Goal: Task Accomplishment & Management: Manage account settings

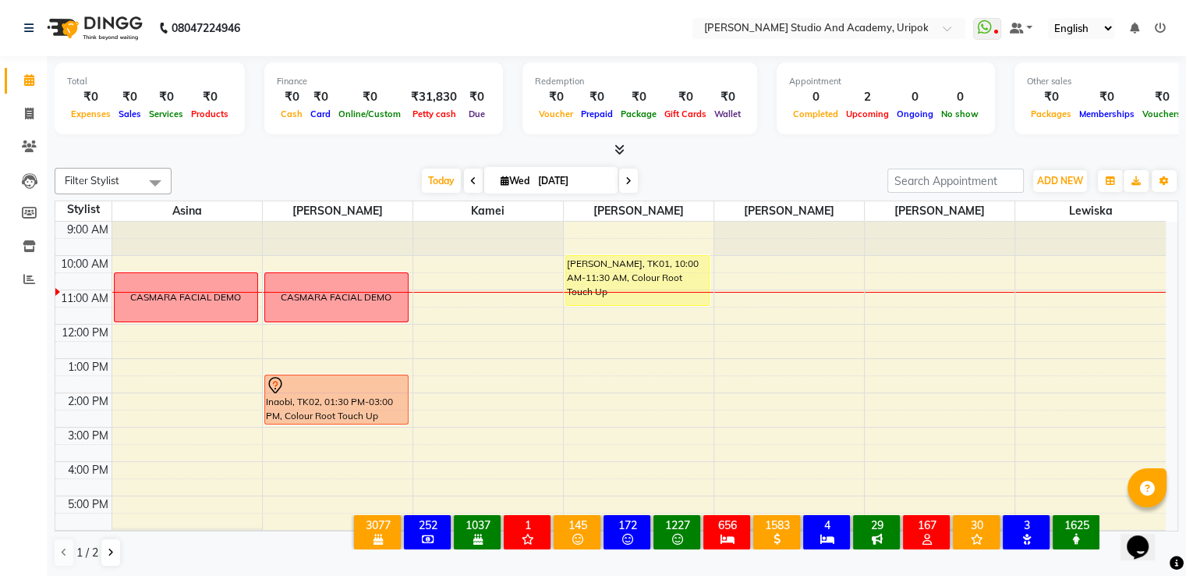
scroll to position [30, 0]
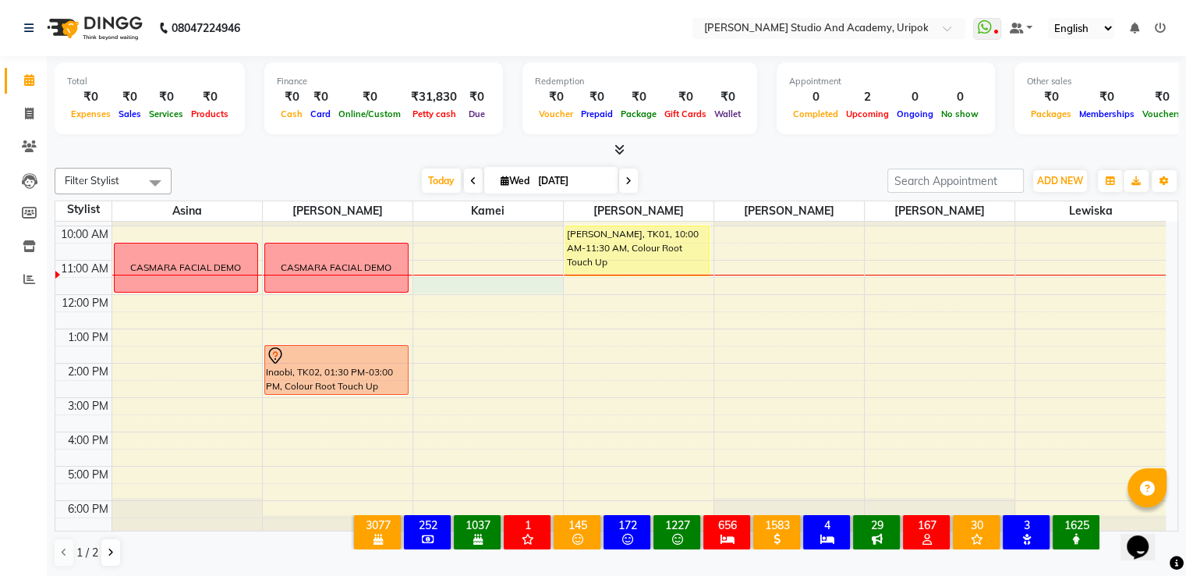
click at [447, 275] on div "9:00 AM 10:00 AM 11:00 AM 12:00 PM 1:00 PM 2:00 PM 3:00 PM 4:00 PM 5:00 PM 6:00…" at bounding box center [610, 363] width 1111 height 342
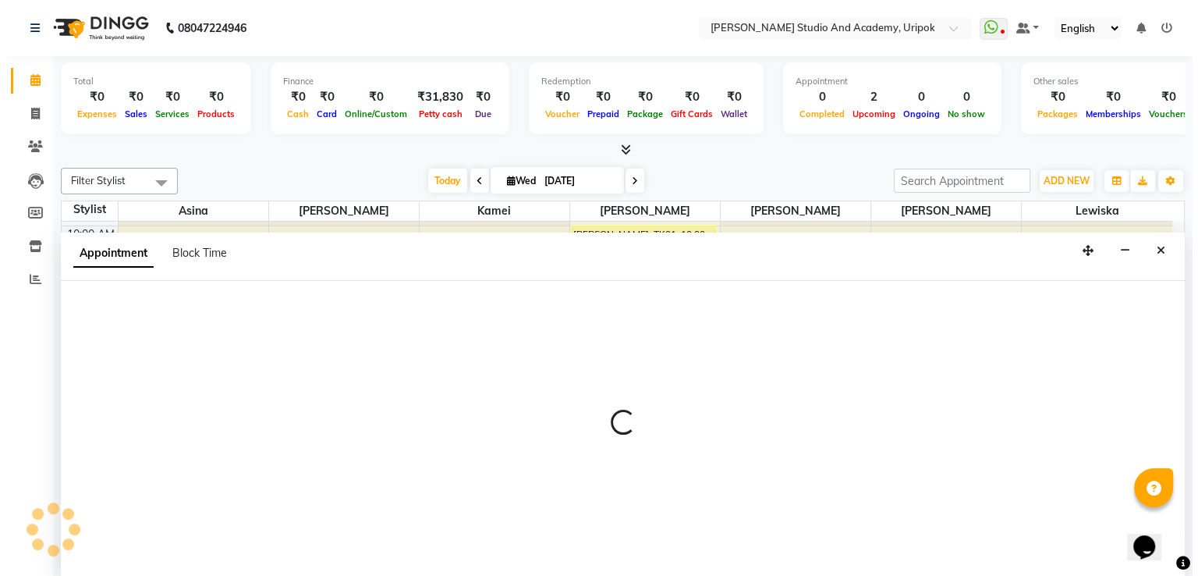
scroll to position [1, 0]
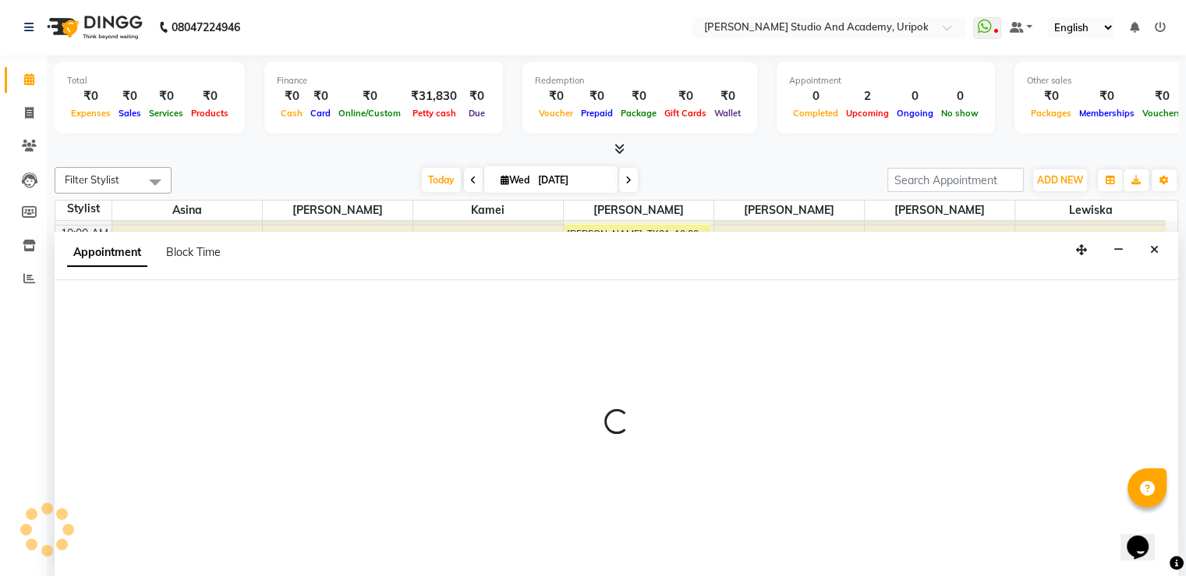
select select "71758"
select select "690"
select select "tentative"
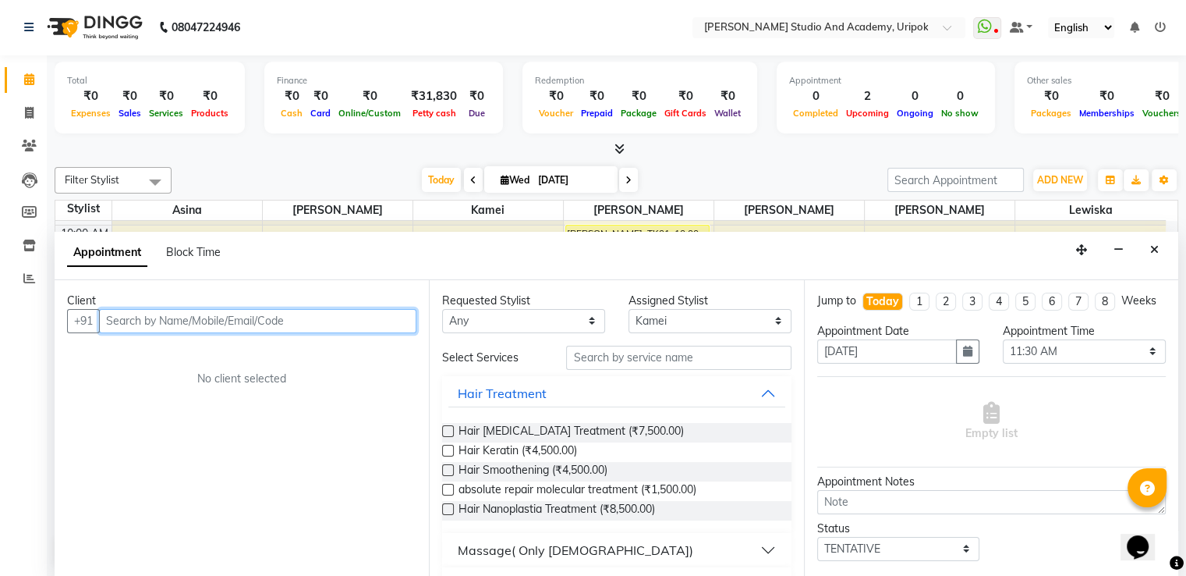
click at [343, 315] on input "text" at bounding box center [257, 321] width 317 height 24
click at [312, 317] on input "text" at bounding box center [257, 321] width 317 height 24
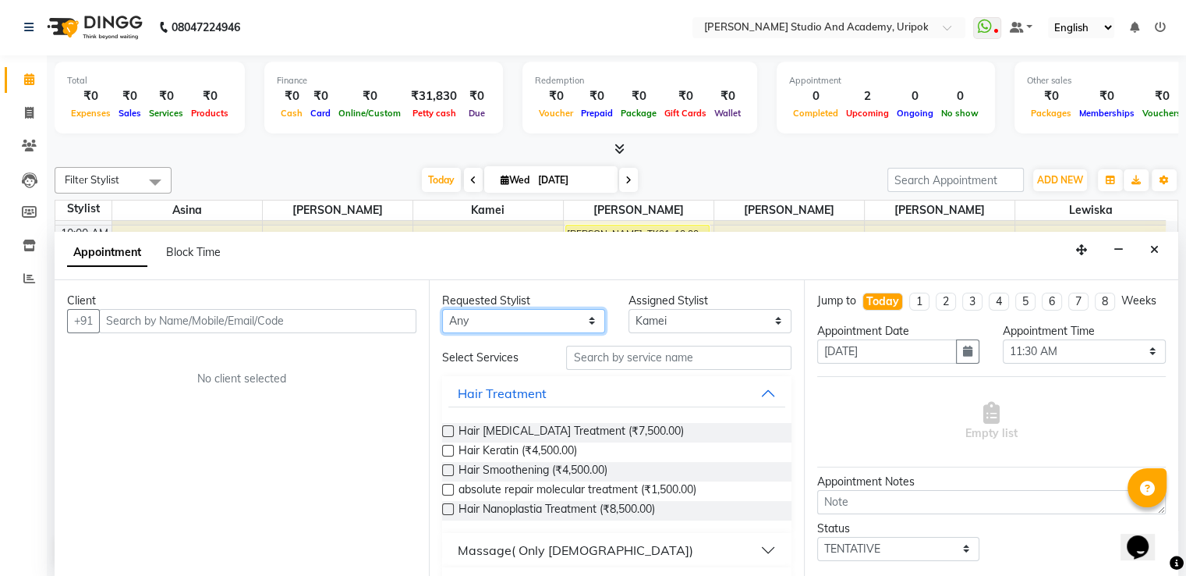
click at [569, 313] on select "Any [PERSON_NAME] [PERSON_NAME] Maimom [PERSON_NAME] [PERSON_NAME]" at bounding box center [523, 321] width 163 height 24
select select "71758"
click at [442, 309] on select "Any [PERSON_NAME] [PERSON_NAME] Maimom [PERSON_NAME] [PERSON_NAME]" at bounding box center [523, 321] width 163 height 24
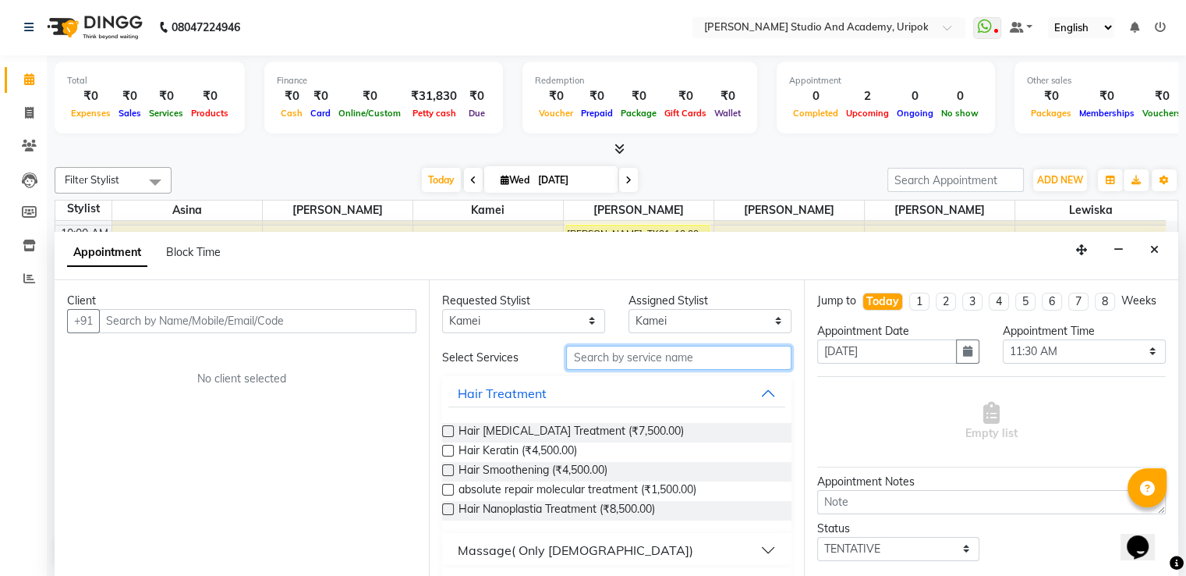
click at [614, 347] on input "text" at bounding box center [678, 358] width 225 height 24
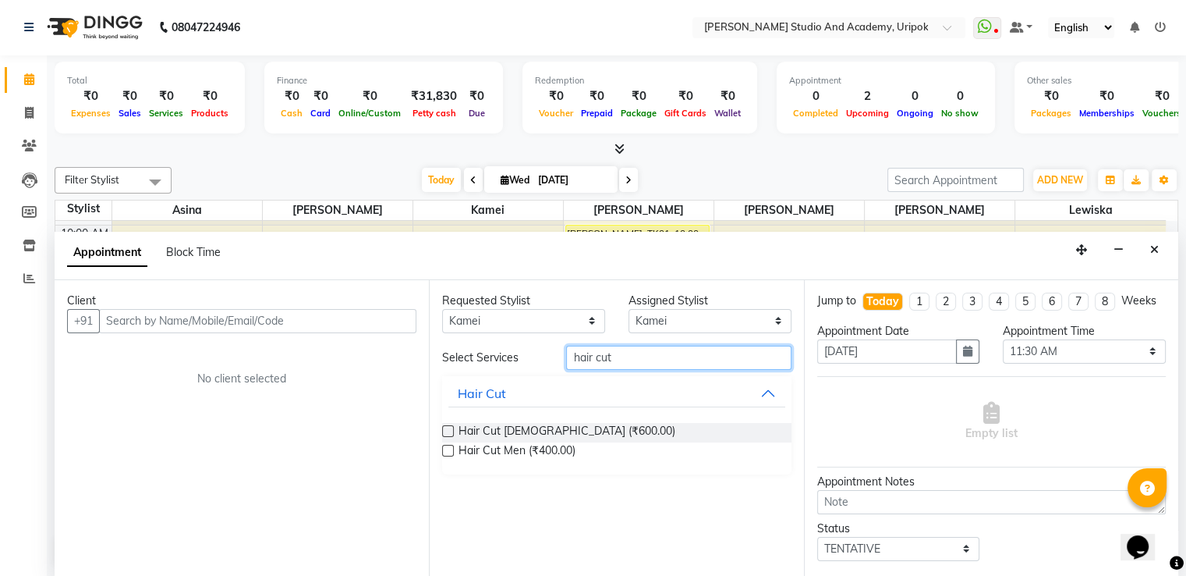
type input "hair cut"
click at [445, 428] on label at bounding box center [448, 431] width 12 height 12
click at [445, 428] on input "checkbox" at bounding box center [447, 432] width 10 height 10
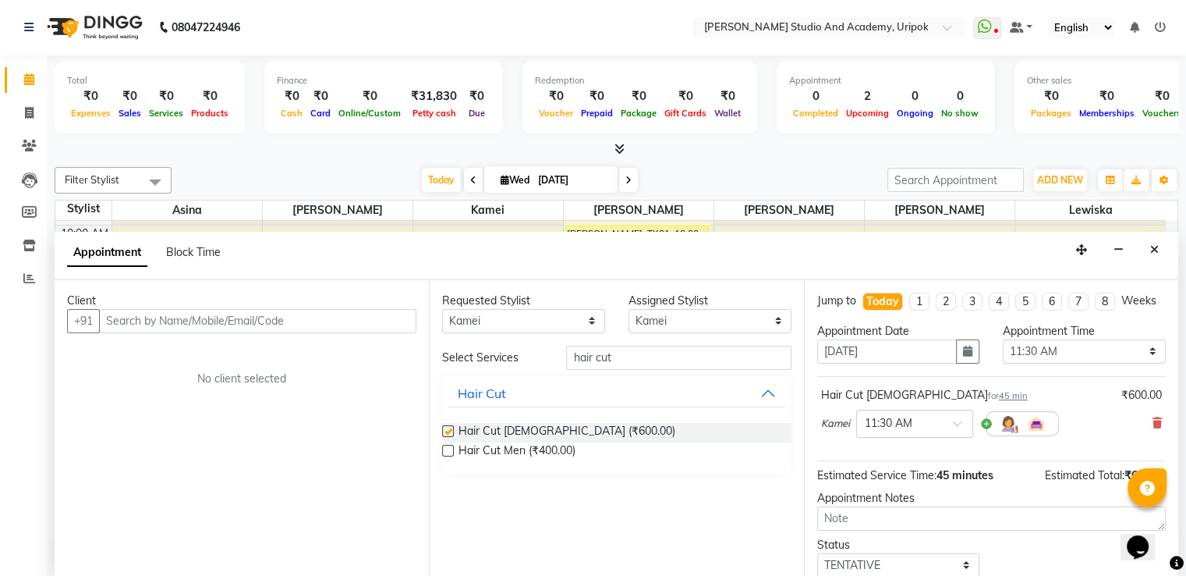
checkbox input "false"
click at [190, 315] on input "text" at bounding box center [257, 321] width 317 height 24
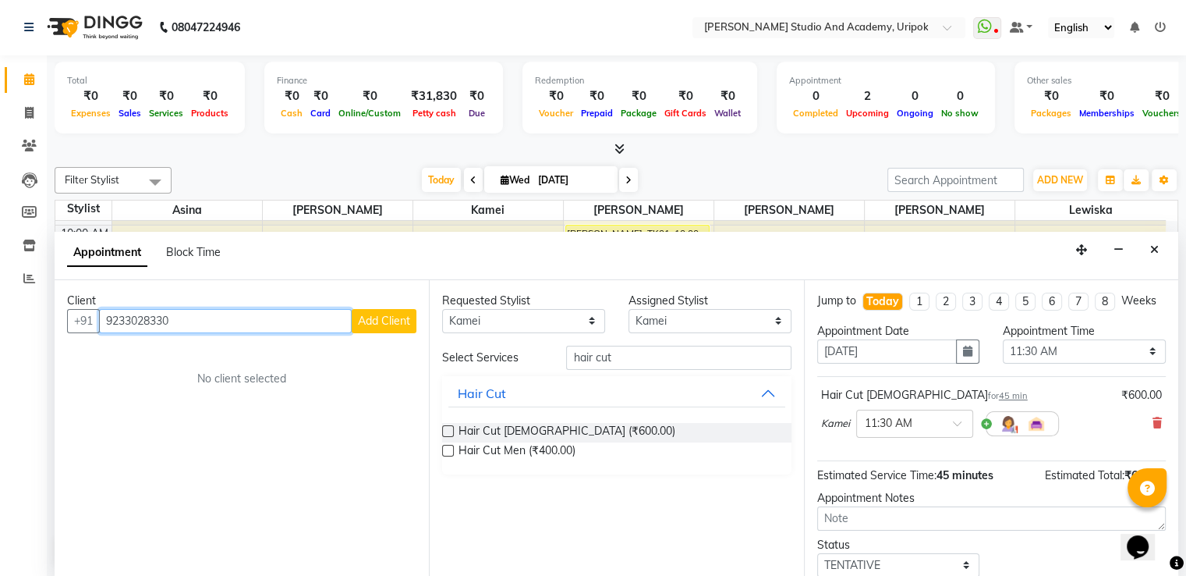
type input "9233028330"
click at [369, 316] on span "Add Client" at bounding box center [384, 321] width 52 height 14
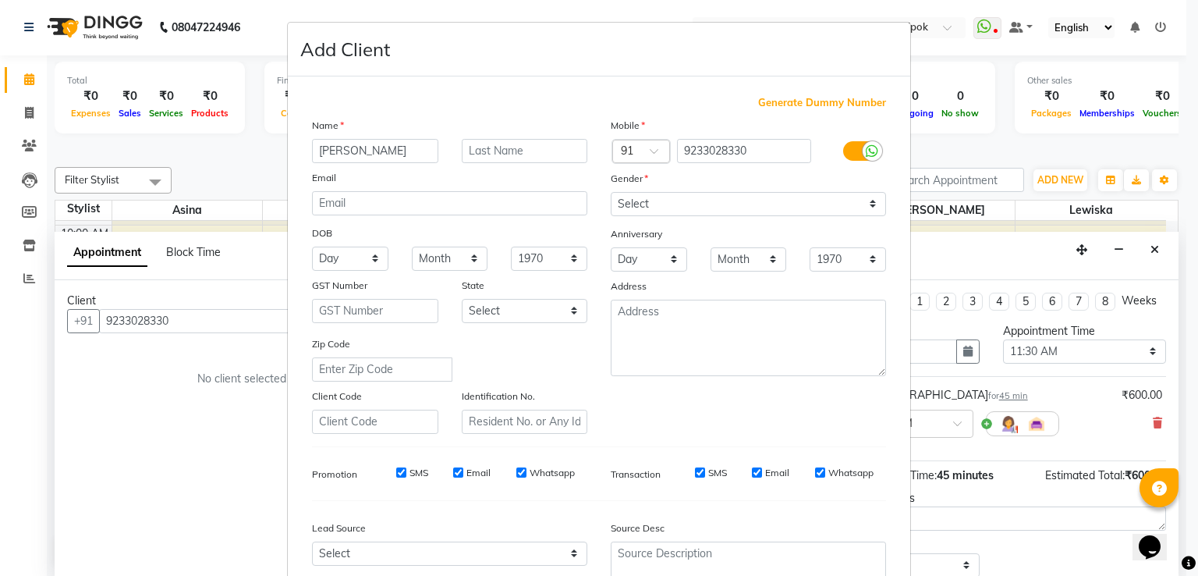
type input "[PERSON_NAME]"
click at [659, 207] on select "Select [DEMOGRAPHIC_DATA] [DEMOGRAPHIC_DATA] Other Prefer Not To Say" at bounding box center [748, 204] width 275 height 24
select select "[DEMOGRAPHIC_DATA]"
click at [611, 193] on select "Select [DEMOGRAPHIC_DATA] [DEMOGRAPHIC_DATA] Other Prefer Not To Say" at bounding box center [748, 204] width 275 height 24
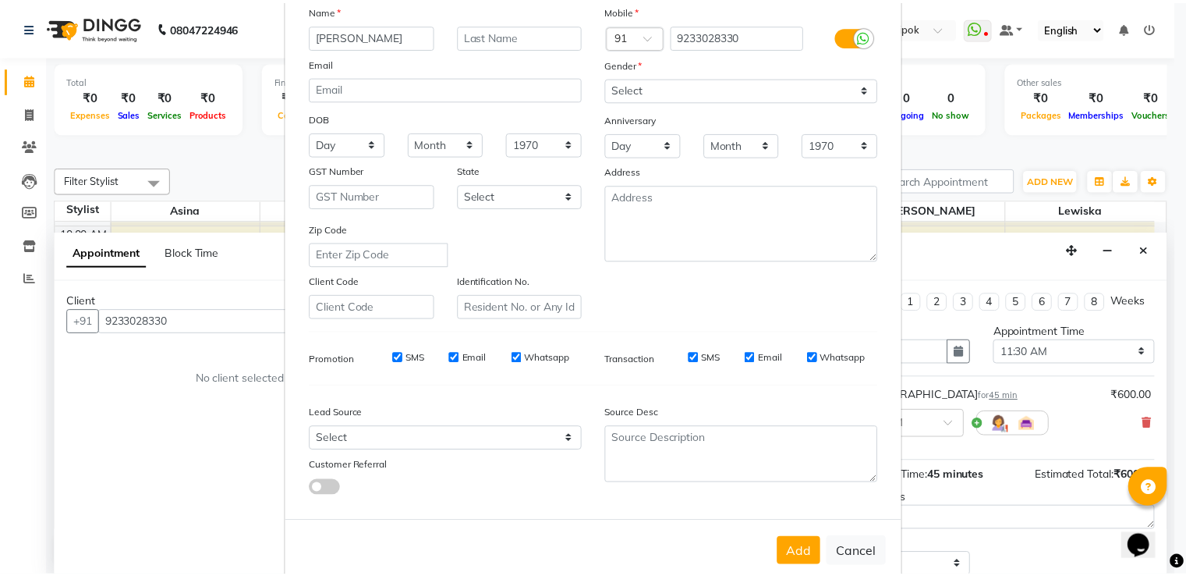
scroll to position [152, 0]
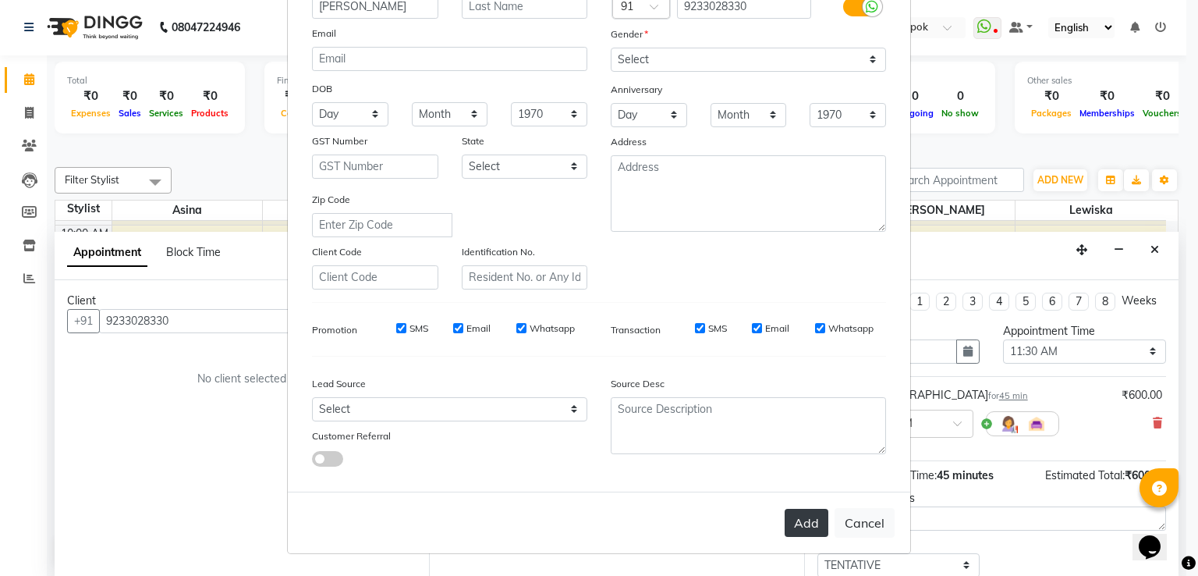
click at [799, 524] on button "Add" at bounding box center [807, 523] width 44 height 28
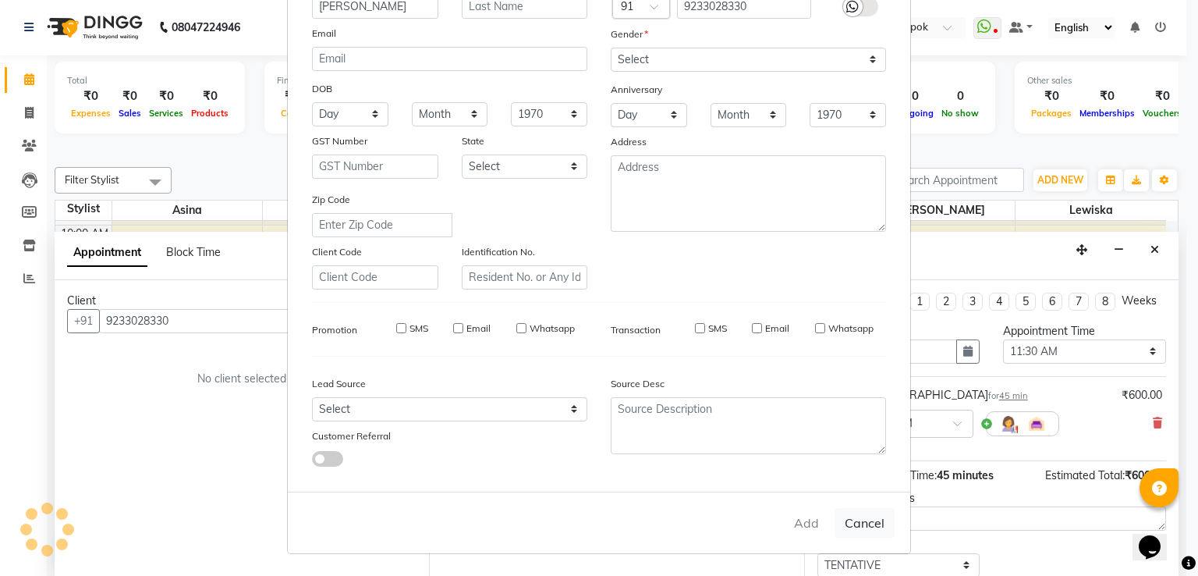
type input "92******30"
select select
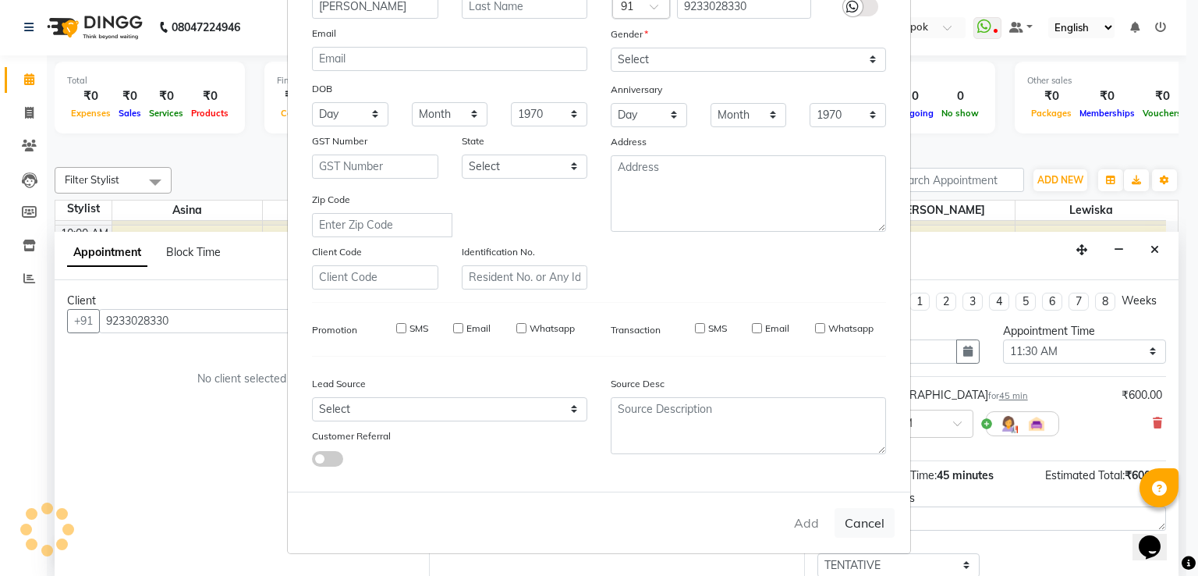
select select
checkbox input "false"
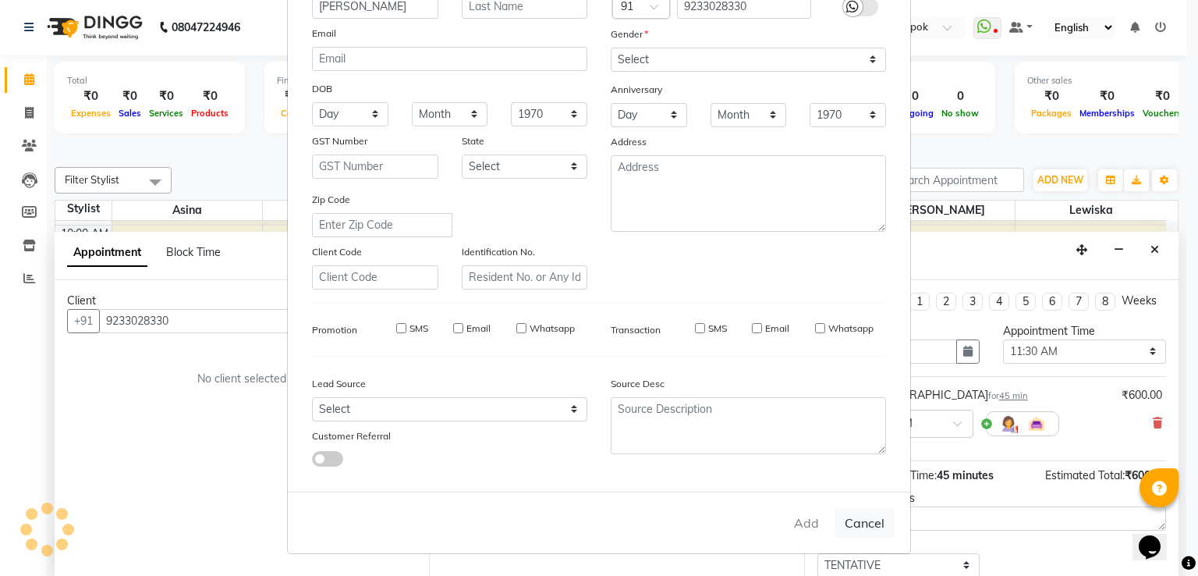
checkbox input "false"
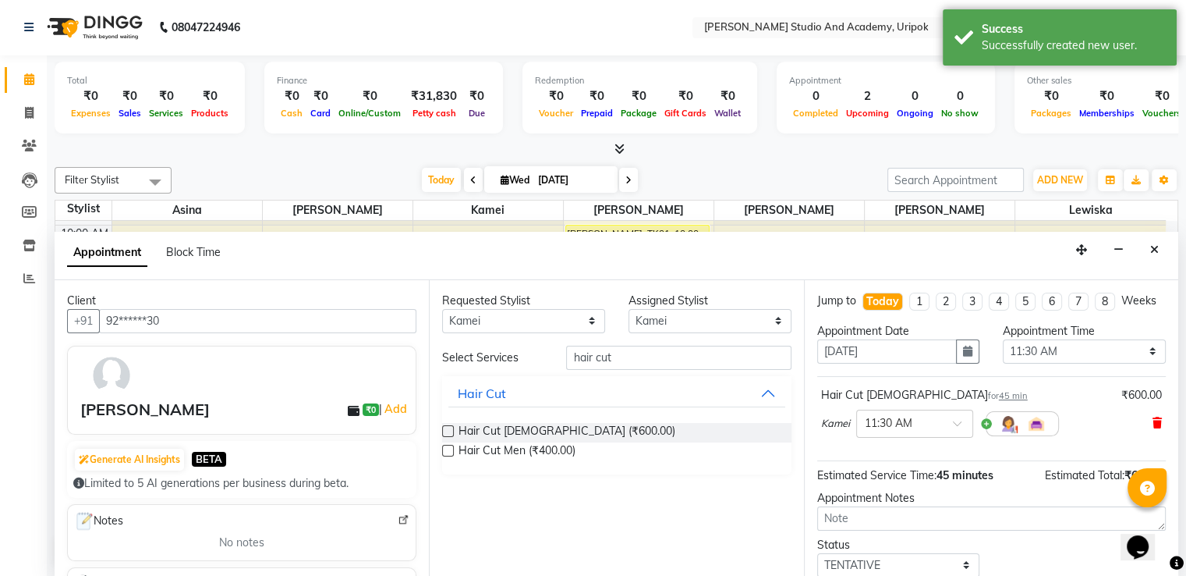
click at [1153, 428] on icon at bounding box center [1157, 422] width 9 height 11
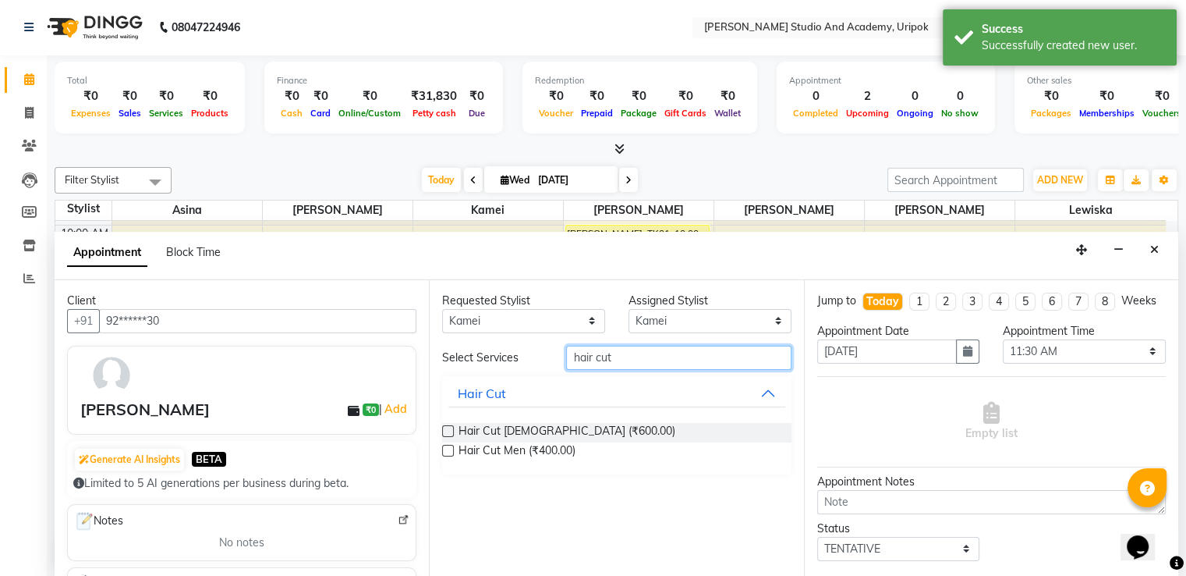
click at [626, 354] on input "hair cut" at bounding box center [678, 358] width 225 height 24
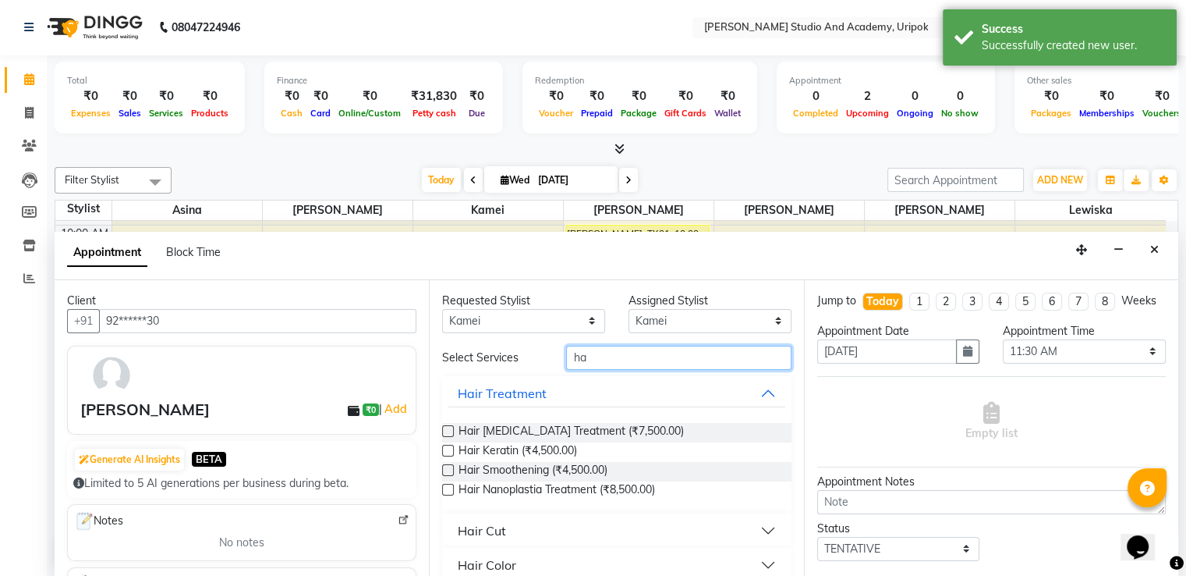
type input "h"
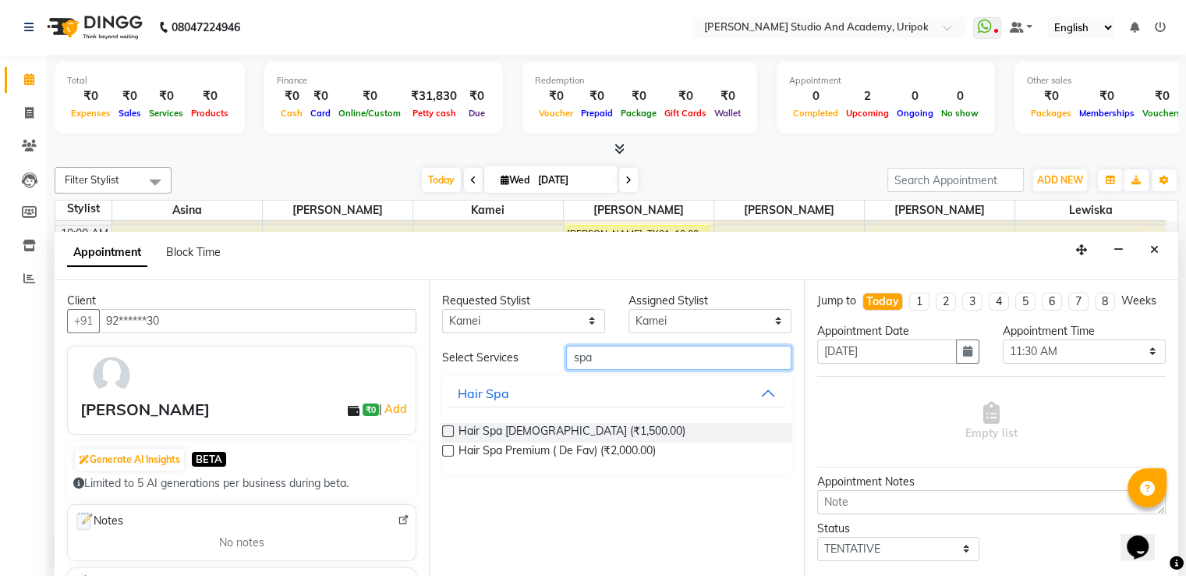
type input "spa"
click at [449, 446] on label at bounding box center [448, 451] width 12 height 12
click at [449, 447] on input "checkbox" at bounding box center [447, 452] width 10 height 10
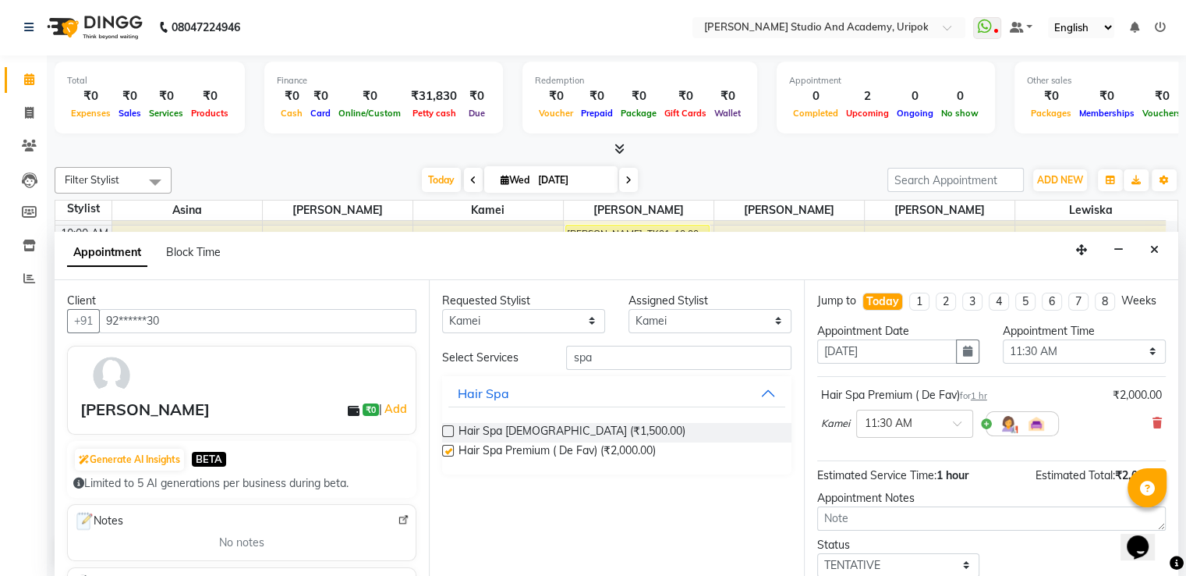
checkbox input "false"
click at [604, 358] on input "spa" at bounding box center [678, 358] width 225 height 24
type input "s"
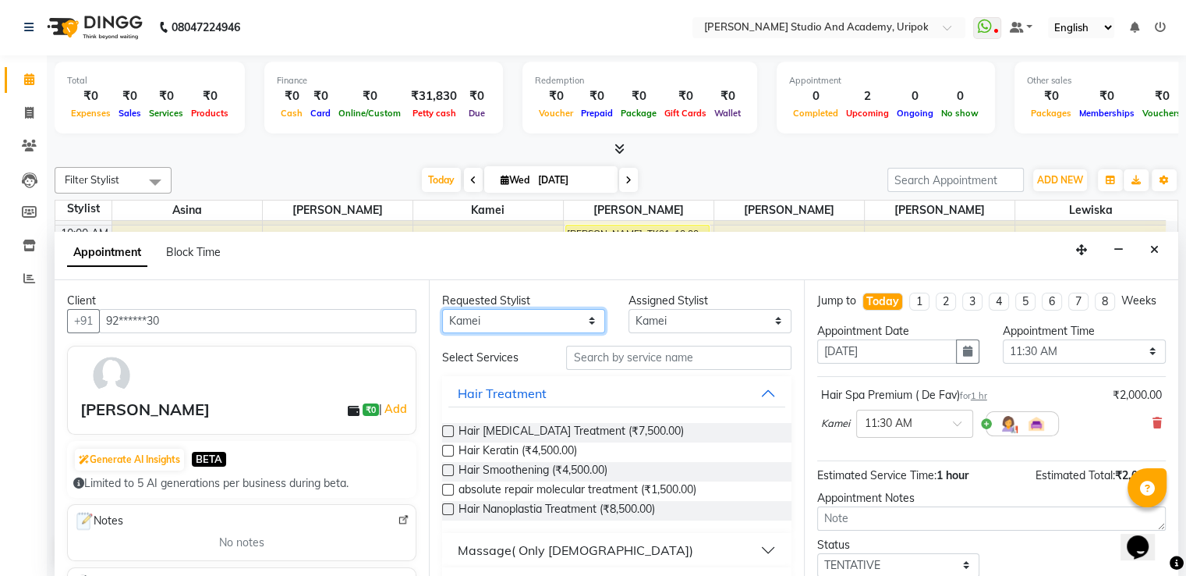
click at [512, 314] on select "Any [PERSON_NAME] [PERSON_NAME] Maimom [PERSON_NAME] [PERSON_NAME]" at bounding box center [523, 321] width 163 height 24
select select "29614"
click at [442, 309] on select "Any [PERSON_NAME] [PERSON_NAME] Maimom [PERSON_NAME] [PERSON_NAME]" at bounding box center [523, 321] width 163 height 24
select select "29614"
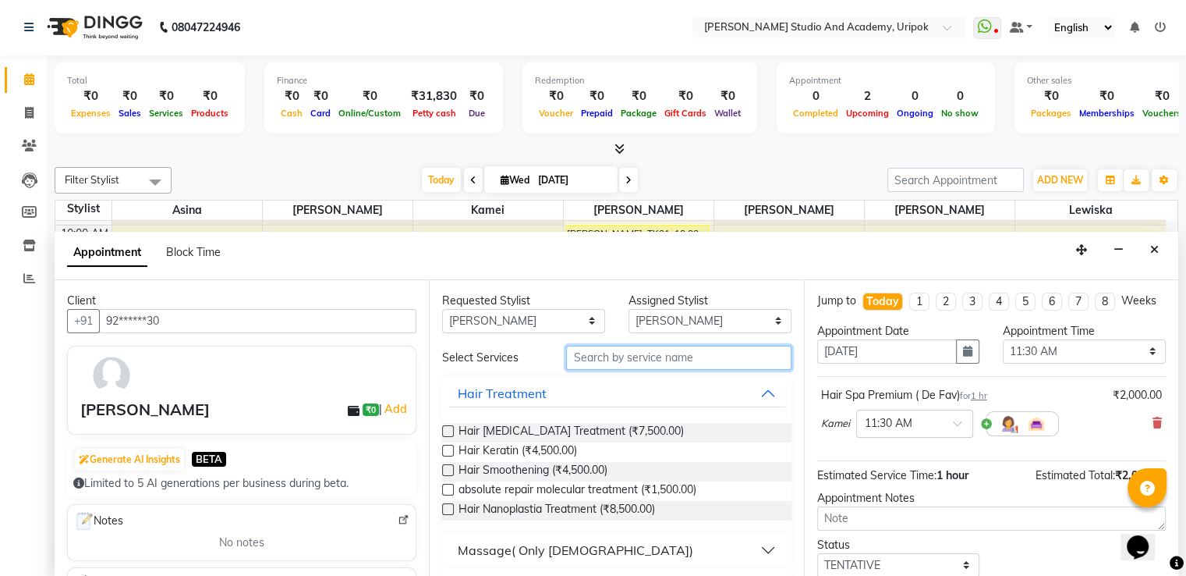
click at [627, 351] on input "text" at bounding box center [678, 358] width 225 height 24
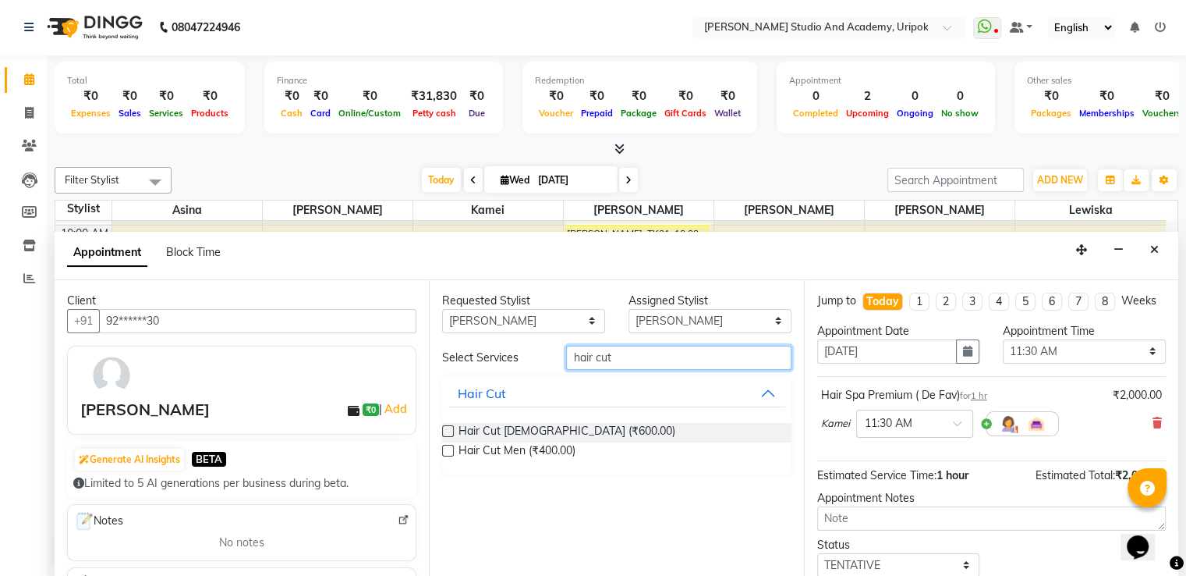
type input "hair cut"
click at [453, 451] on label at bounding box center [448, 451] width 12 height 12
click at [452, 451] on input "checkbox" at bounding box center [447, 452] width 10 height 10
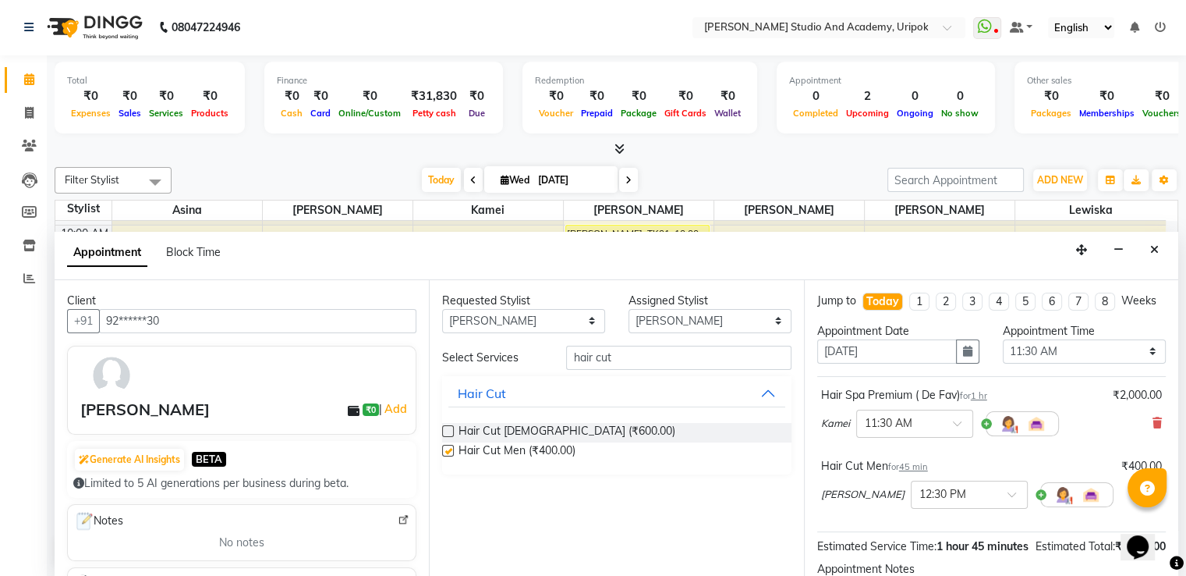
checkbox input "false"
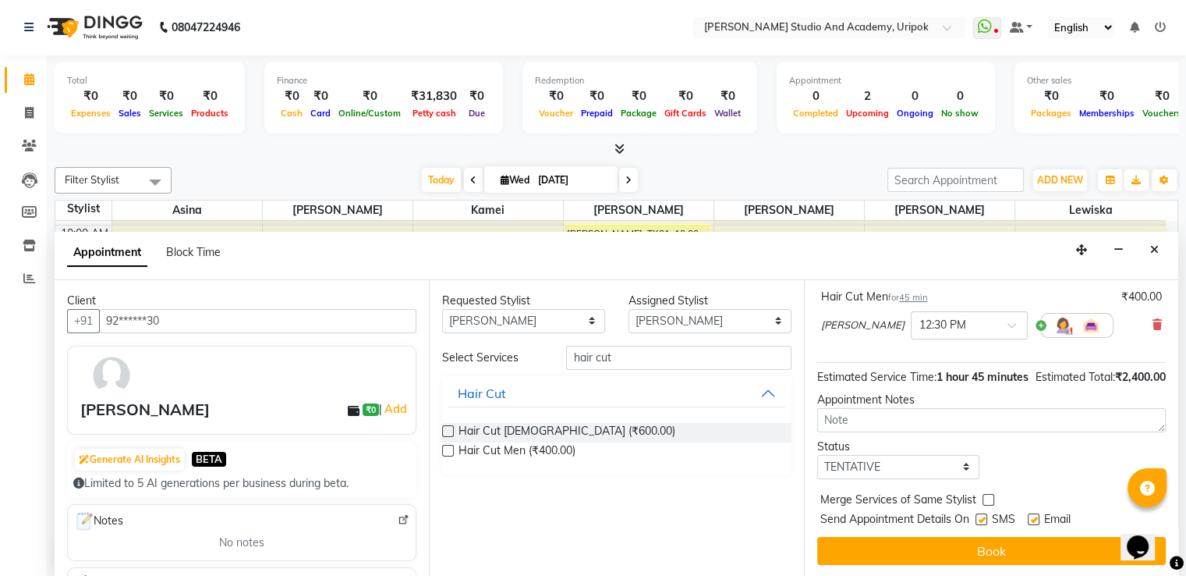
scroll to position [200, 0]
click at [954, 317] on div "× 12:30 PM" at bounding box center [957, 325] width 91 height 16
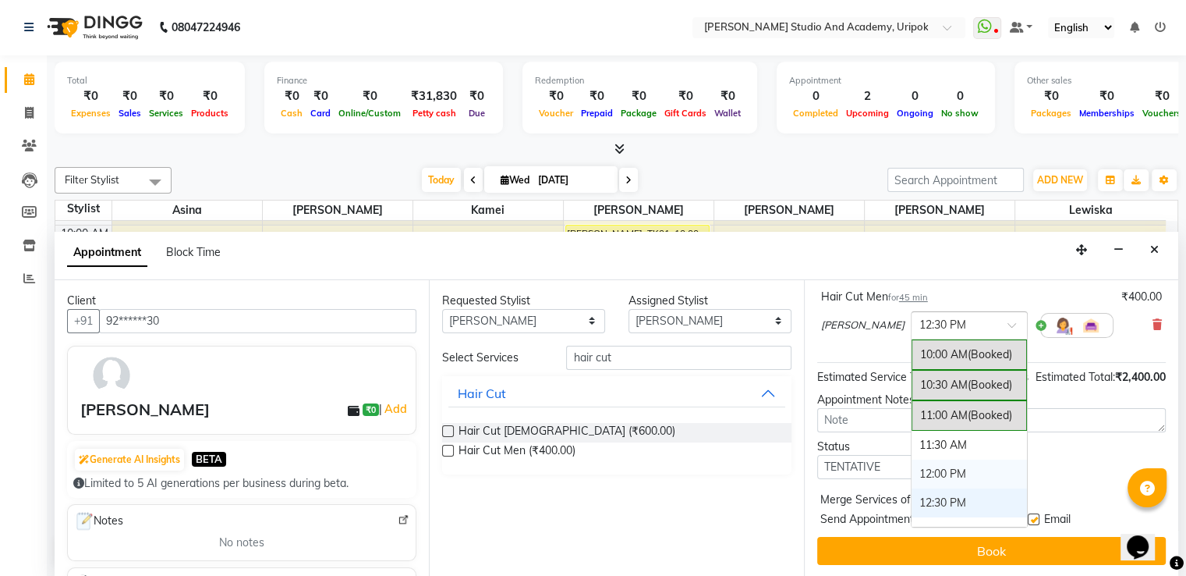
click at [912, 459] on div "12:00 PM" at bounding box center [969, 473] width 115 height 29
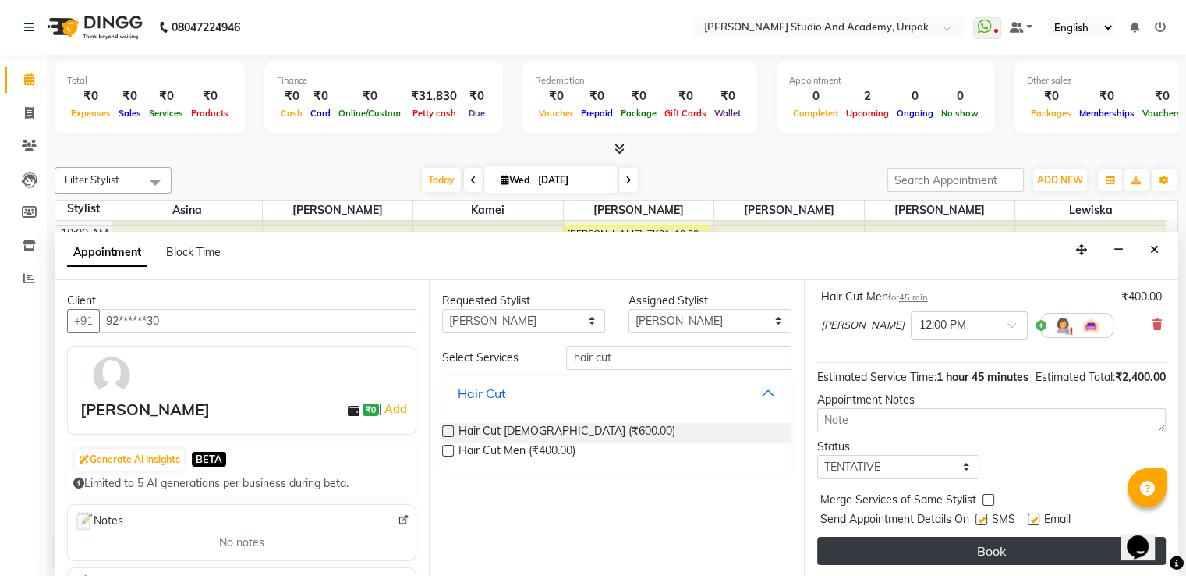
click at [939, 548] on button "Book" at bounding box center [991, 551] width 349 height 28
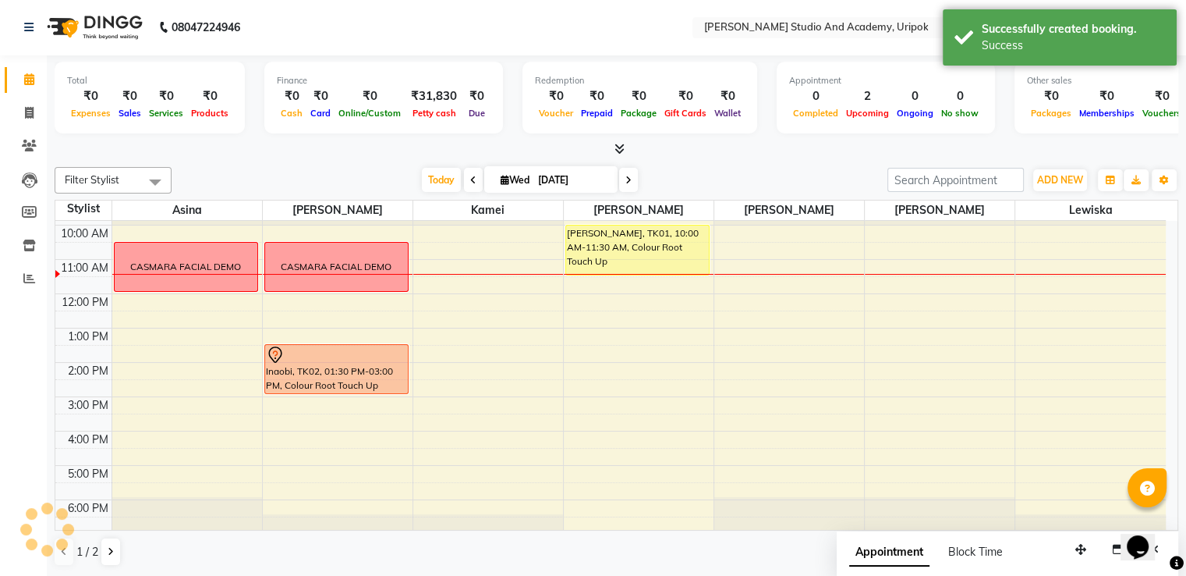
scroll to position [0, 0]
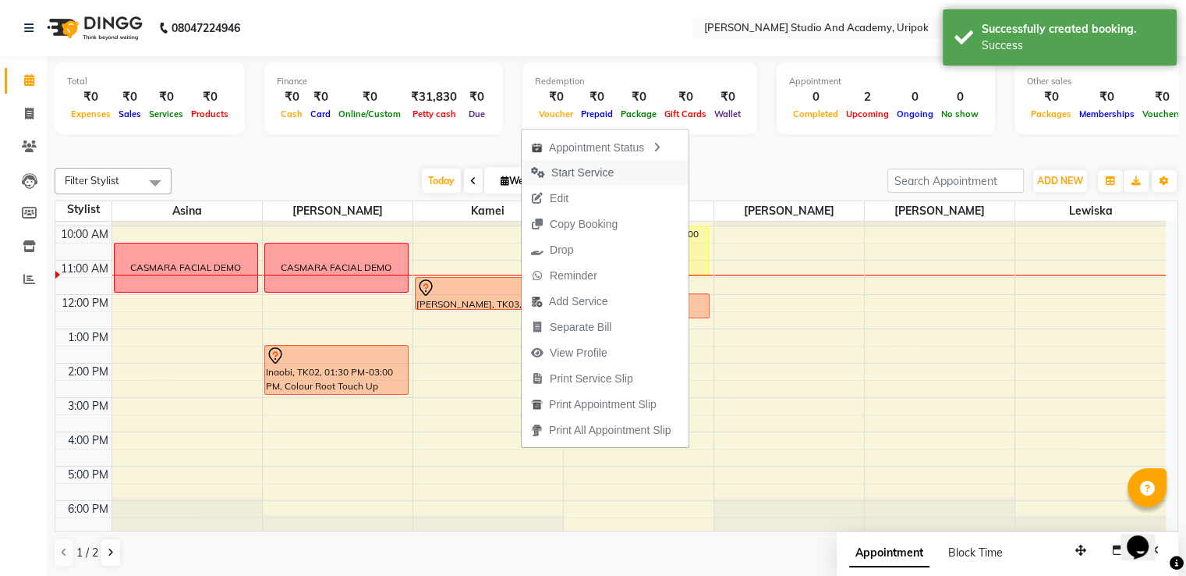
click at [584, 168] on span "Start Service" at bounding box center [582, 173] width 62 height 16
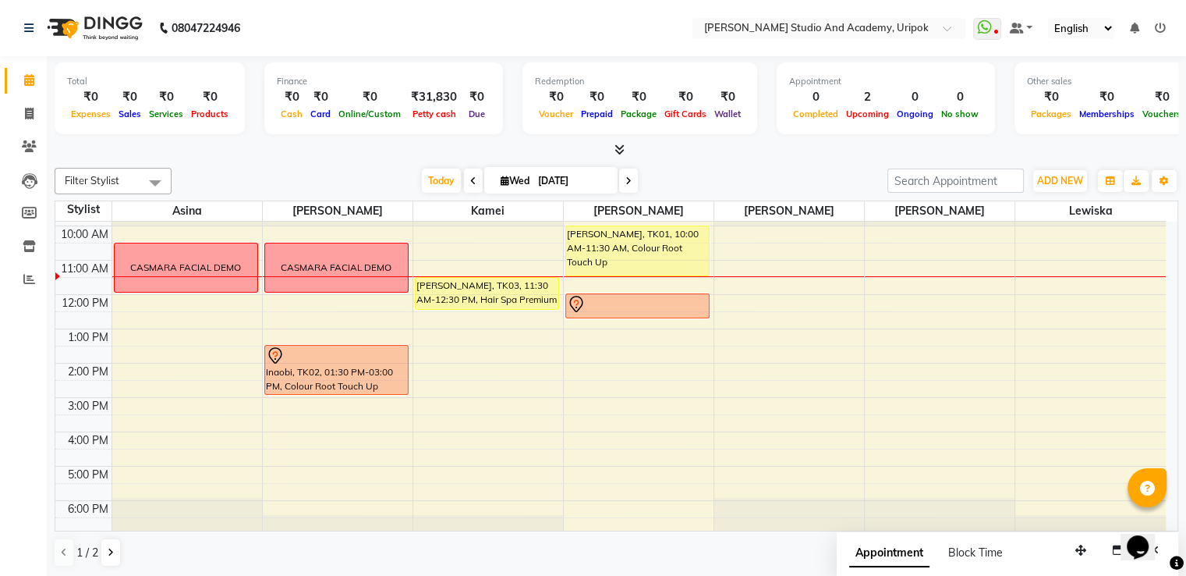
click at [473, 172] on span at bounding box center [473, 180] width 19 height 24
type input "02-09-2025"
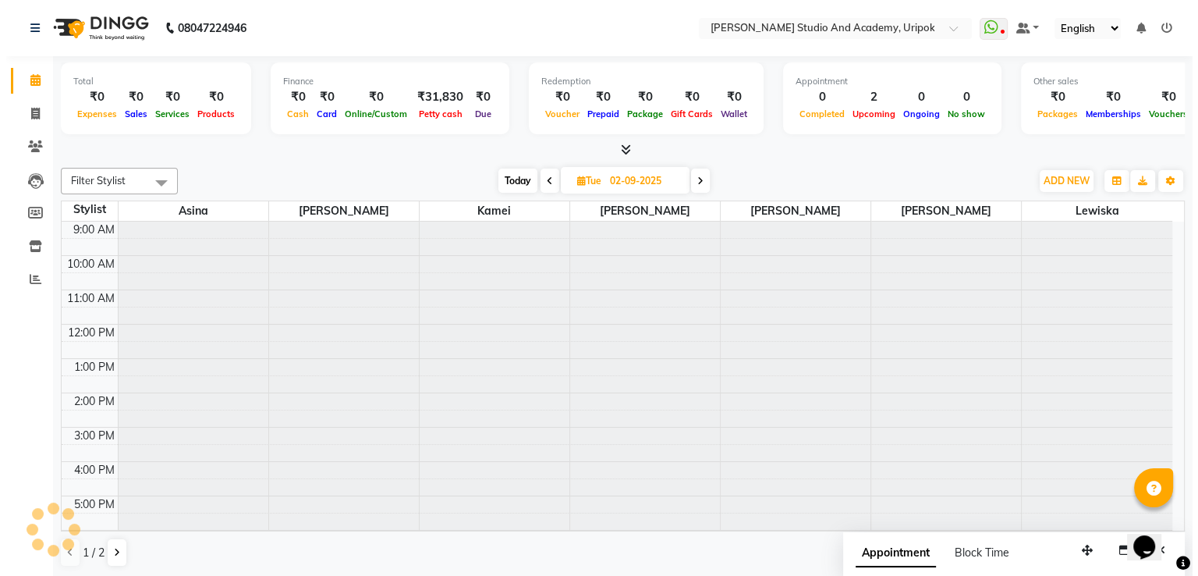
scroll to position [30, 0]
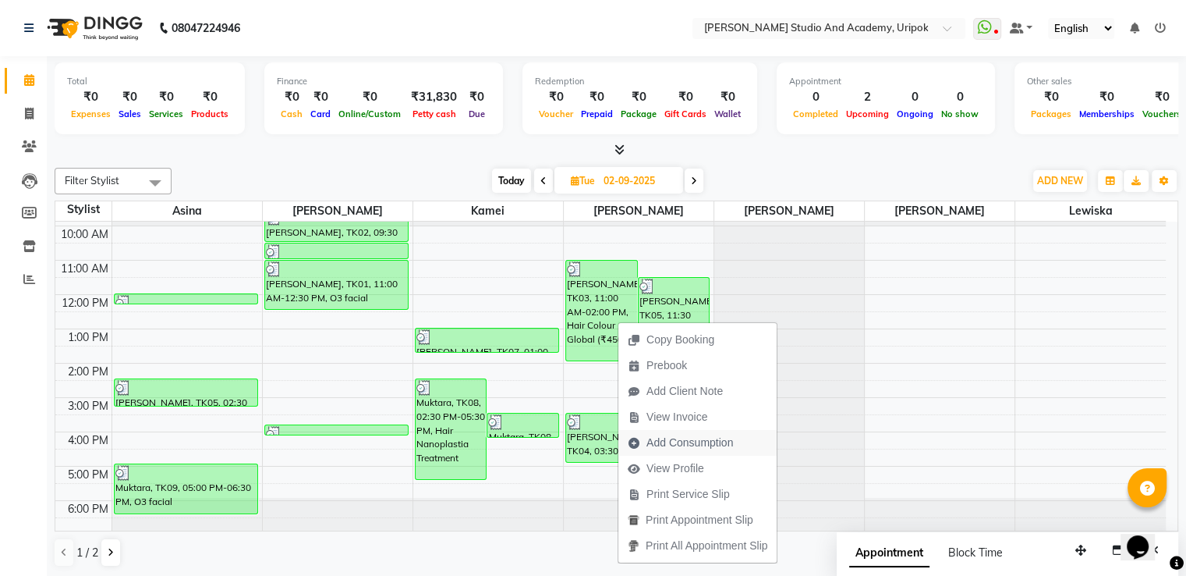
click at [683, 450] on span "Add Consumption" at bounding box center [690, 442] width 87 height 16
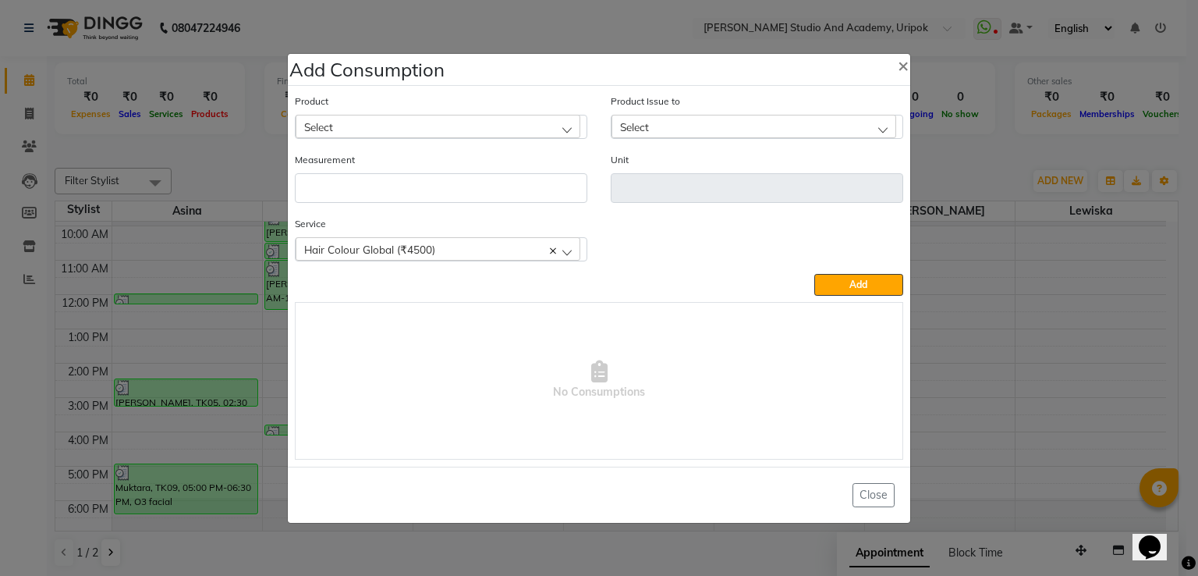
click at [358, 129] on div "Select" at bounding box center [438, 126] width 285 height 23
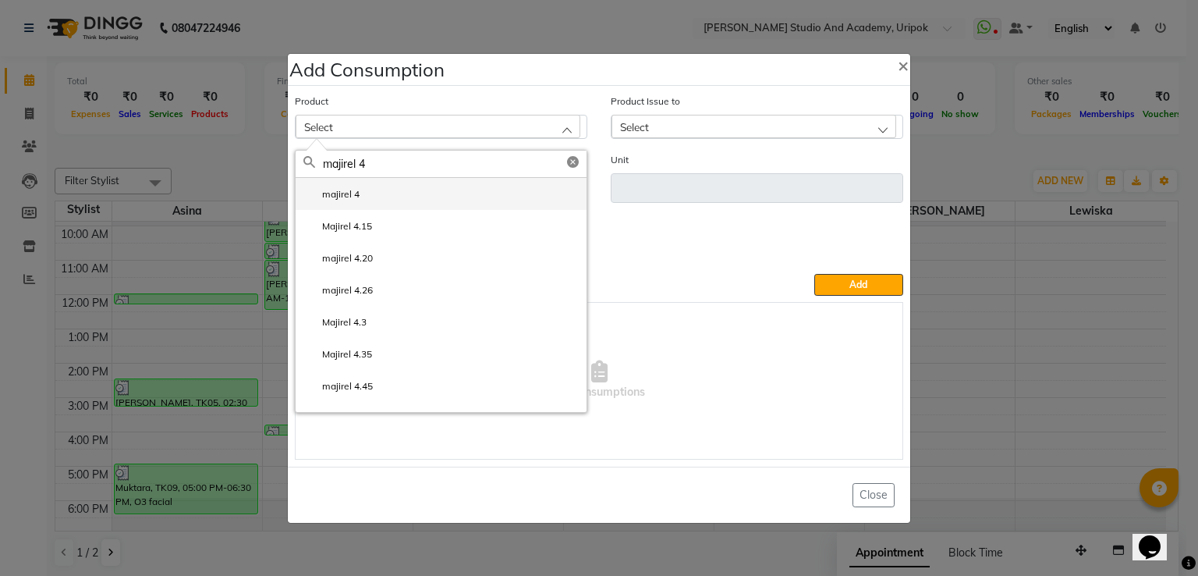
type input "majirel 4"
click at [351, 197] on label "majirel 4" at bounding box center [331, 194] width 56 height 14
type input "ml"
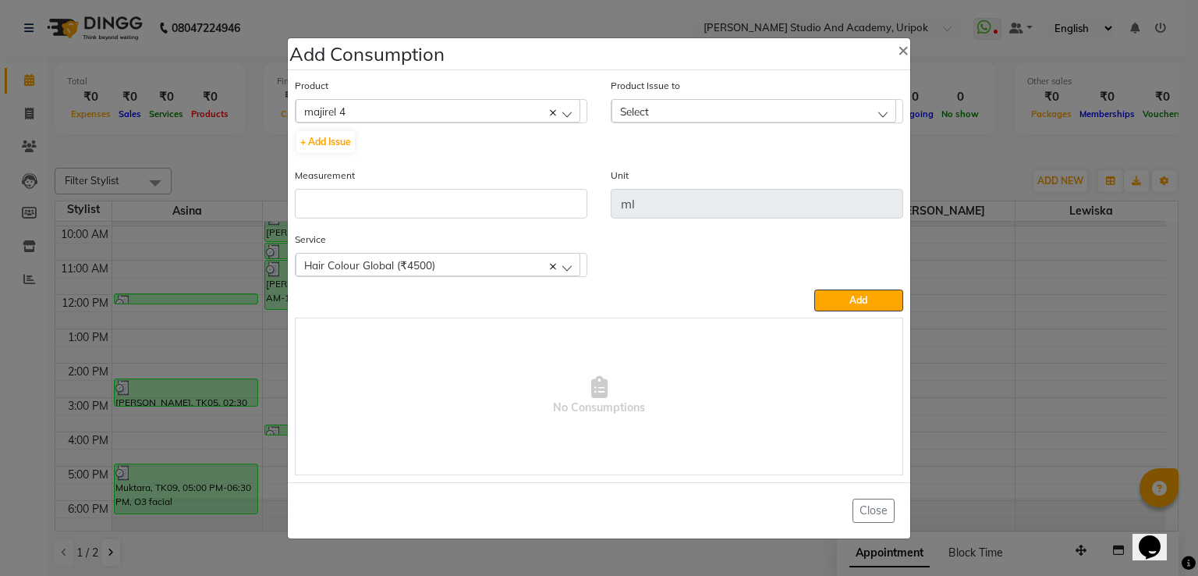
click at [700, 114] on div "Select" at bounding box center [754, 110] width 285 height 23
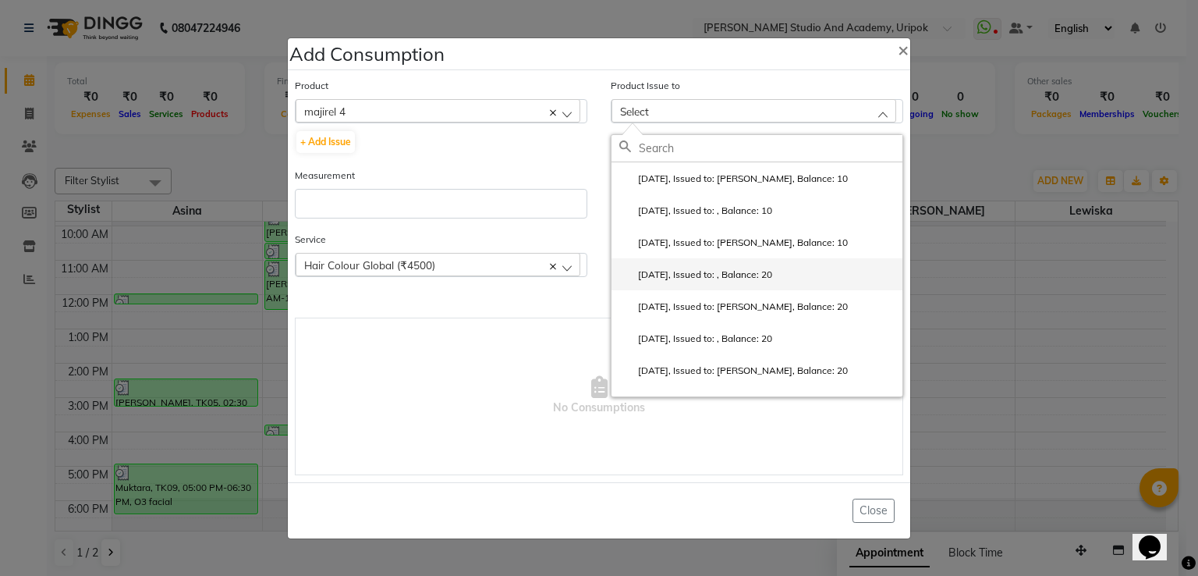
click at [739, 272] on label "[DATE], Issued to: , Balance: 20" at bounding box center [695, 275] width 153 height 14
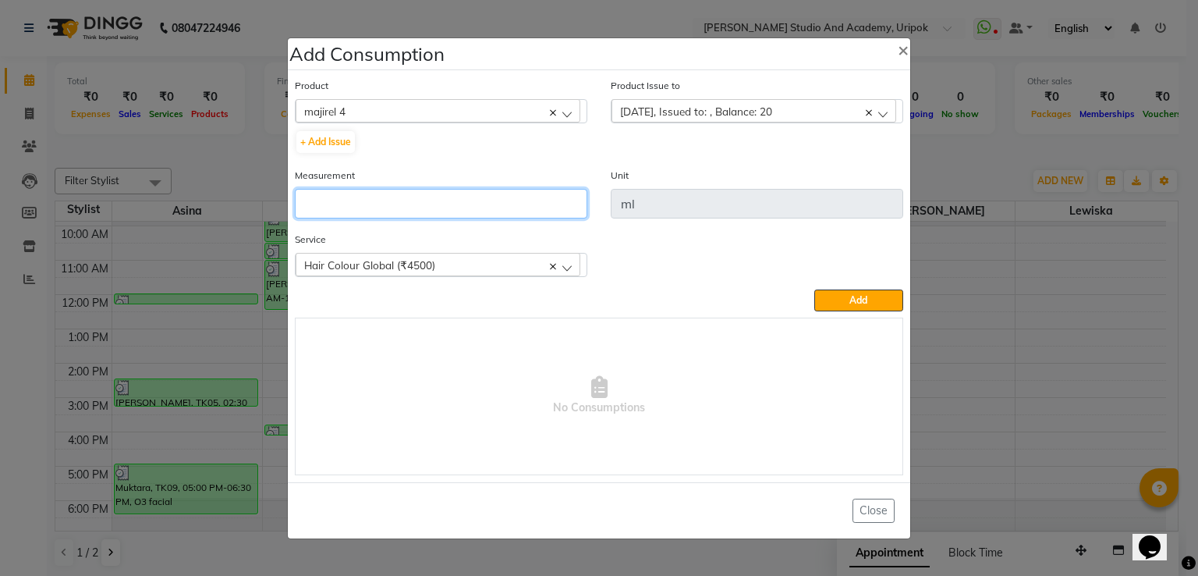
click at [507, 205] on input "number" at bounding box center [441, 204] width 292 height 30
type input "20"
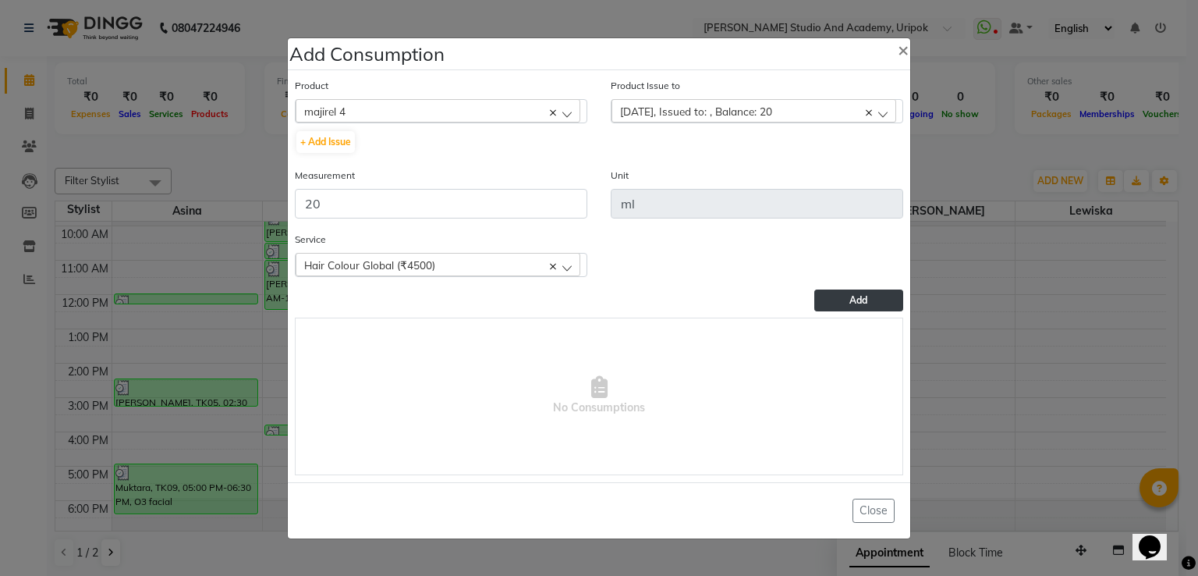
click at [856, 298] on span "Add" at bounding box center [858, 300] width 18 height 12
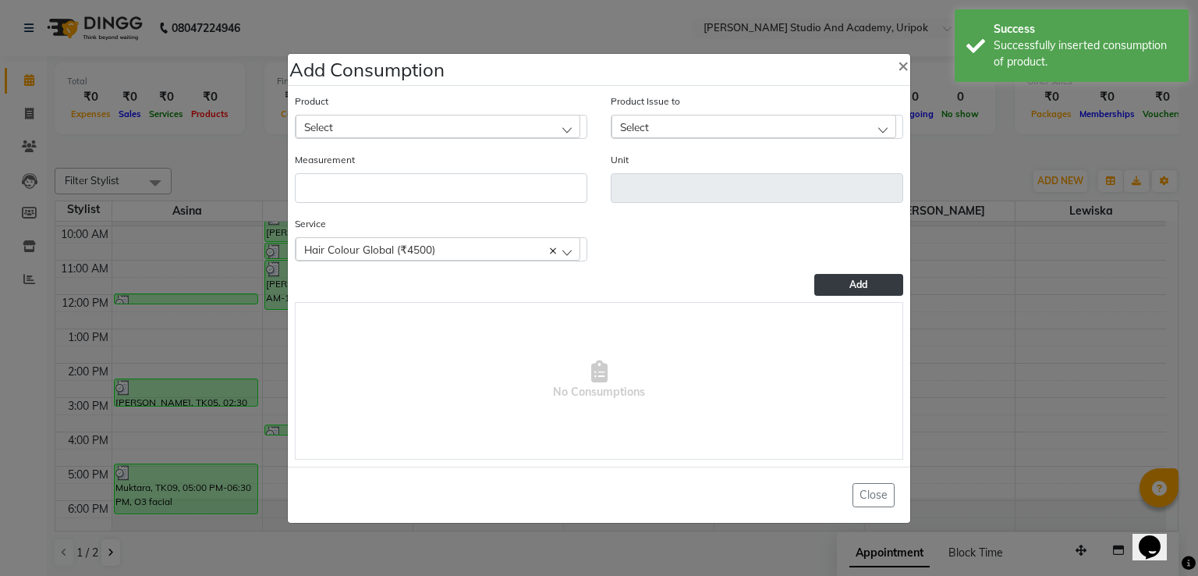
click at [356, 131] on div "Select" at bounding box center [438, 126] width 285 height 23
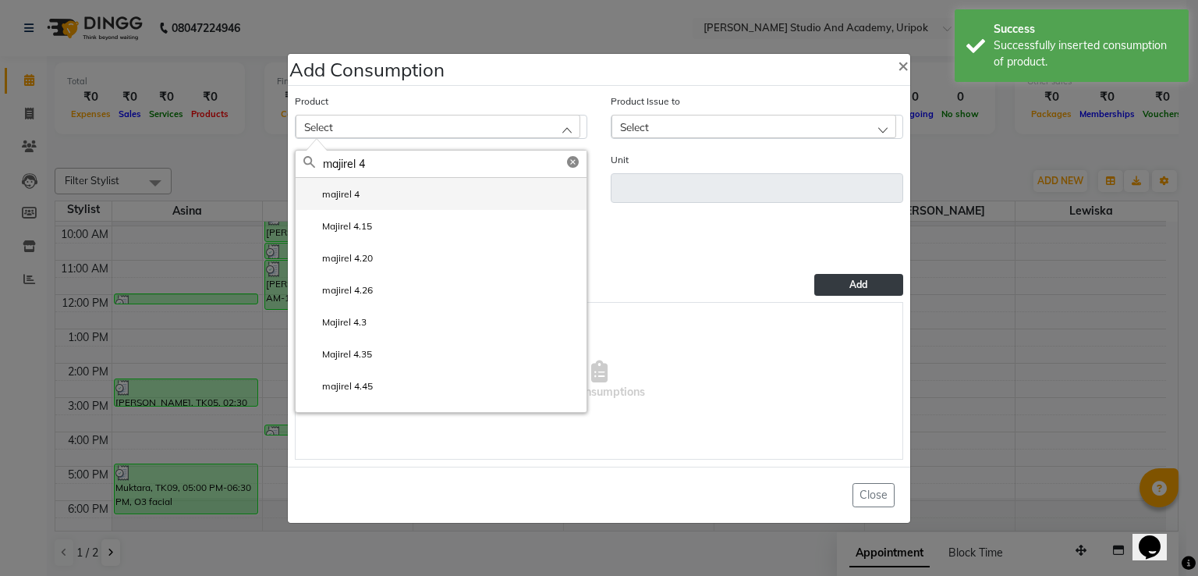
type input "majirel 4"
click at [380, 204] on li "majirel 4" at bounding box center [441, 194] width 291 height 32
type input "ml"
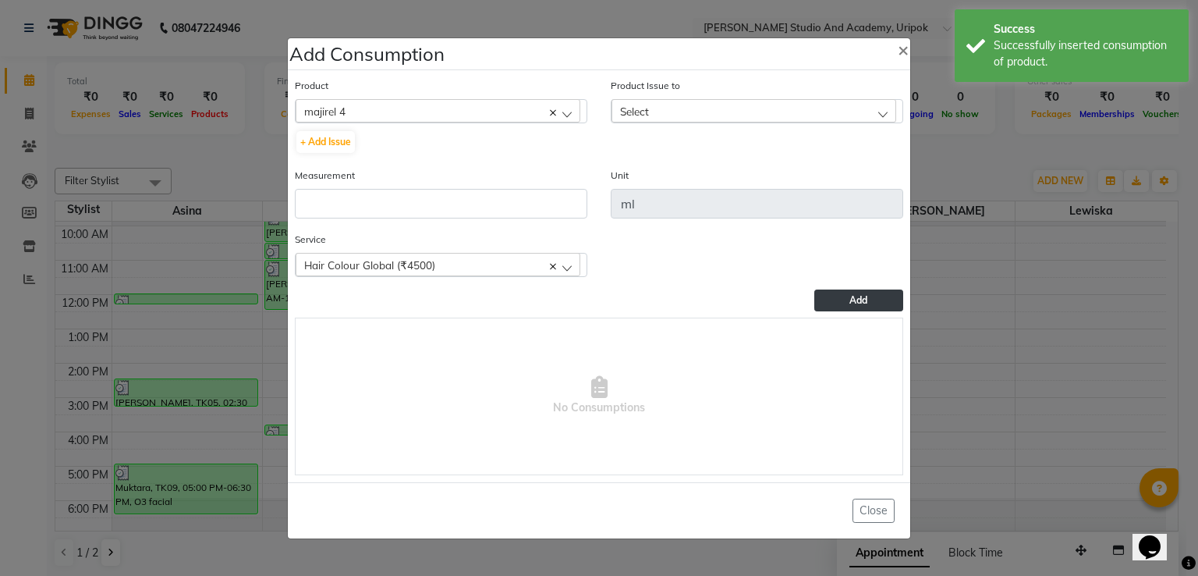
click at [684, 97] on div "Product Issue to Select [DATE], Issued to: [PERSON_NAME], Balance: 10 [DATE], I…" at bounding box center [757, 100] width 292 height 46
click at [684, 104] on div "Select" at bounding box center [754, 110] width 285 height 23
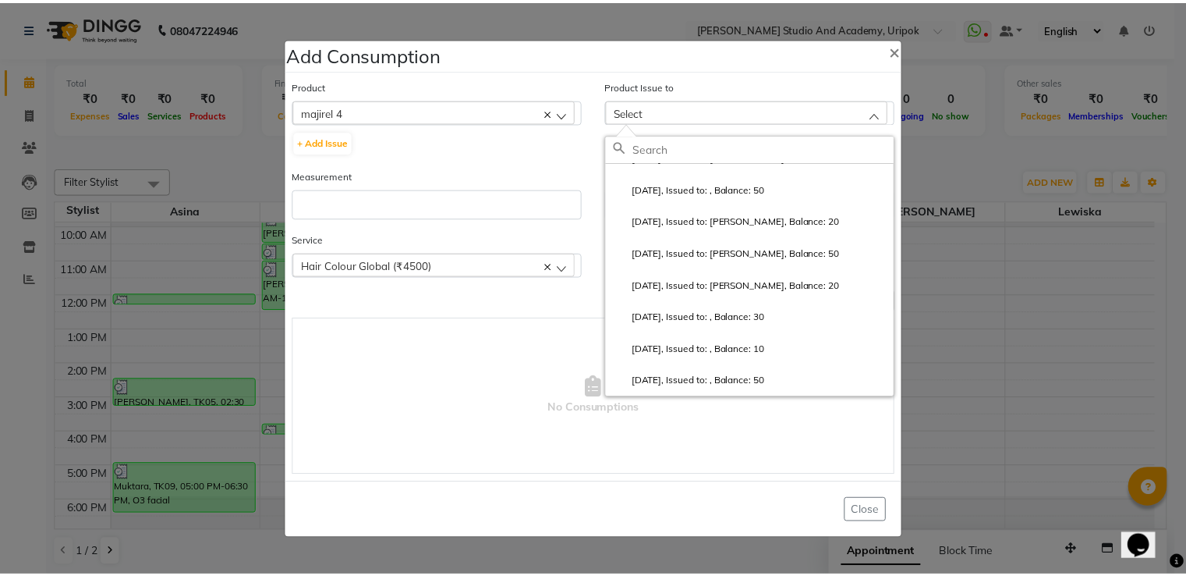
scroll to position [0, 0]
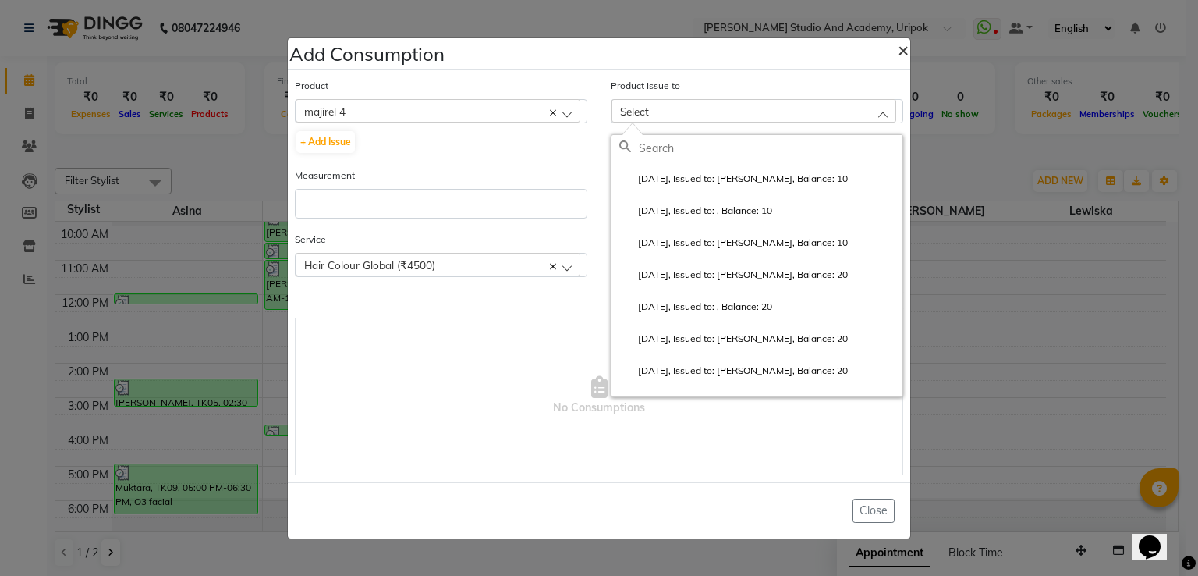
click at [898, 53] on span "×" at bounding box center [903, 48] width 11 height 23
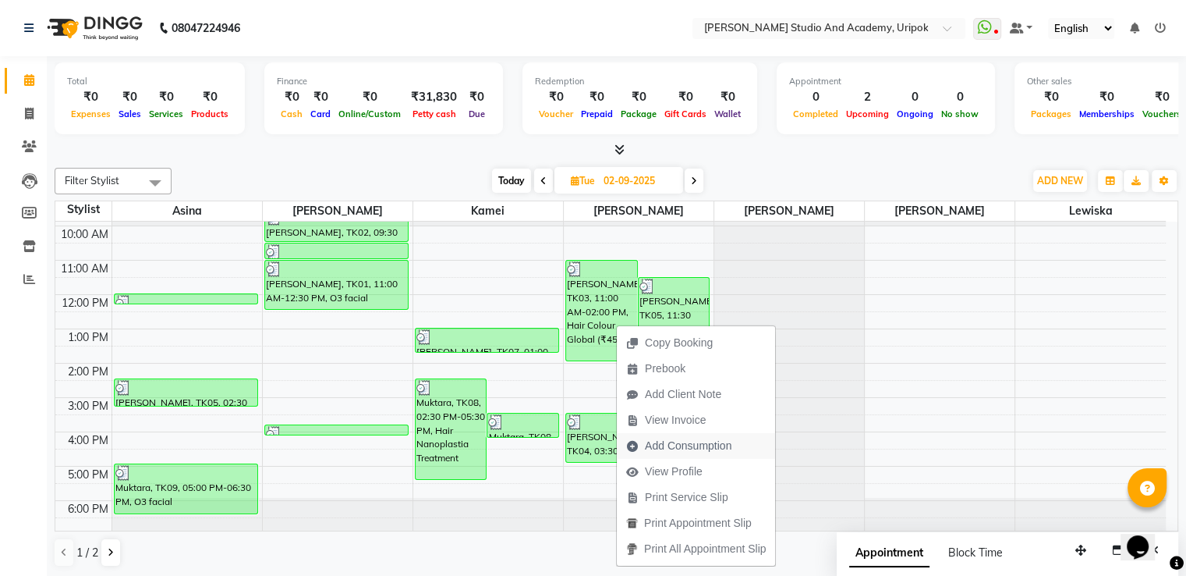
click at [679, 441] on span "Add Consumption" at bounding box center [688, 446] width 87 height 16
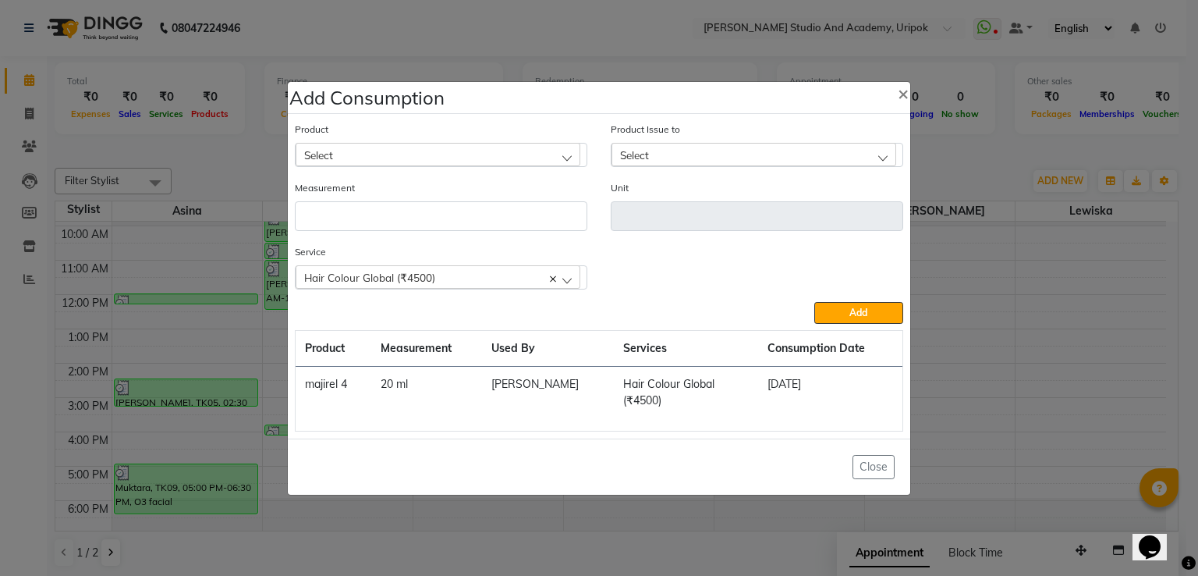
click at [392, 156] on div "Select" at bounding box center [438, 154] width 285 height 23
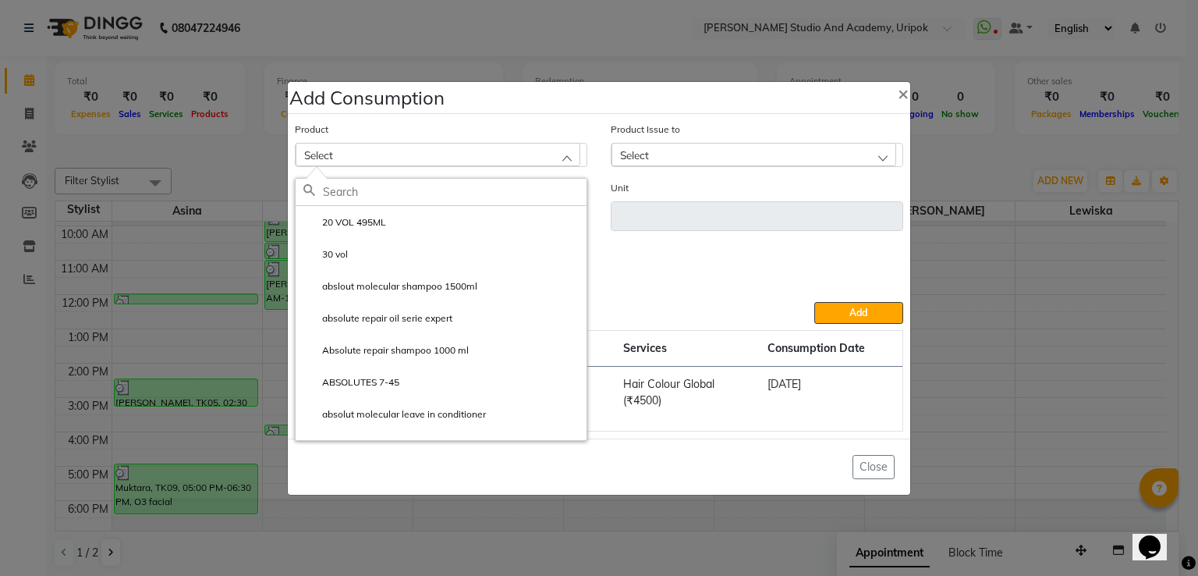
click at [386, 197] on input "text" at bounding box center [455, 192] width 264 height 27
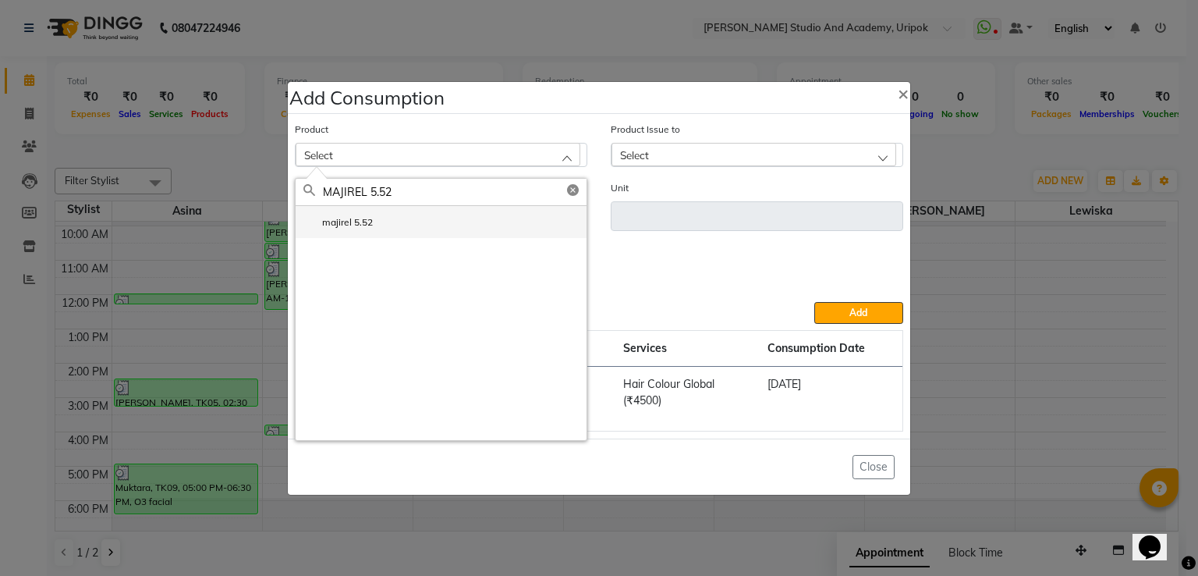
type input "MAJIREL 5.52"
click at [333, 225] on label "majirel 5.52" at bounding box center [337, 222] width 69 height 14
type input "ml"
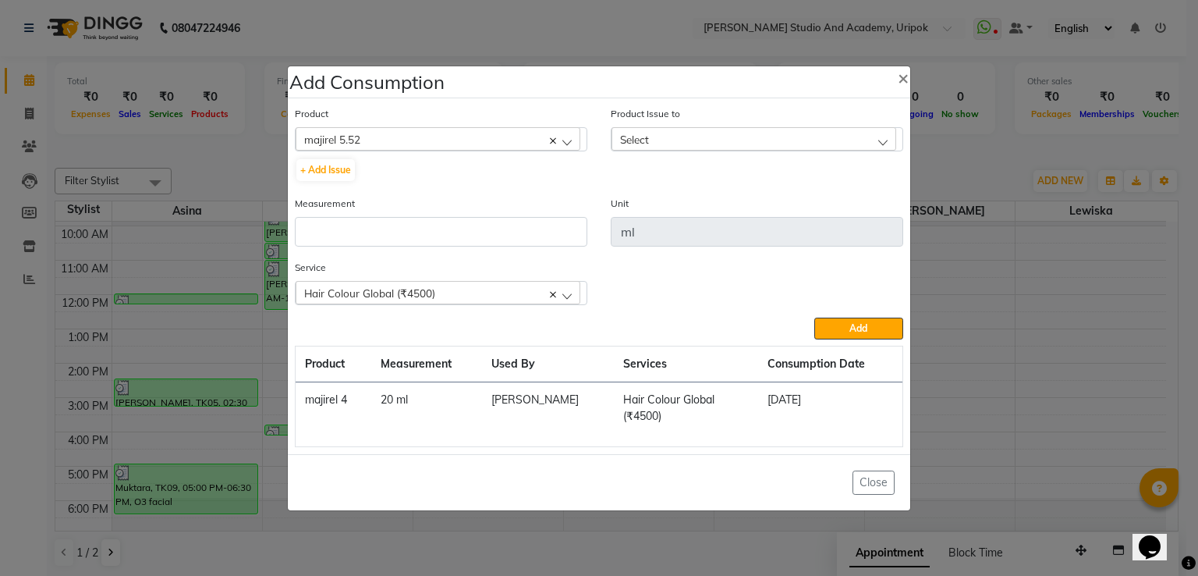
click at [612, 147] on div "Select" at bounding box center [754, 138] width 285 height 23
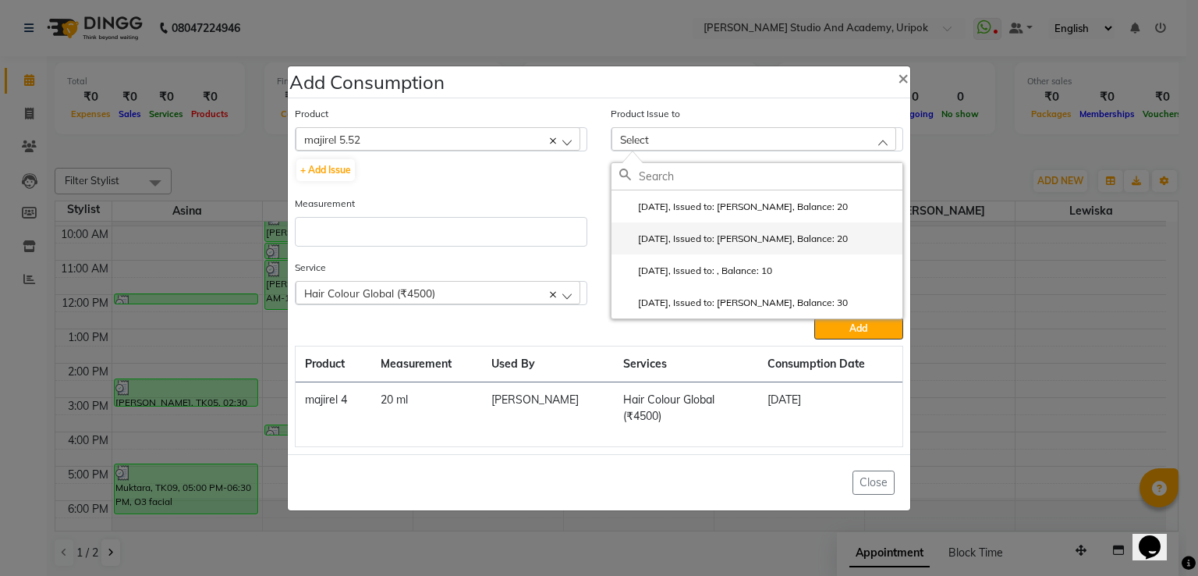
click at [674, 241] on label "[DATE], Issued to: [PERSON_NAME], Balance: 20" at bounding box center [733, 239] width 229 height 14
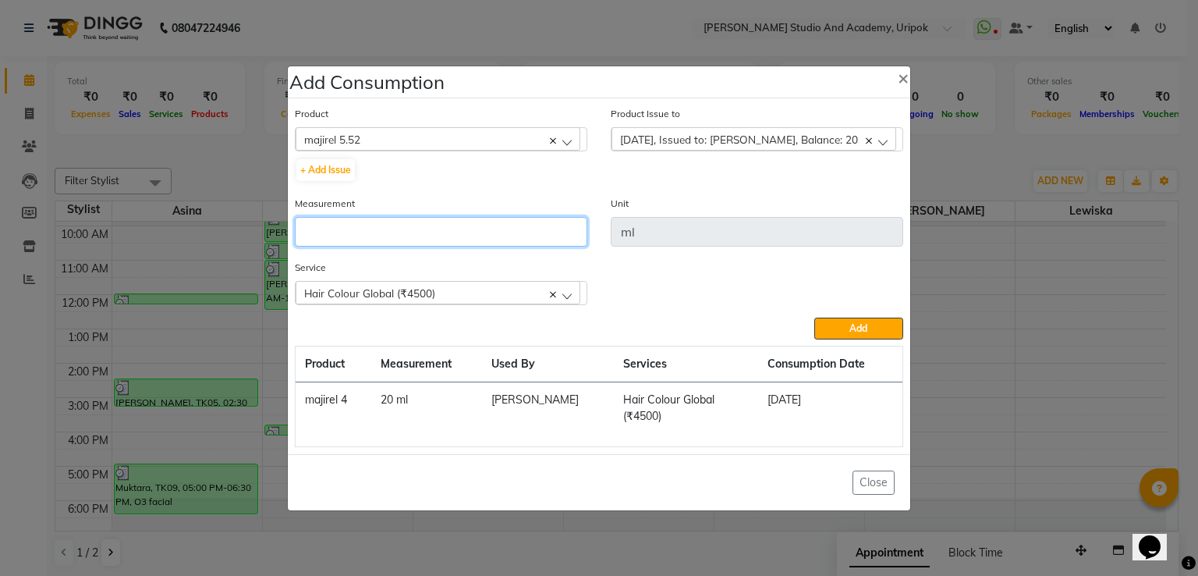
click at [521, 246] on input "number" at bounding box center [441, 232] width 292 height 30
type input "20"
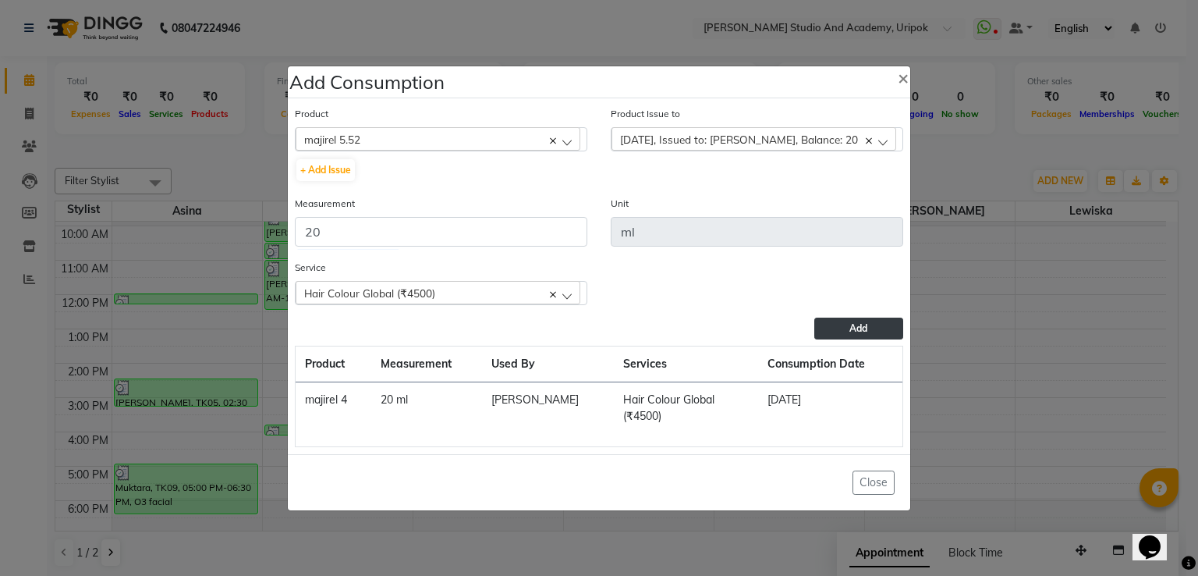
click at [846, 336] on button "Add" at bounding box center [858, 328] width 89 height 22
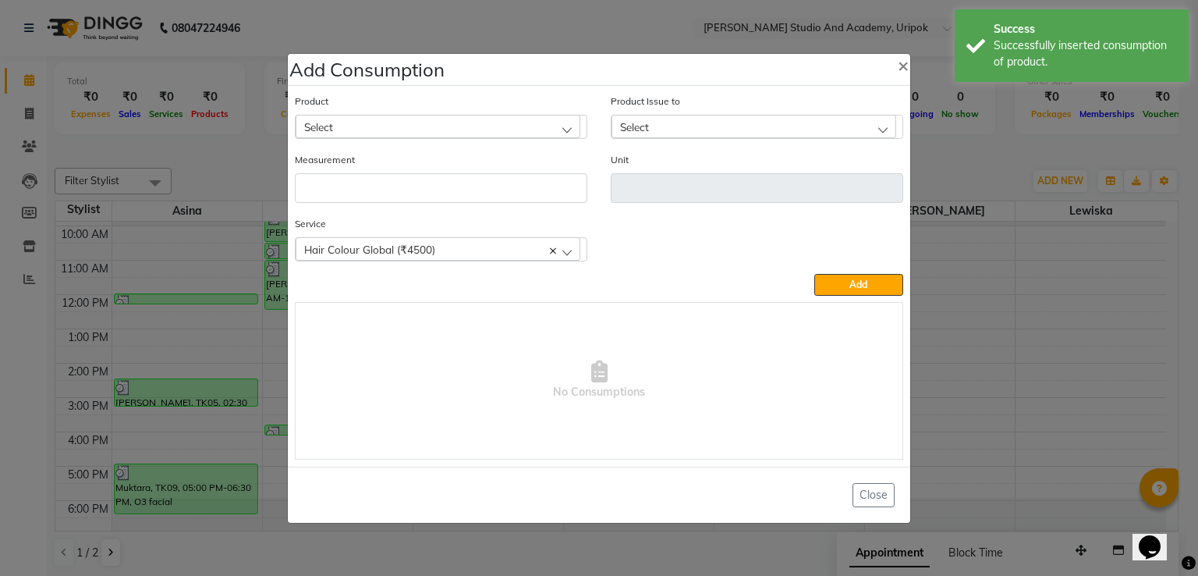
click at [394, 133] on div "Select" at bounding box center [438, 126] width 285 height 23
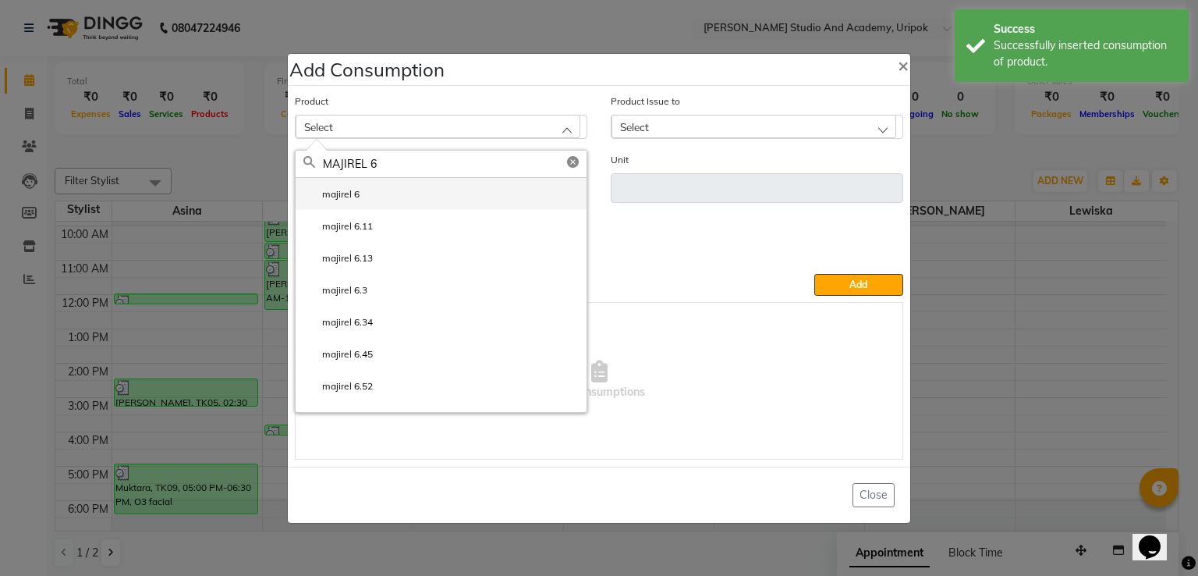
type input "MAJIREL 6"
click at [378, 194] on li "majirel 6" at bounding box center [441, 194] width 291 height 32
type input "ml"
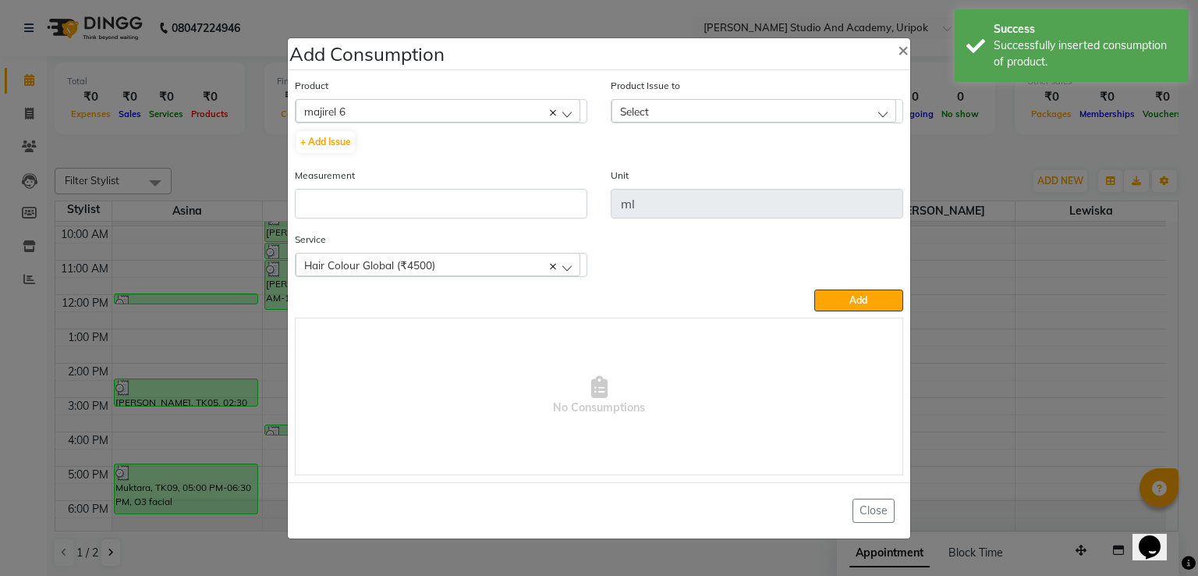
click at [634, 110] on span "Select" at bounding box center [634, 111] width 29 height 13
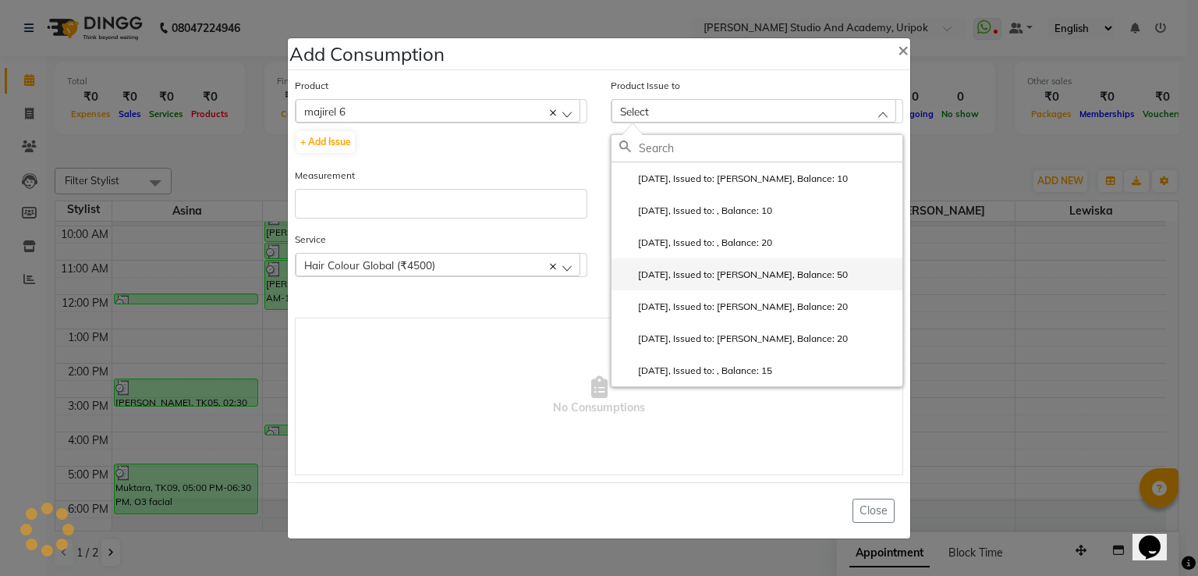
click at [693, 284] on li "[DATE], Issued to: [PERSON_NAME], Balance: 50" at bounding box center [757, 274] width 291 height 32
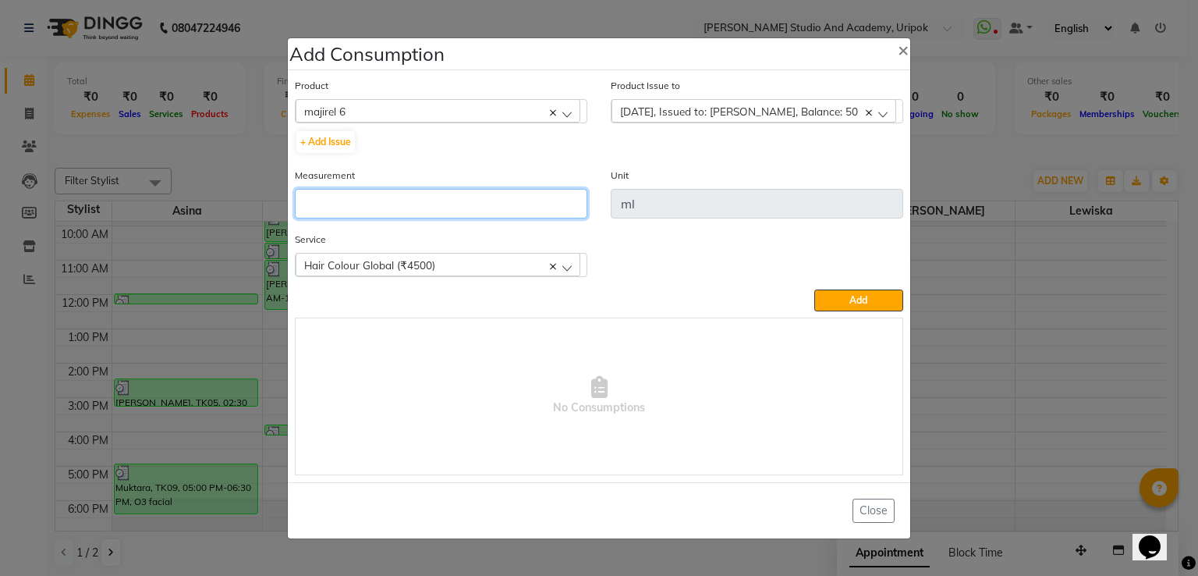
click at [516, 206] on input "number" at bounding box center [441, 204] width 292 height 30
type input "50"
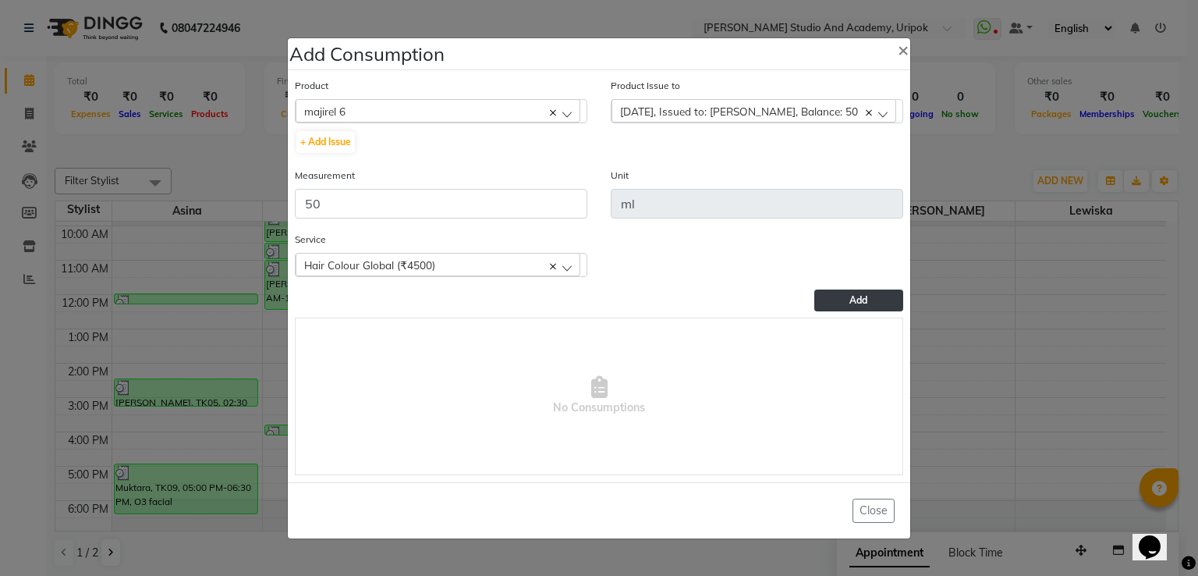
click at [833, 292] on button "Add" at bounding box center [858, 300] width 89 height 22
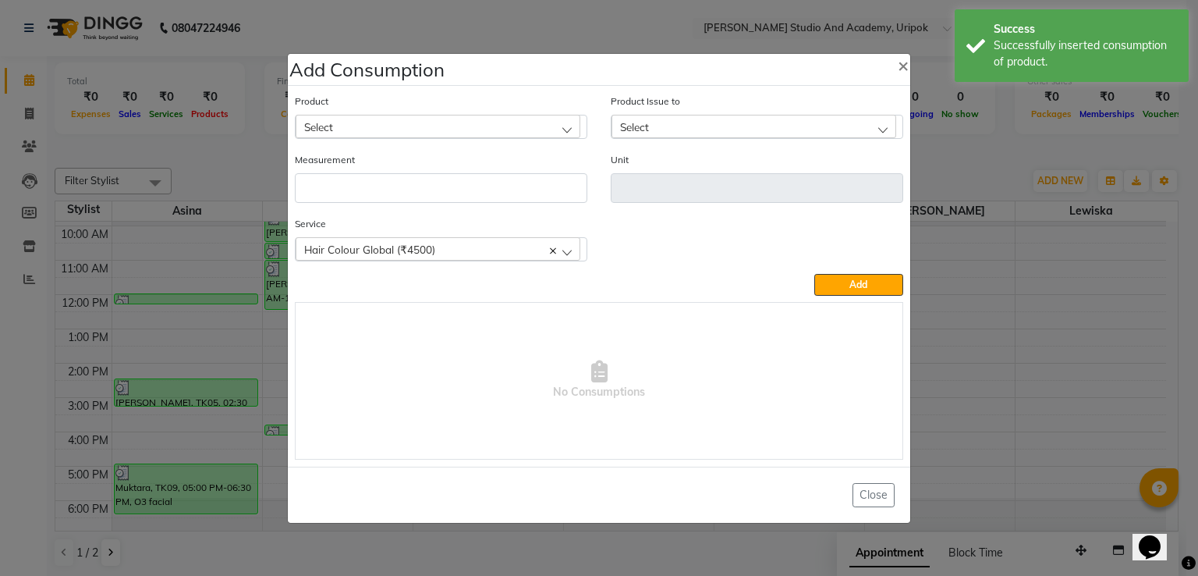
click at [502, 119] on div "Select" at bounding box center [438, 126] width 285 height 23
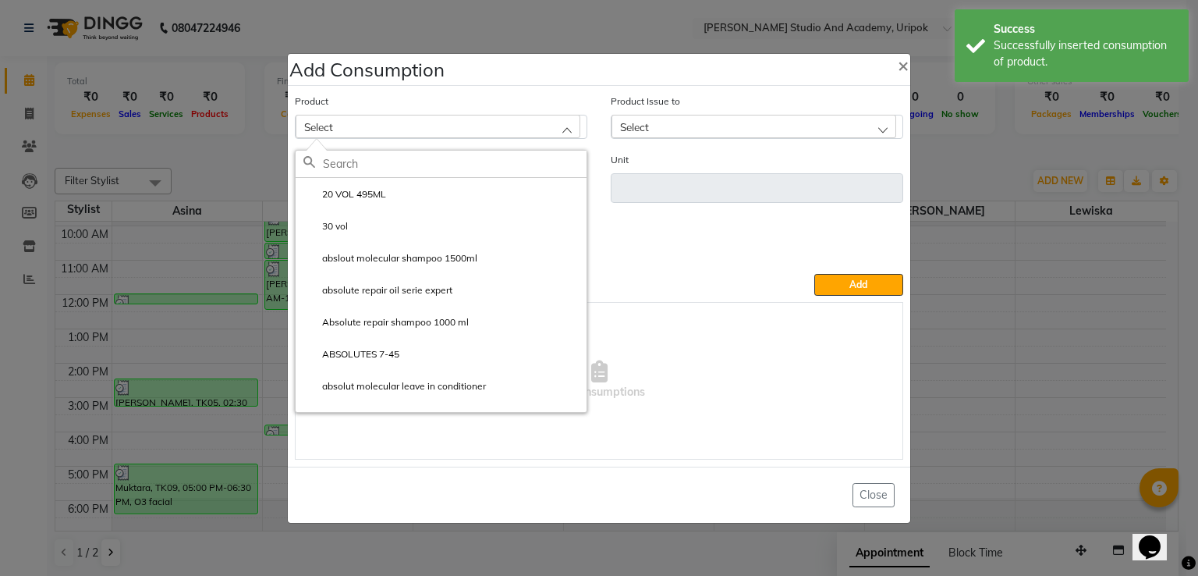
click at [480, 160] on input "text" at bounding box center [455, 164] width 264 height 27
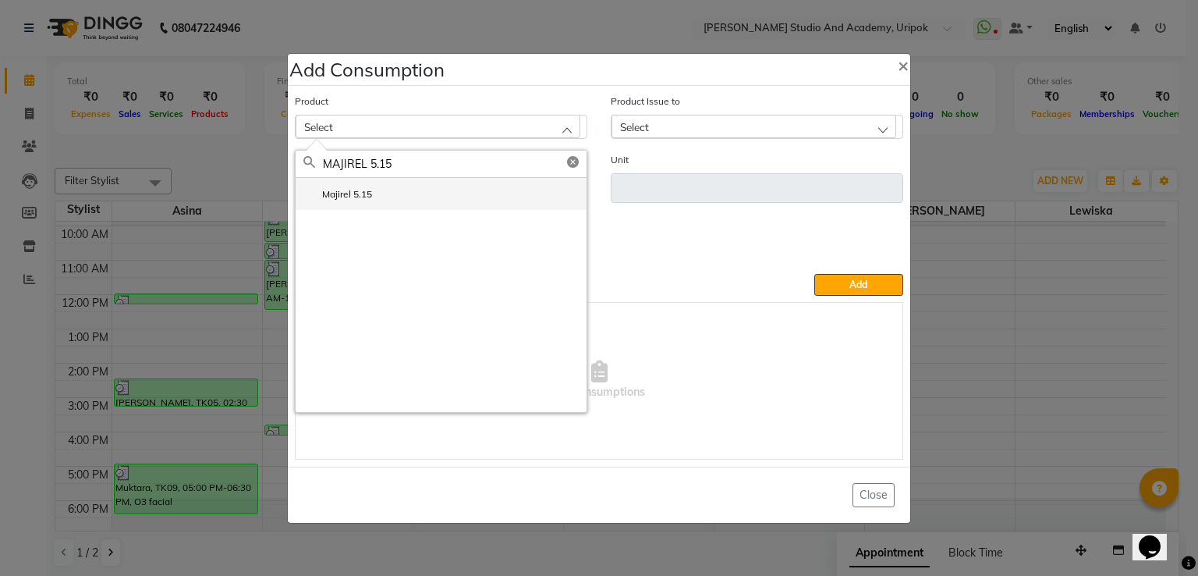
type input "MAJIREL 5.15"
click at [395, 196] on li "Majirel 5.15" at bounding box center [441, 194] width 291 height 32
type input "ml"
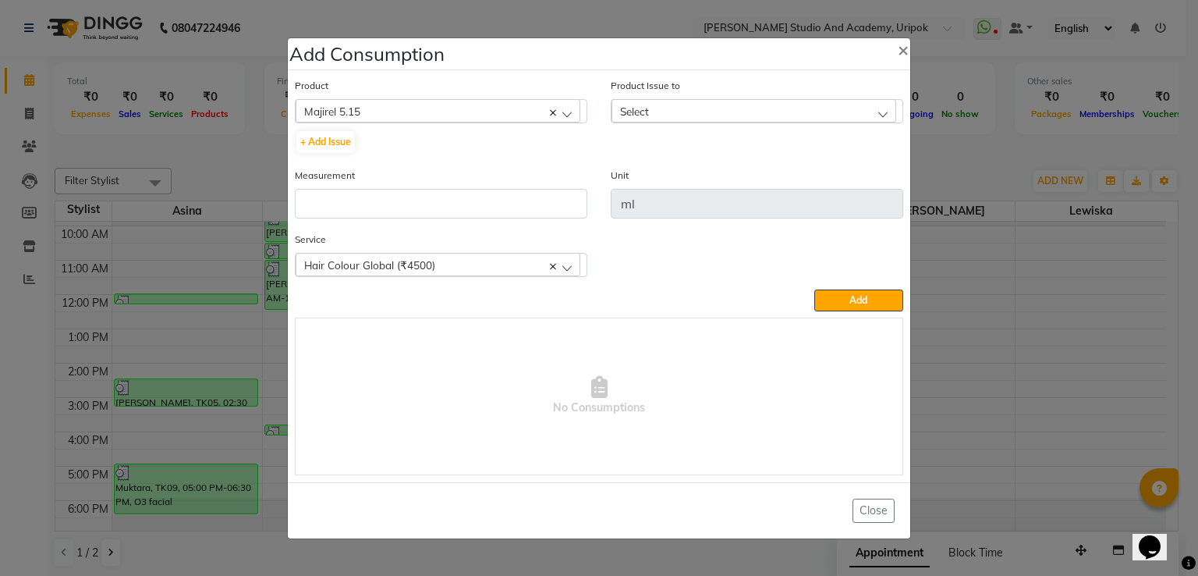
click at [665, 107] on div "Select" at bounding box center [754, 110] width 285 height 23
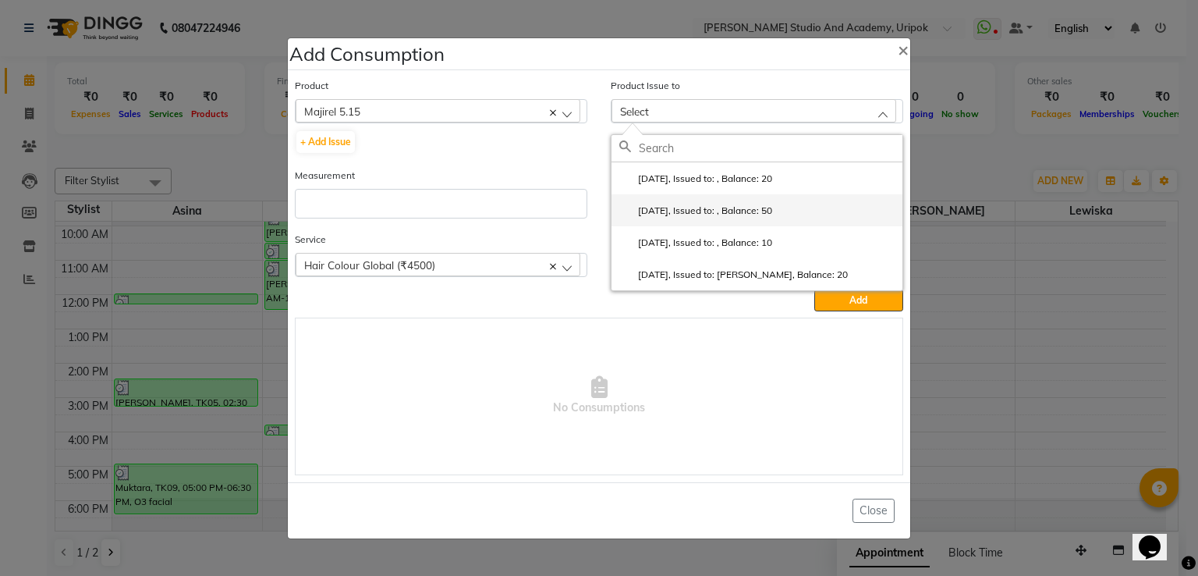
click at [684, 203] on li "[DATE], Issued to: , Balance: 50" at bounding box center [757, 210] width 291 height 32
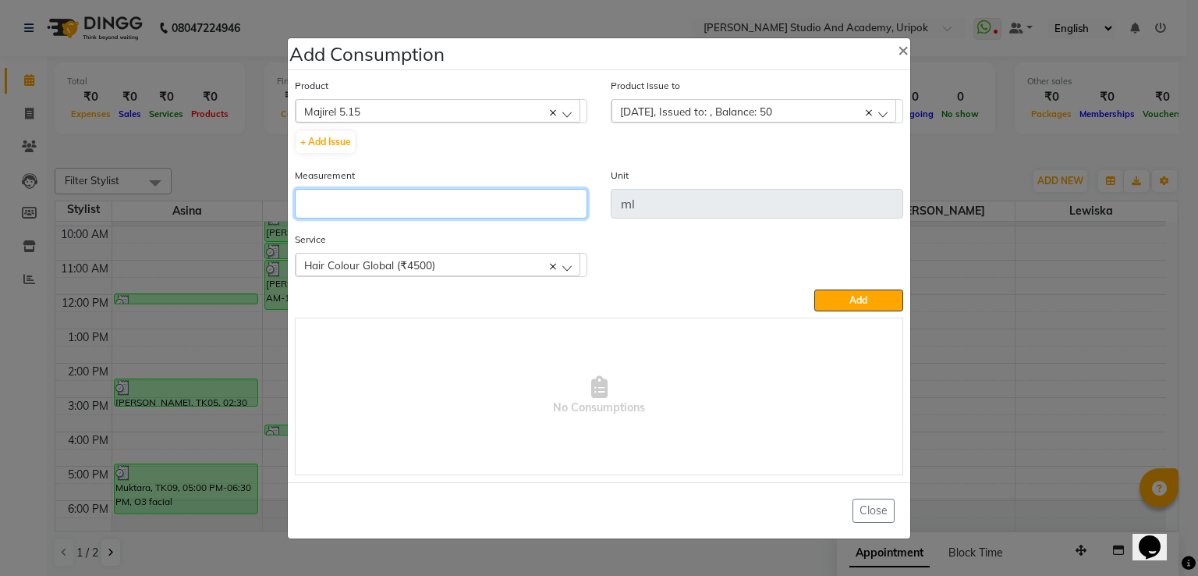
click at [519, 207] on input "number" at bounding box center [441, 204] width 292 height 30
type input "50"
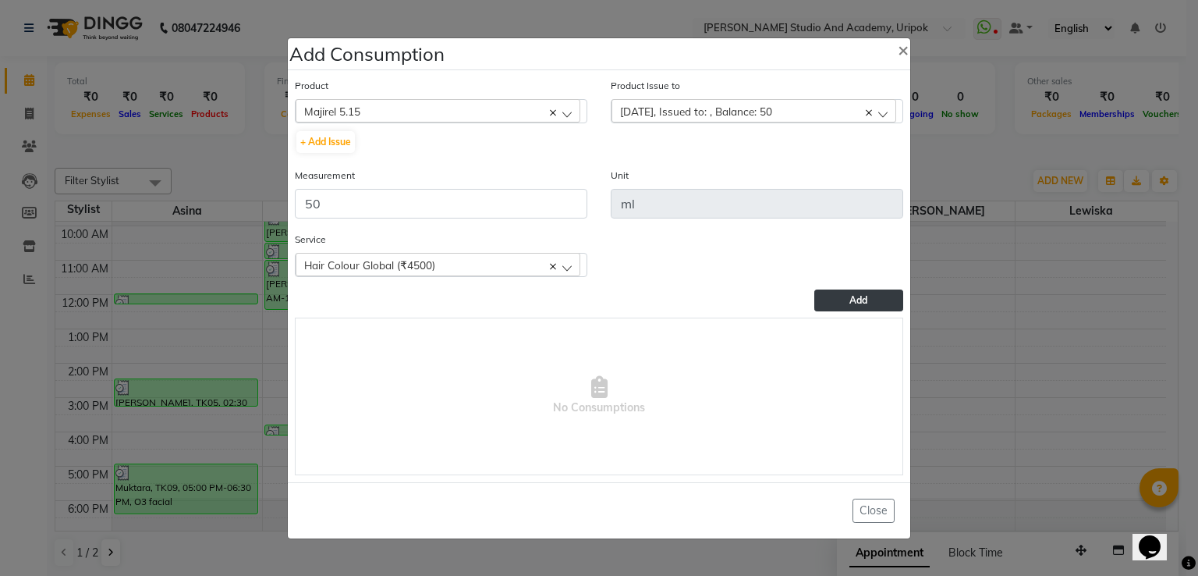
click at [831, 296] on button "Add" at bounding box center [858, 300] width 89 height 22
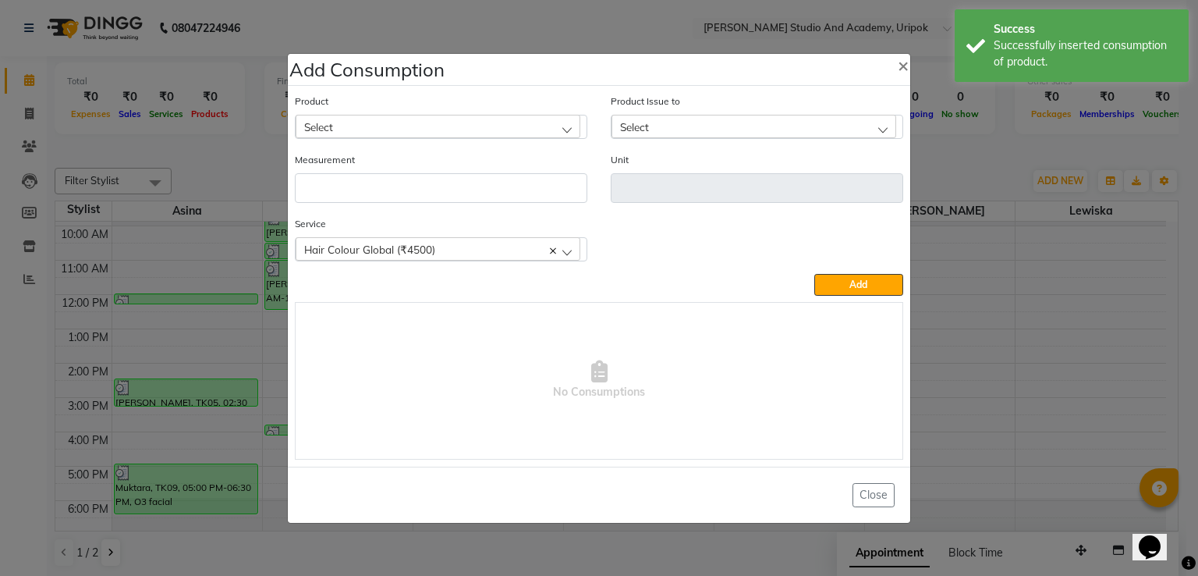
click at [365, 133] on div "Select" at bounding box center [438, 126] width 285 height 23
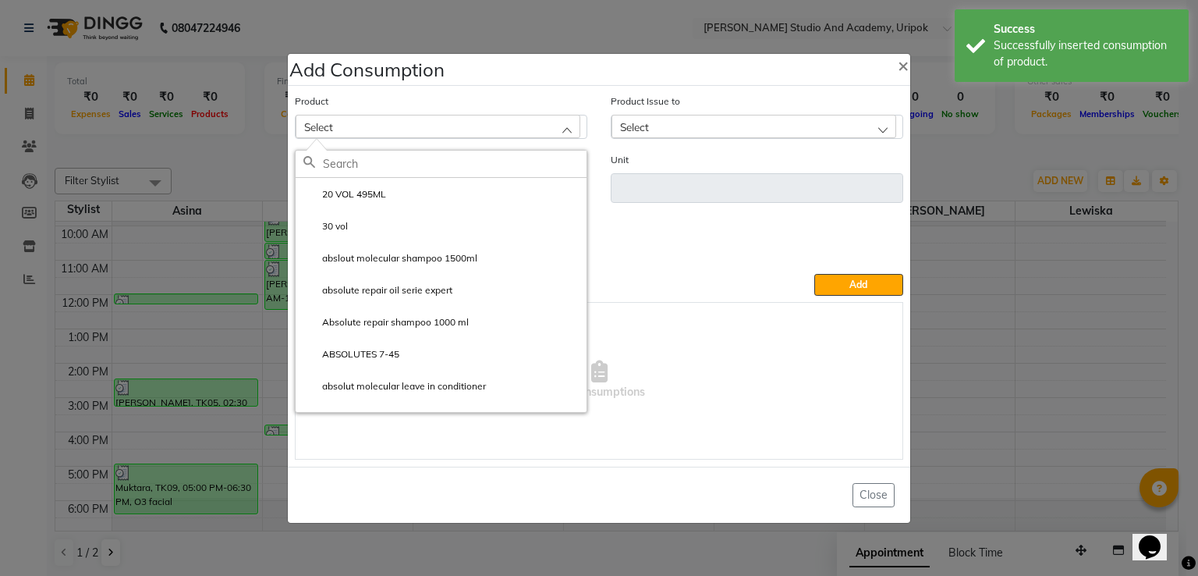
click at [414, 162] on input "text" at bounding box center [455, 164] width 264 height 27
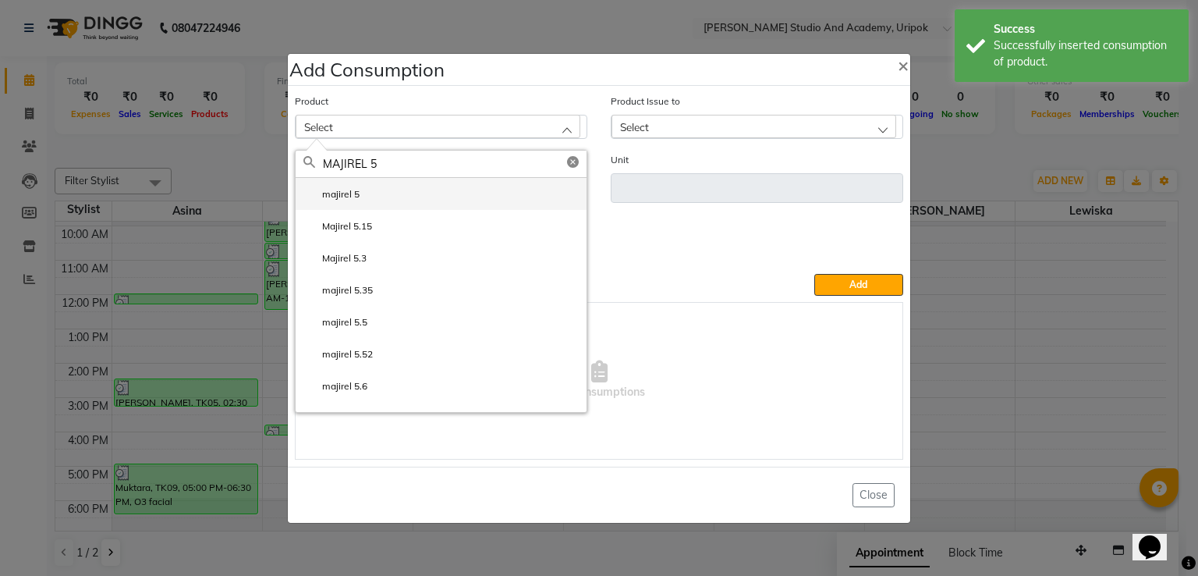
type input "MAJIREL 5"
click at [393, 187] on li "majirel 5" at bounding box center [441, 194] width 291 height 32
type input "ml"
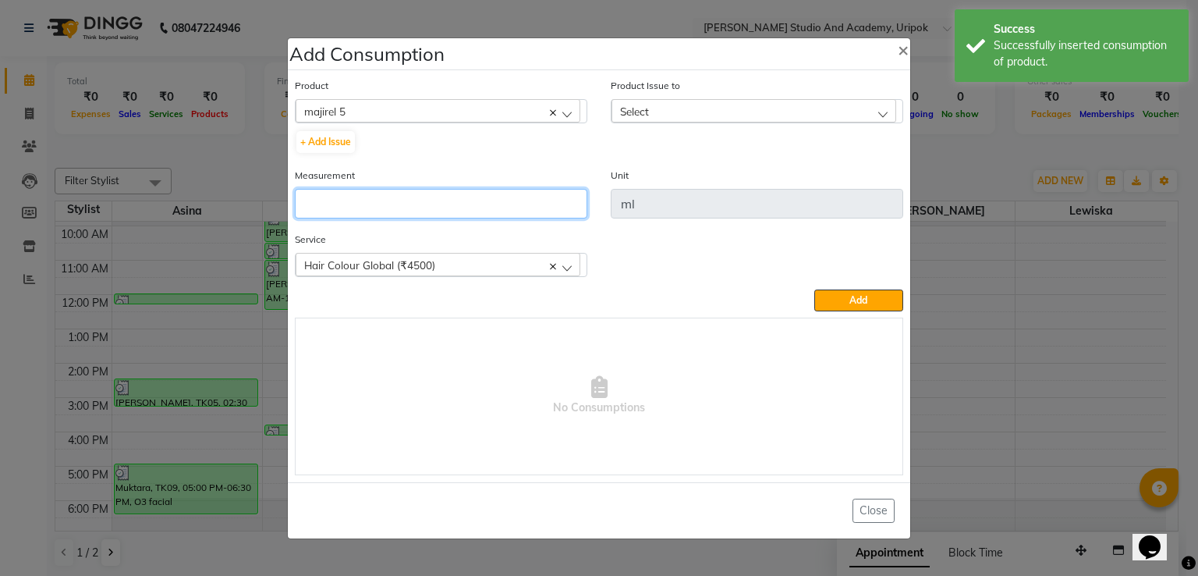
click at [409, 200] on input "number" at bounding box center [441, 204] width 292 height 30
click at [642, 115] on span "Select" at bounding box center [634, 111] width 29 height 13
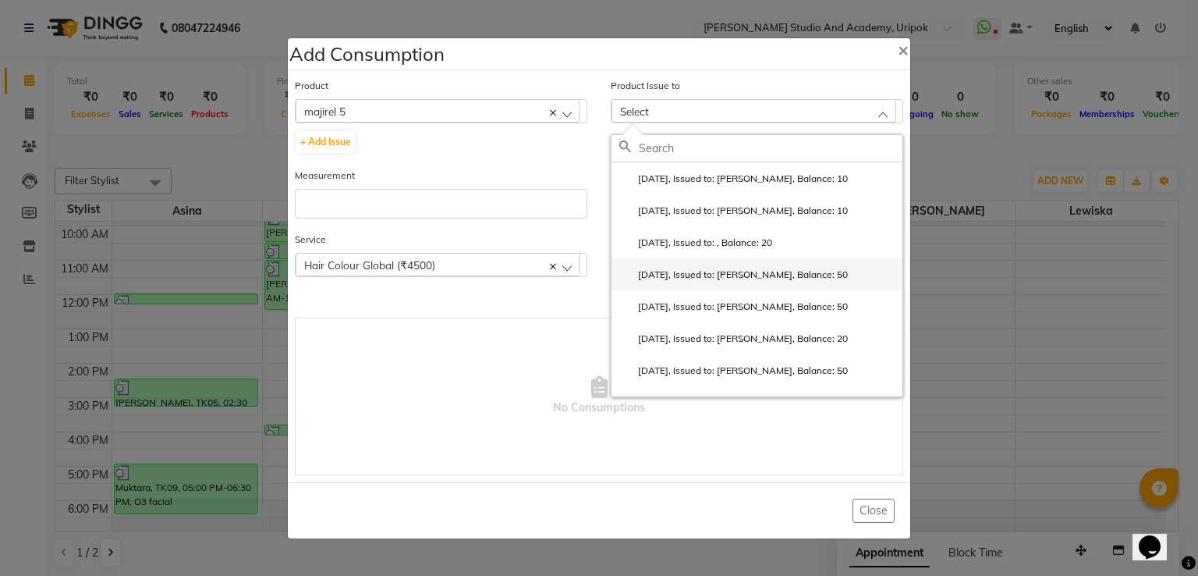
click at [671, 267] on li "[DATE], Issued to: [PERSON_NAME], Balance: 50" at bounding box center [757, 274] width 291 height 32
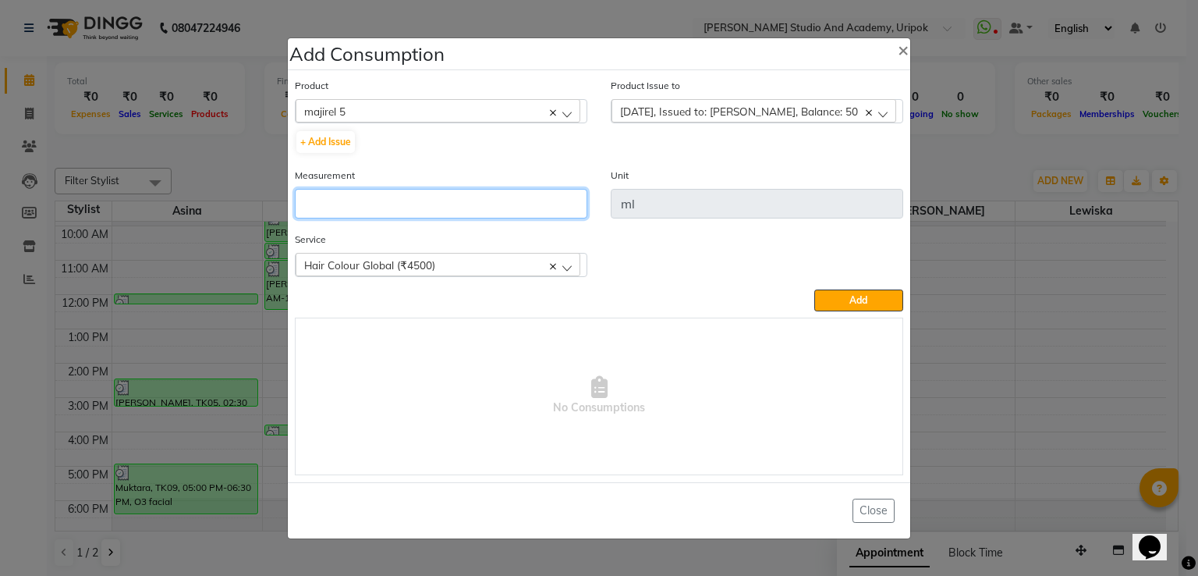
click at [449, 204] on input "number" at bounding box center [441, 204] width 292 height 30
type input "50"
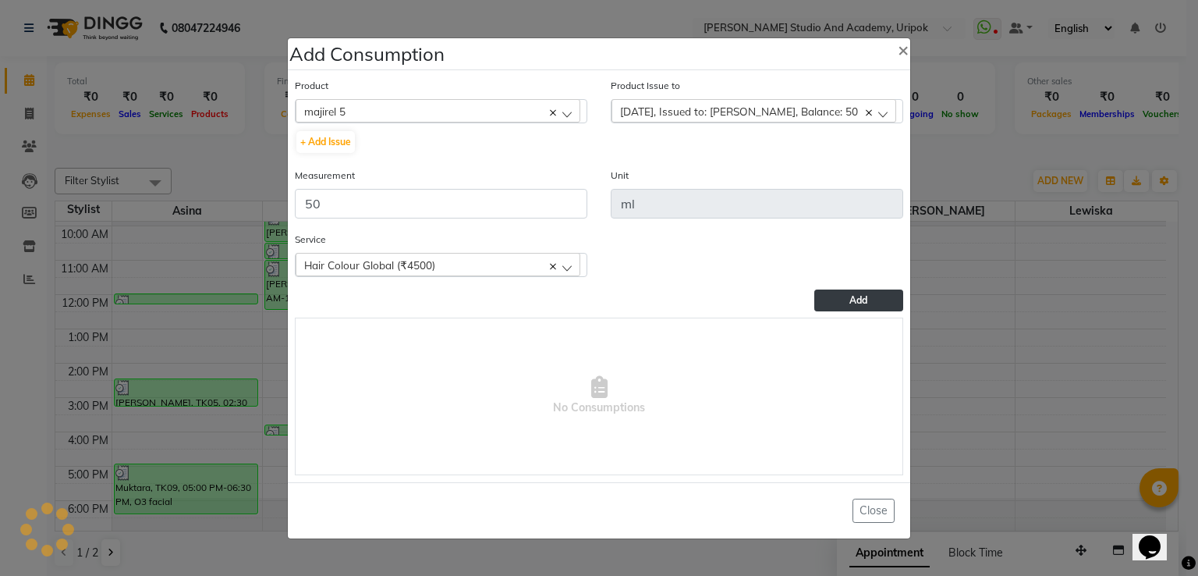
click at [877, 302] on button "Add" at bounding box center [858, 300] width 89 height 22
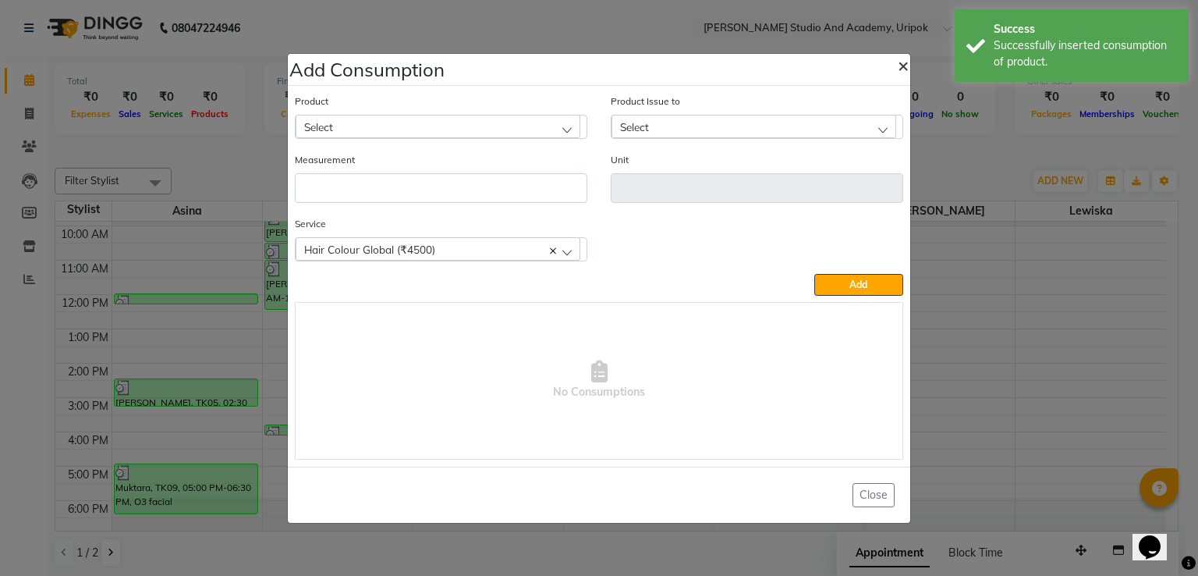
click at [909, 60] on button "×" at bounding box center [903, 65] width 36 height 44
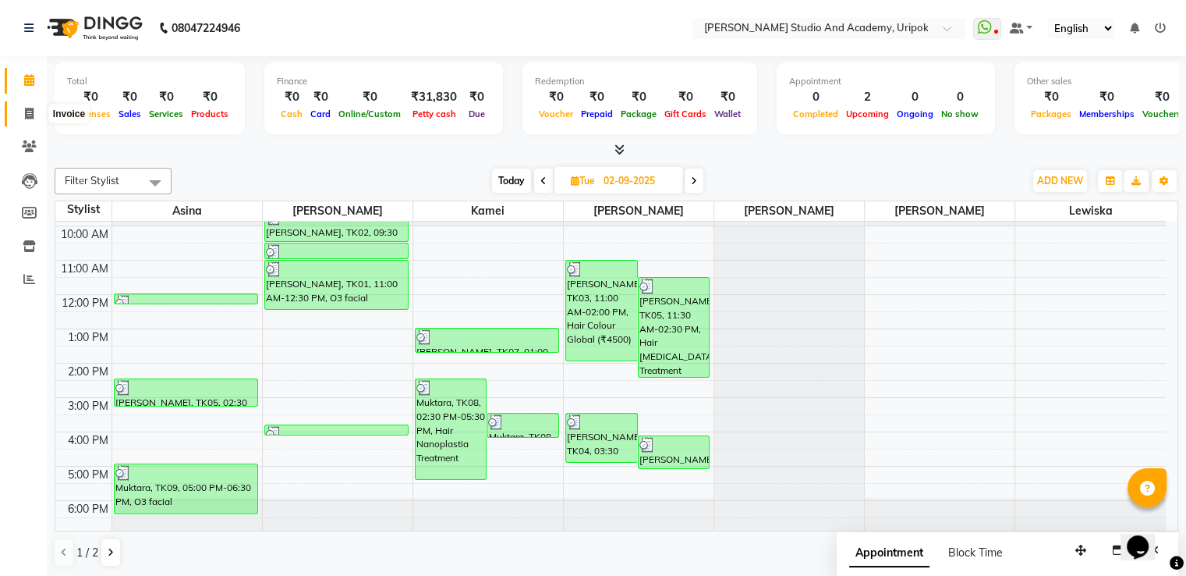
click at [32, 116] on icon at bounding box center [29, 114] width 9 height 12
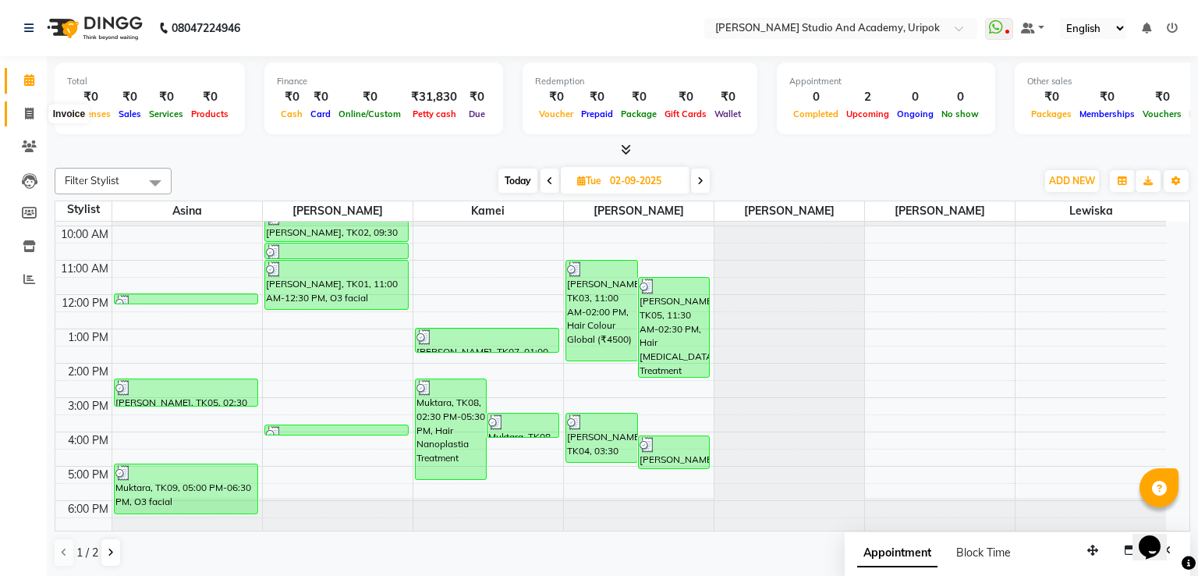
select select "service"
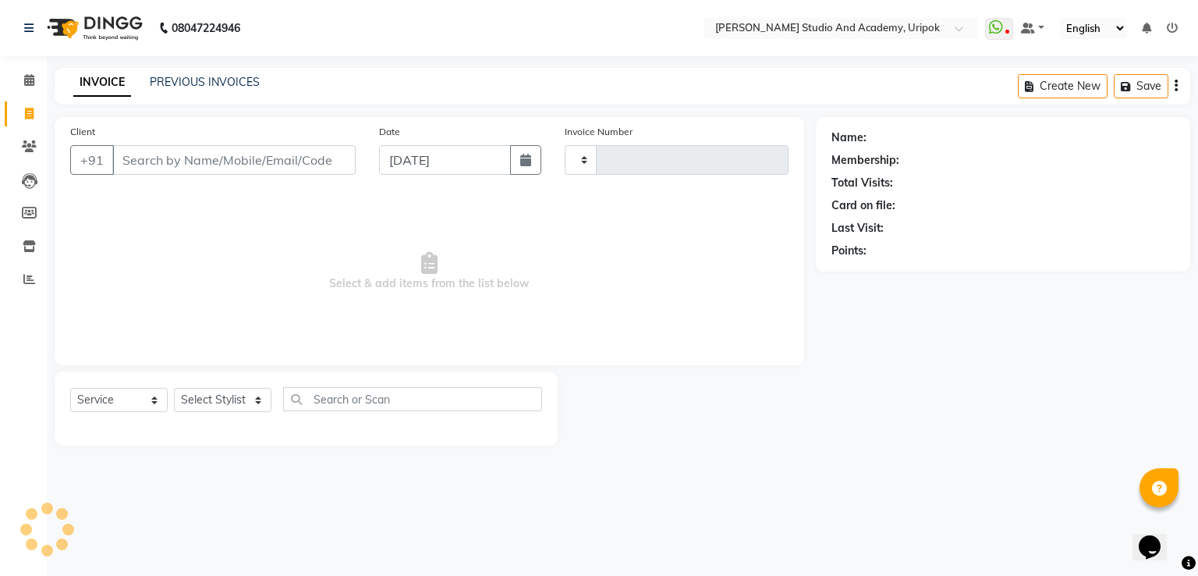
type input "1190"
select select "4880"
click at [27, 83] on icon at bounding box center [29, 80] width 10 height 12
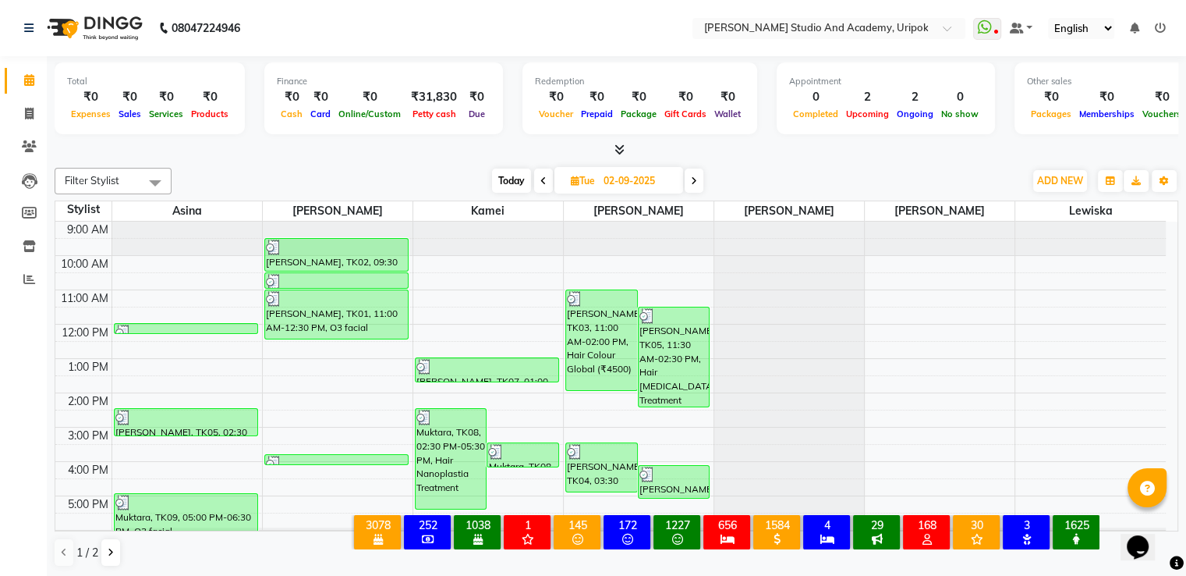
click at [695, 178] on icon at bounding box center [694, 180] width 6 height 9
type input "[DATE]"
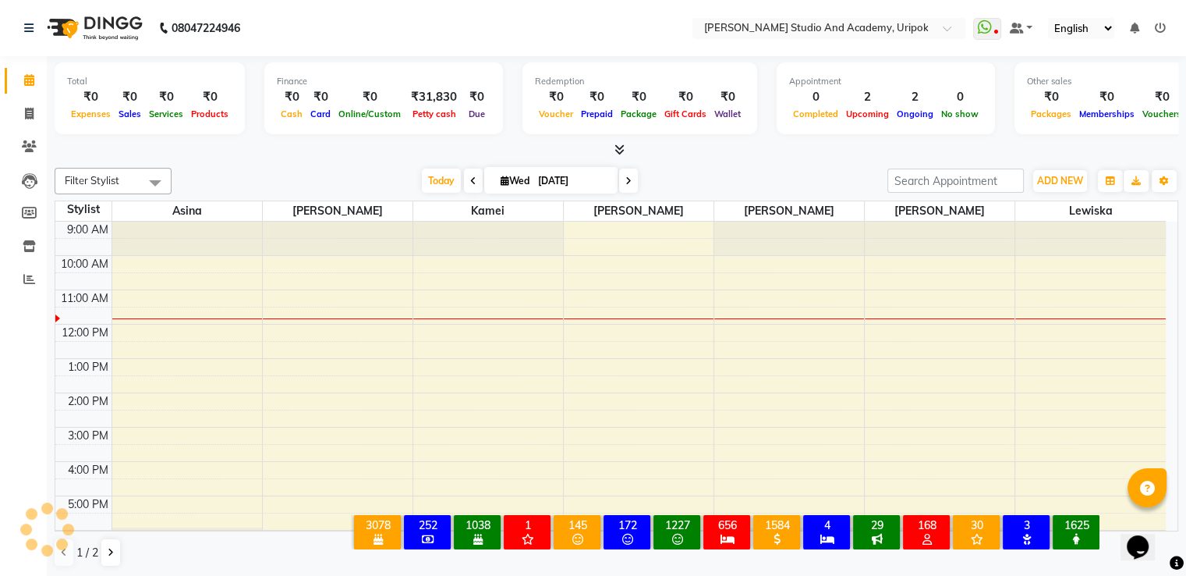
scroll to position [30, 0]
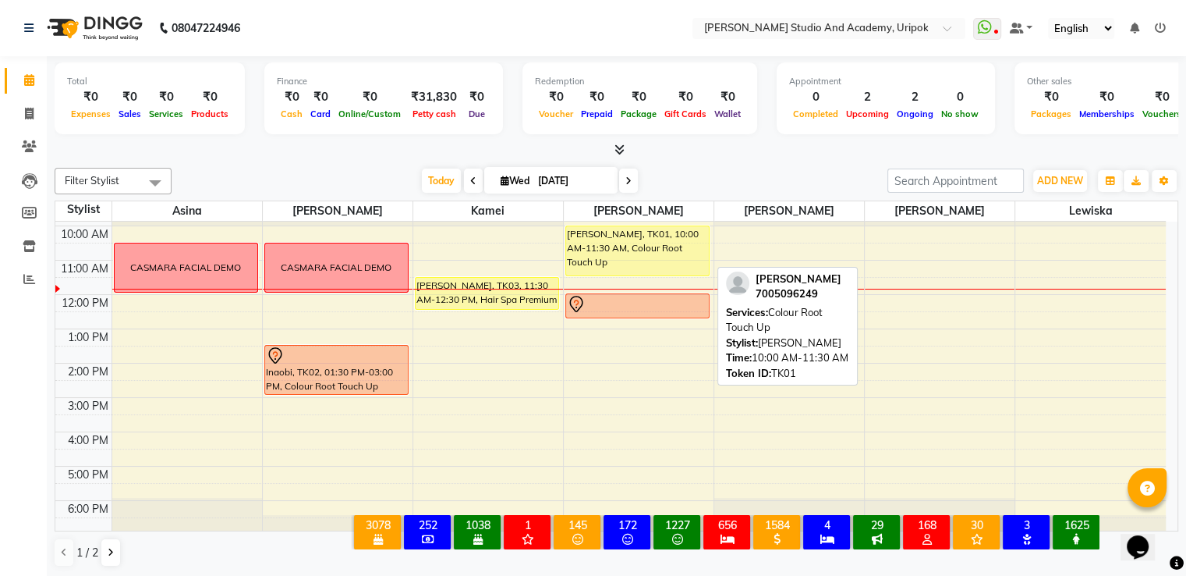
click at [619, 265] on div "[PERSON_NAME], TK01, 10:00 AM-11:30 AM, Colour Root Touch Up" at bounding box center [637, 250] width 143 height 49
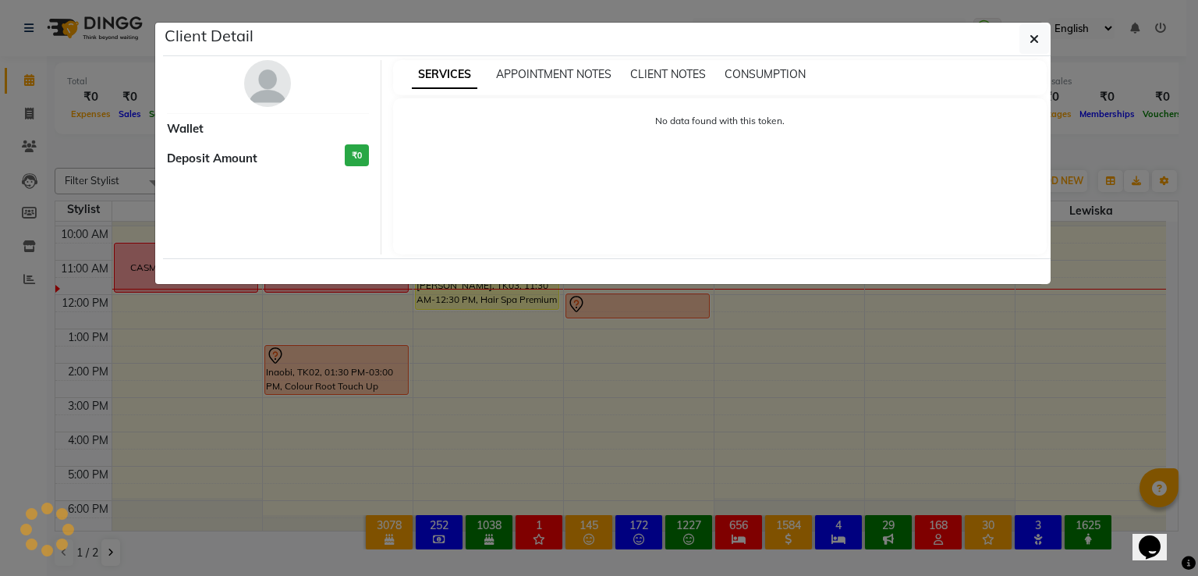
select select "1"
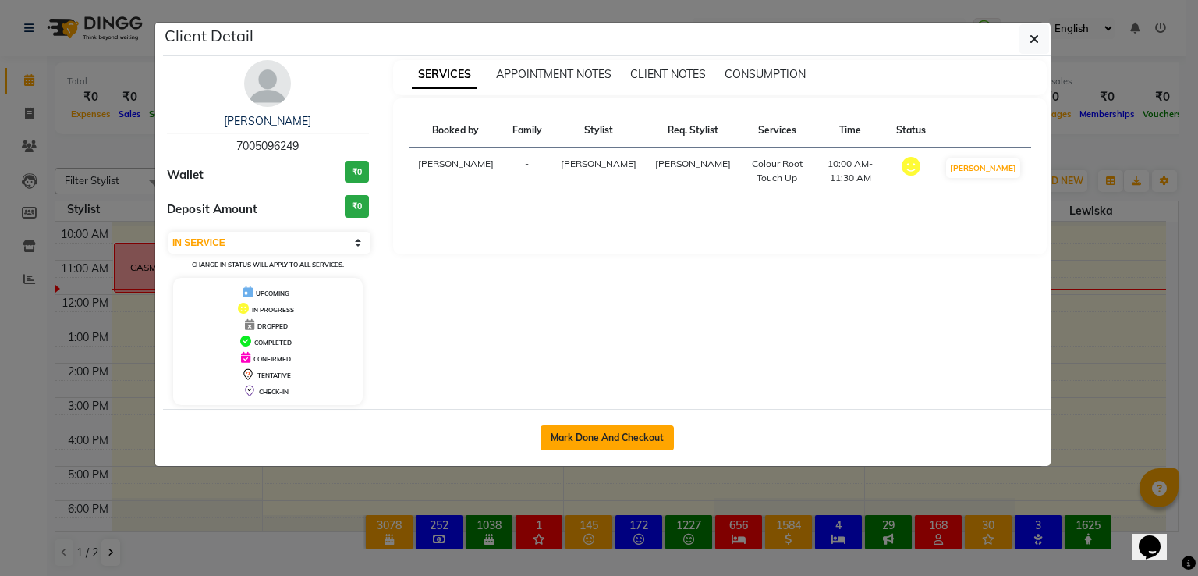
click at [595, 425] on button "Mark Done And Checkout" at bounding box center [607, 437] width 133 height 25
select select "service"
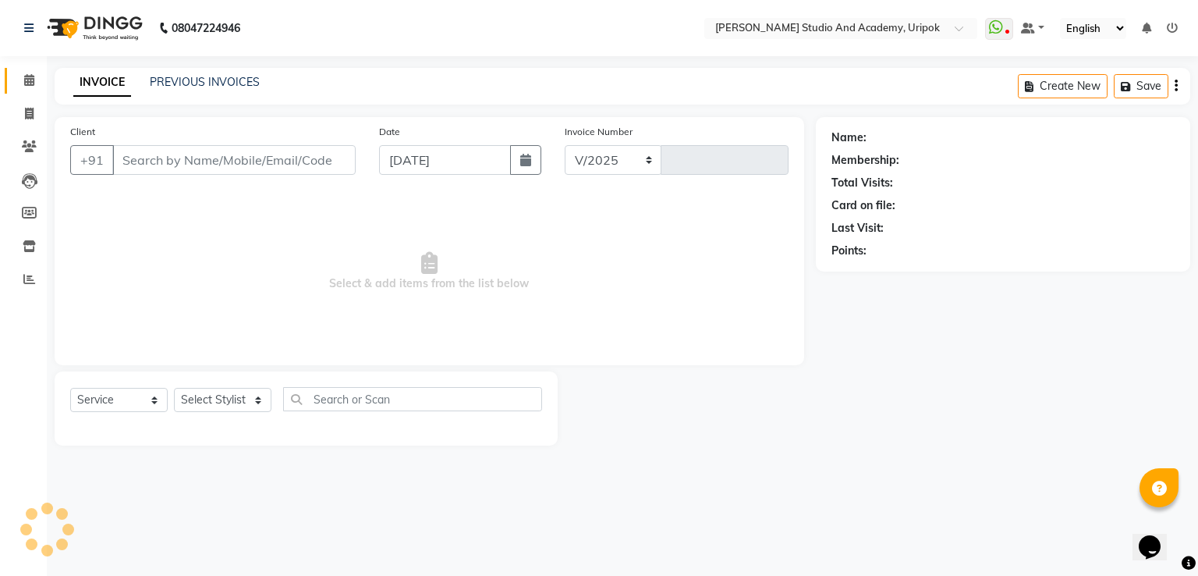
select select "4880"
type input "1190"
type input "70******49"
select select "29614"
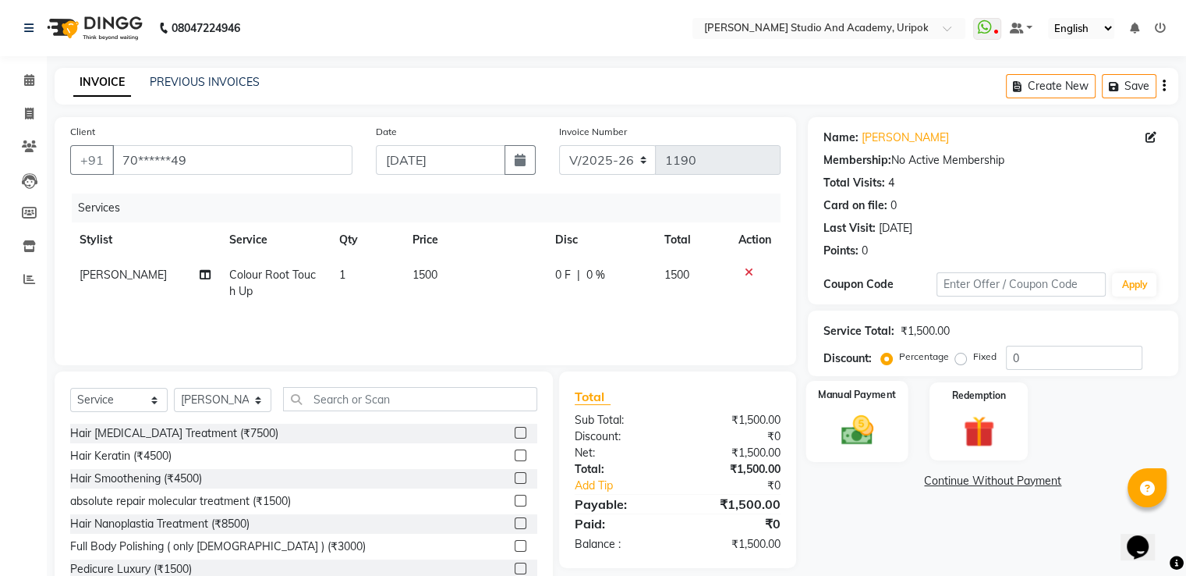
click at [896, 404] on div "Manual Payment" at bounding box center [857, 421] width 102 height 80
click at [970, 480] on span "GPay" at bounding box center [976, 482] width 32 height 18
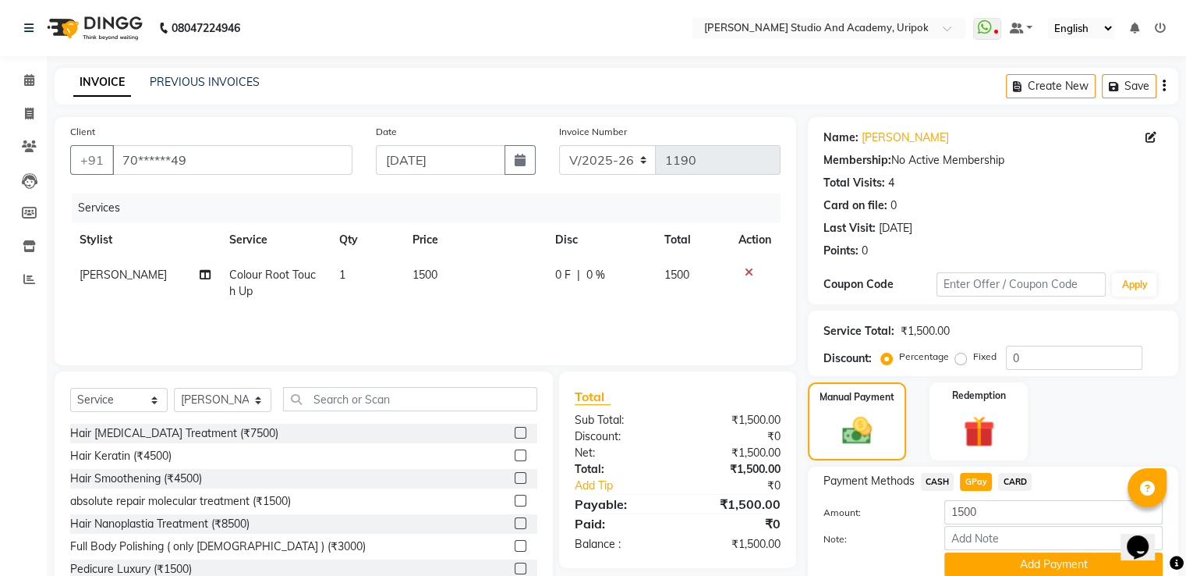
scroll to position [63, 0]
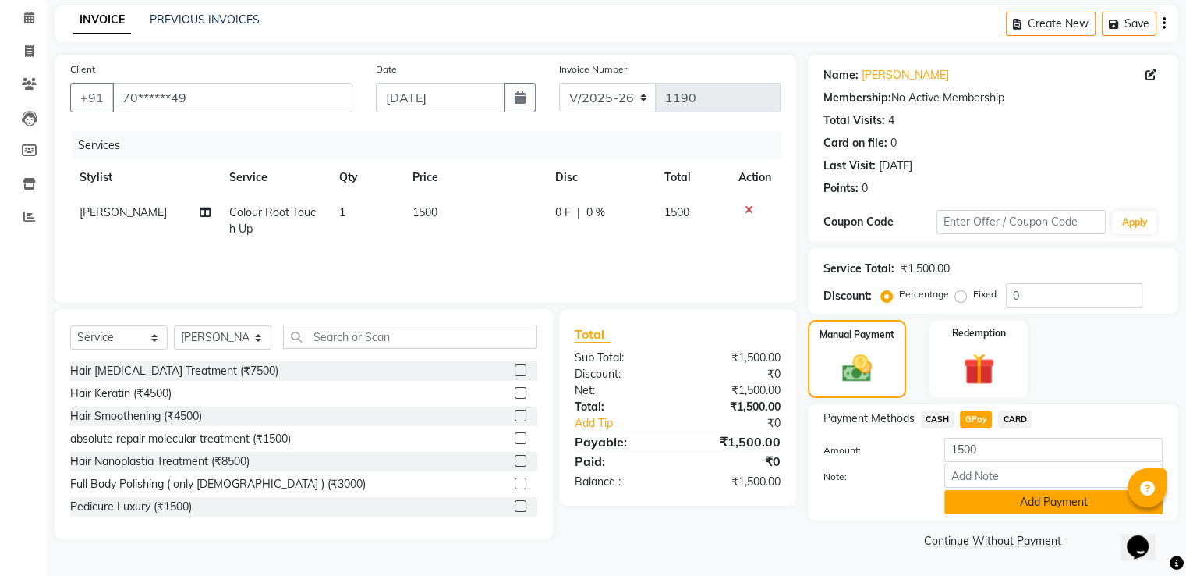
click at [1056, 505] on button "Add Payment" at bounding box center [1054, 502] width 218 height 24
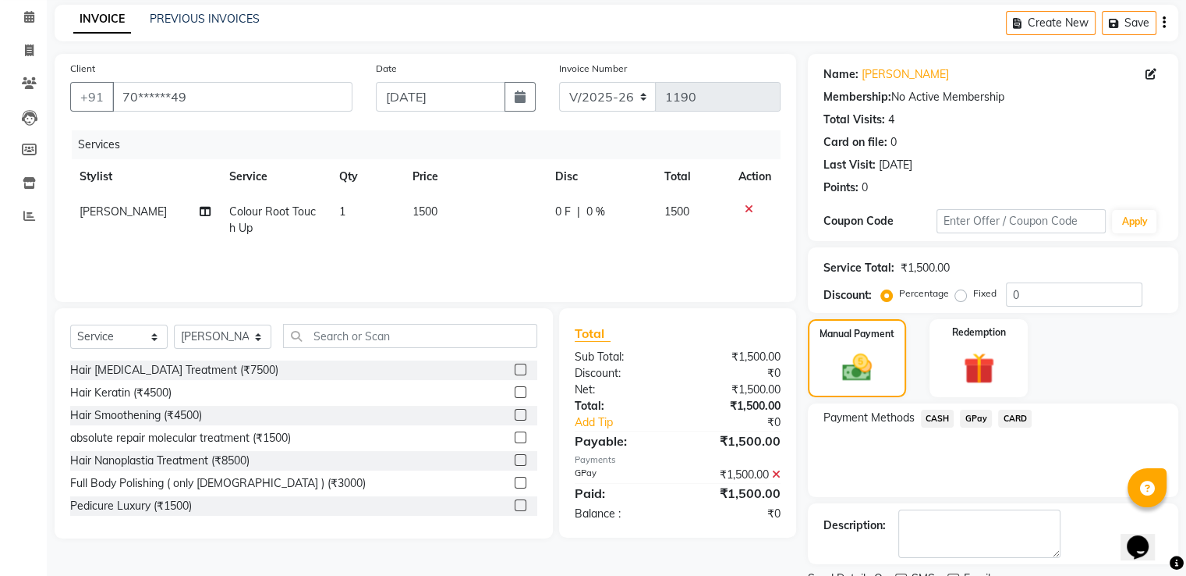
scroll to position [127, 0]
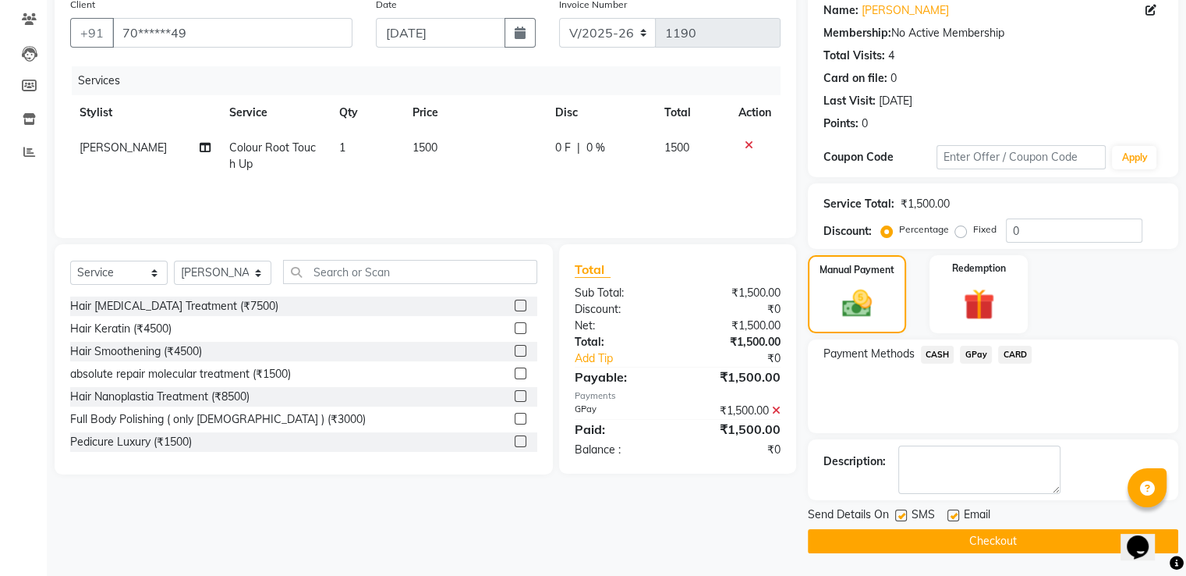
click at [1041, 542] on button "Checkout" at bounding box center [993, 541] width 370 height 24
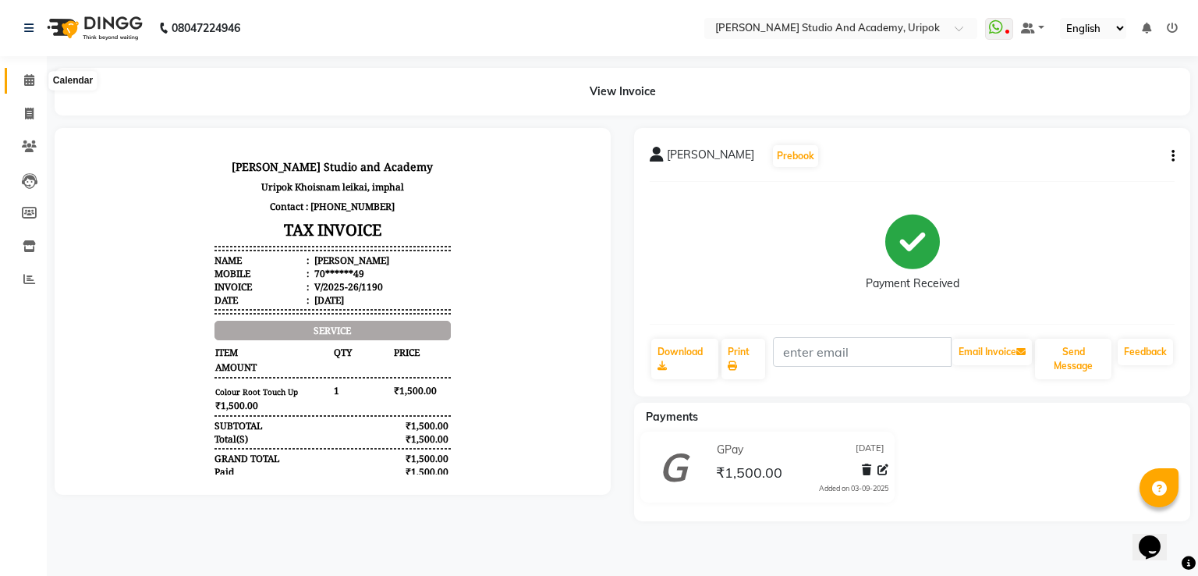
click at [34, 79] on icon at bounding box center [29, 80] width 10 height 12
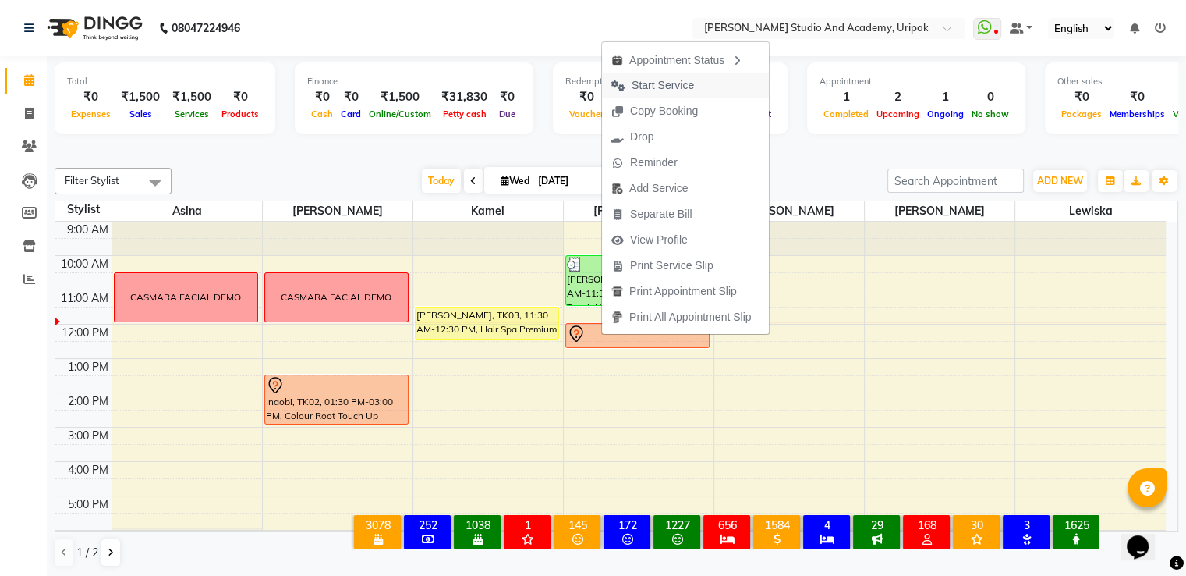
click at [655, 85] on span "Start Service" at bounding box center [663, 85] width 62 height 16
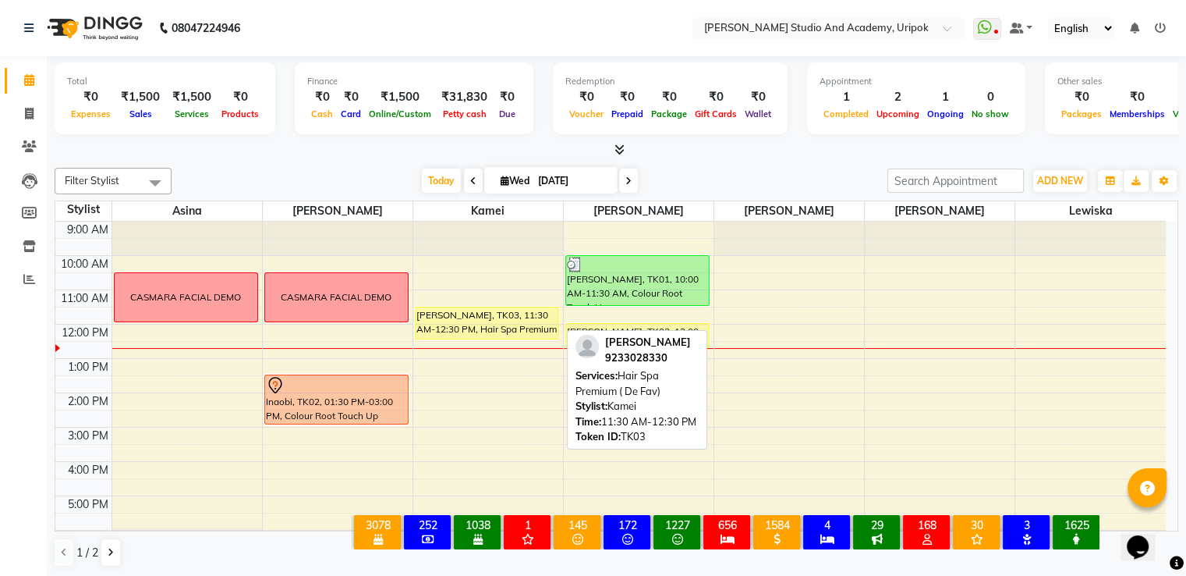
click at [539, 322] on div "[PERSON_NAME], TK03, 11:30 AM-12:30 PM, Hair Spa Premium ( De Fav)" at bounding box center [487, 322] width 143 height 31
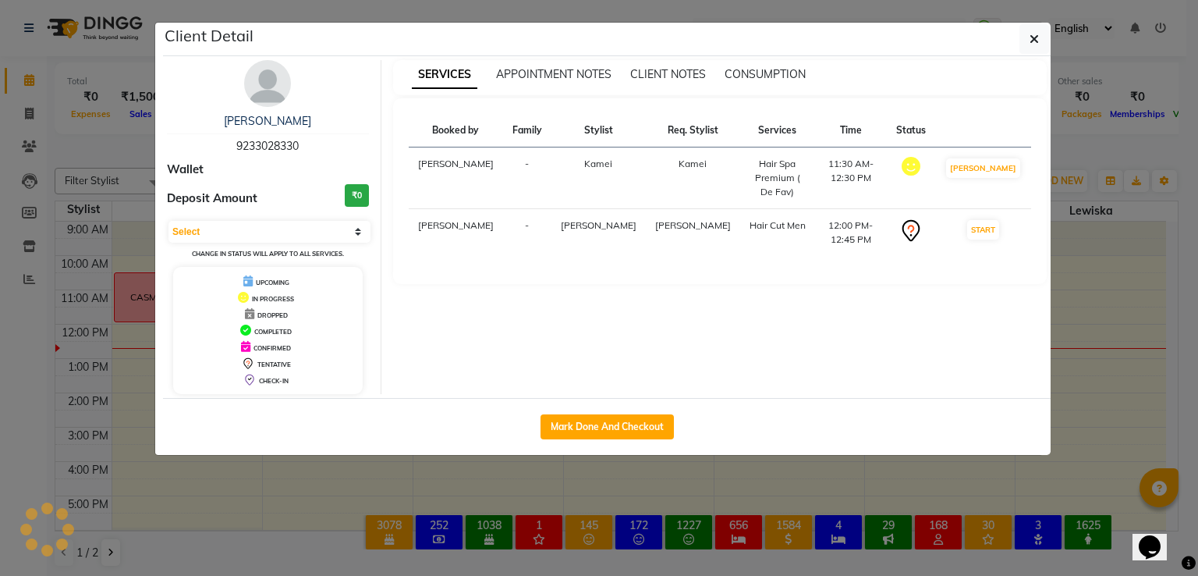
select select "1"
click at [596, 420] on button "Mark Done And Checkout" at bounding box center [607, 426] width 133 height 25
select select "service"
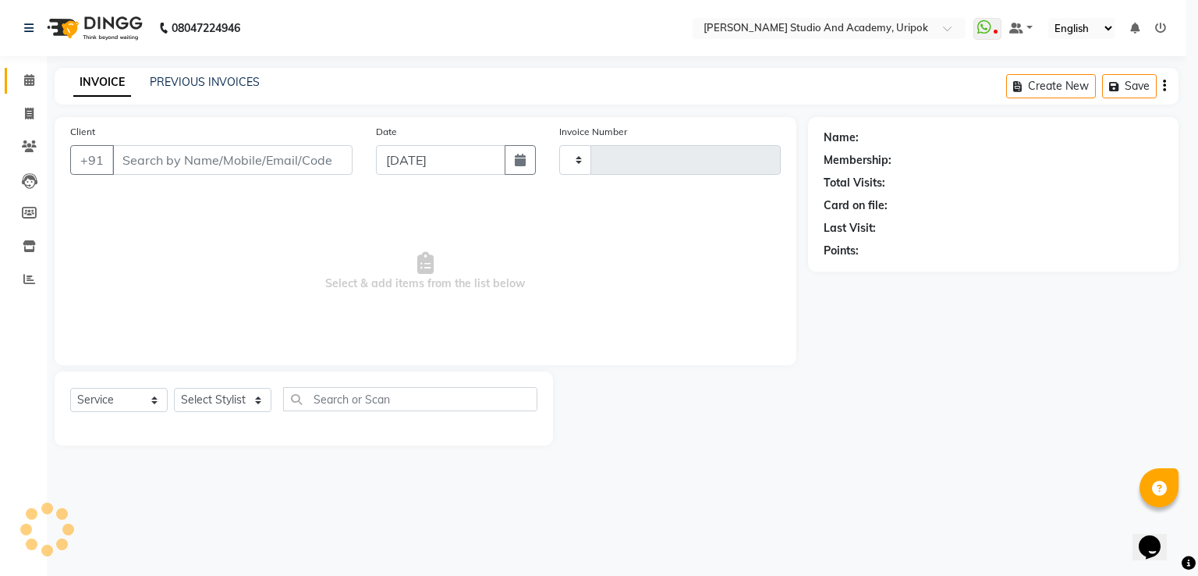
type input "1191"
select select "4880"
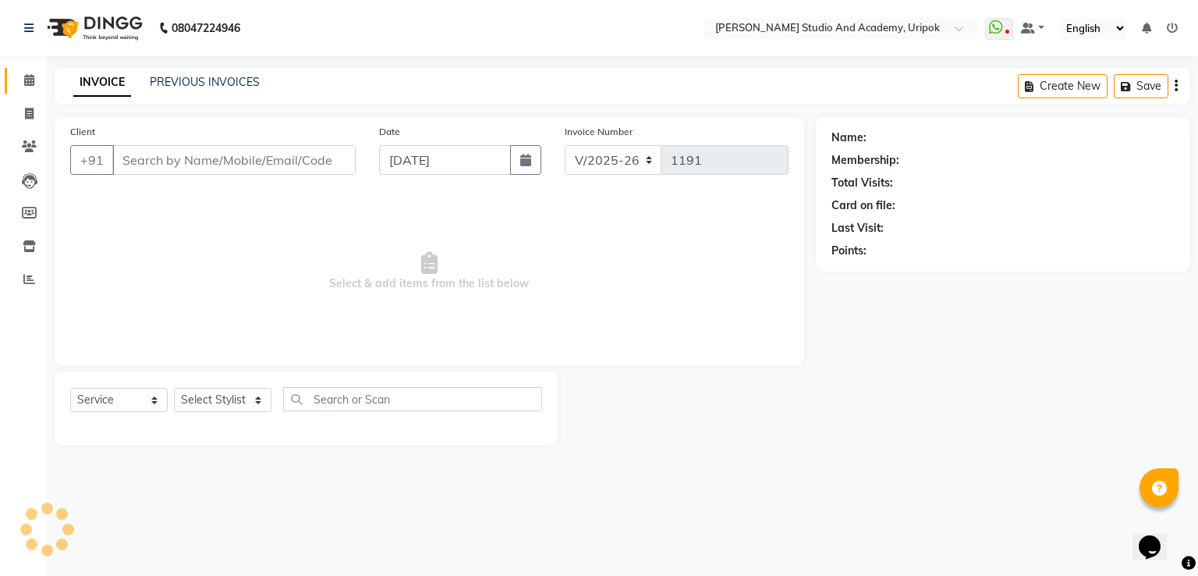
type input "92******30"
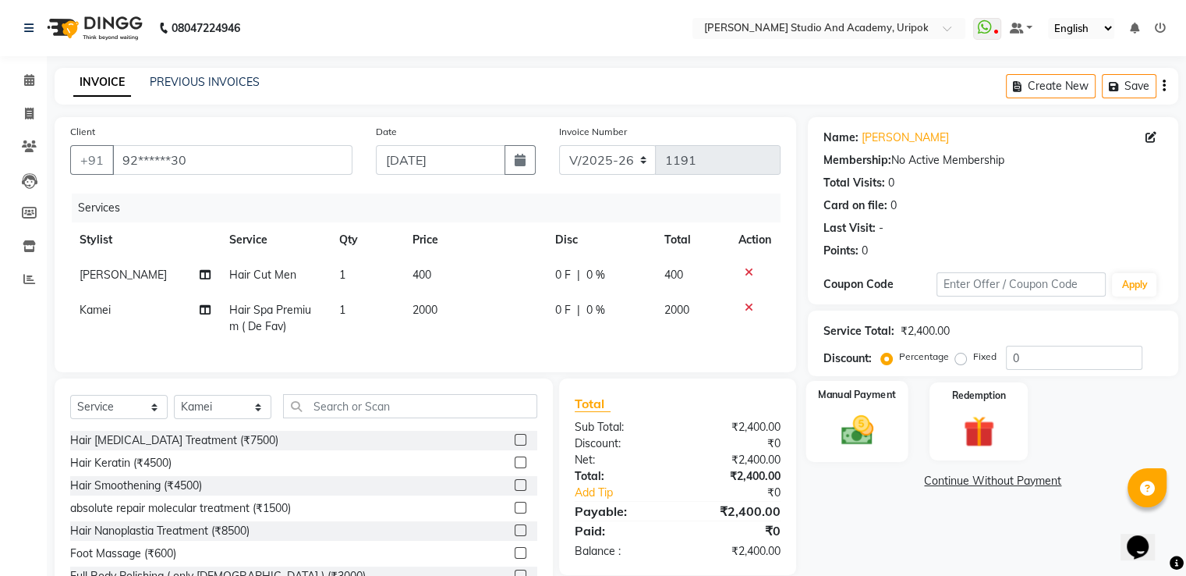
click at [863, 448] on img at bounding box center [857, 430] width 52 height 37
click at [975, 484] on span "GPay" at bounding box center [976, 482] width 32 height 18
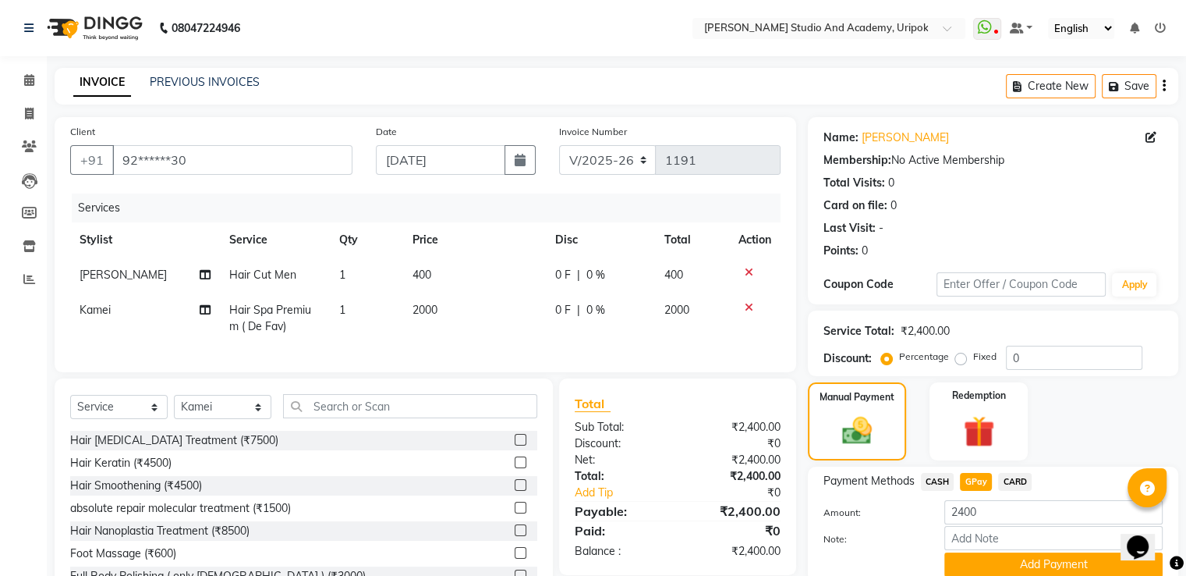
scroll to position [69, 0]
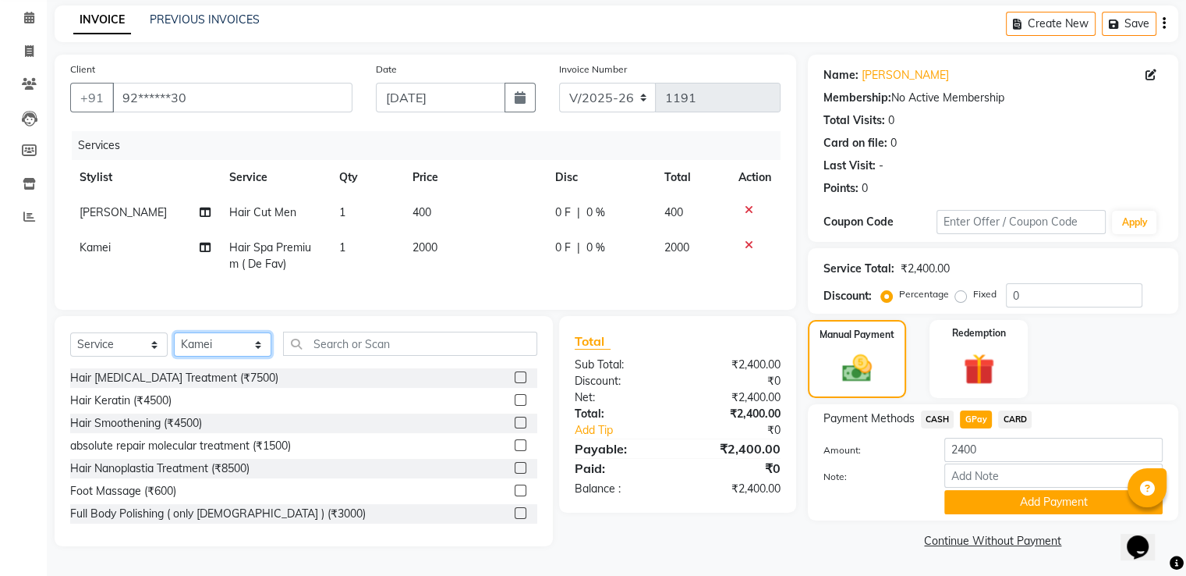
click at [256, 349] on select "Select Stylist [PERSON_NAME] [PERSON_NAME] [PERSON_NAME] [PERSON_NAME] [PERSON_…" at bounding box center [222, 344] width 97 height 24
select select "29613"
click at [174, 339] on select "Select Stylist [PERSON_NAME] [PERSON_NAME] [PERSON_NAME] [PERSON_NAME] [PERSON_…" at bounding box center [222, 344] width 97 height 24
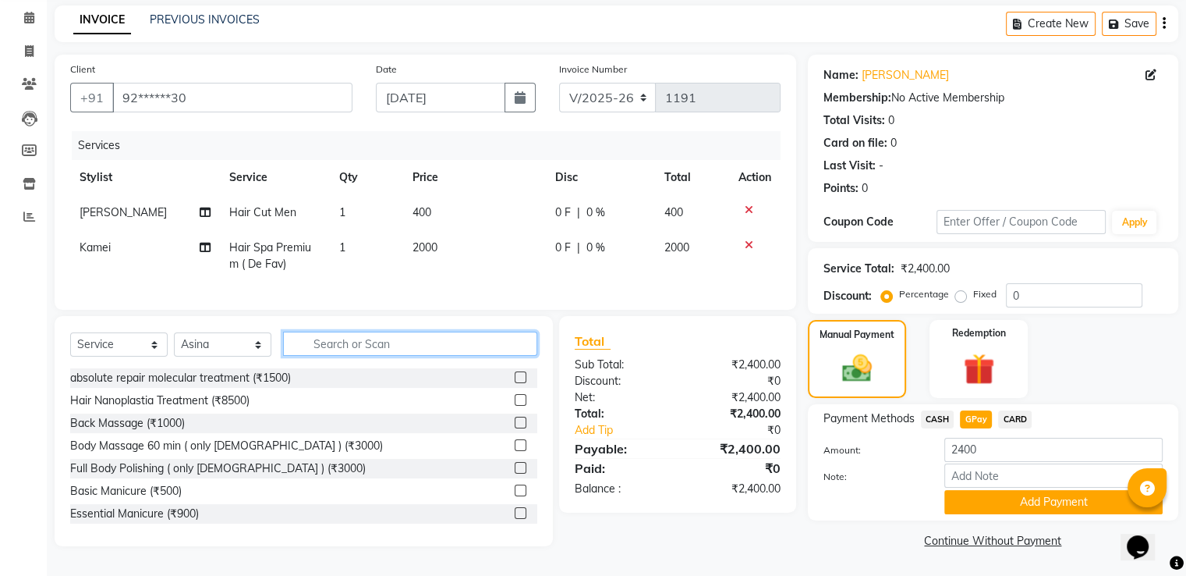
click at [328, 353] on input "text" at bounding box center [410, 343] width 254 height 24
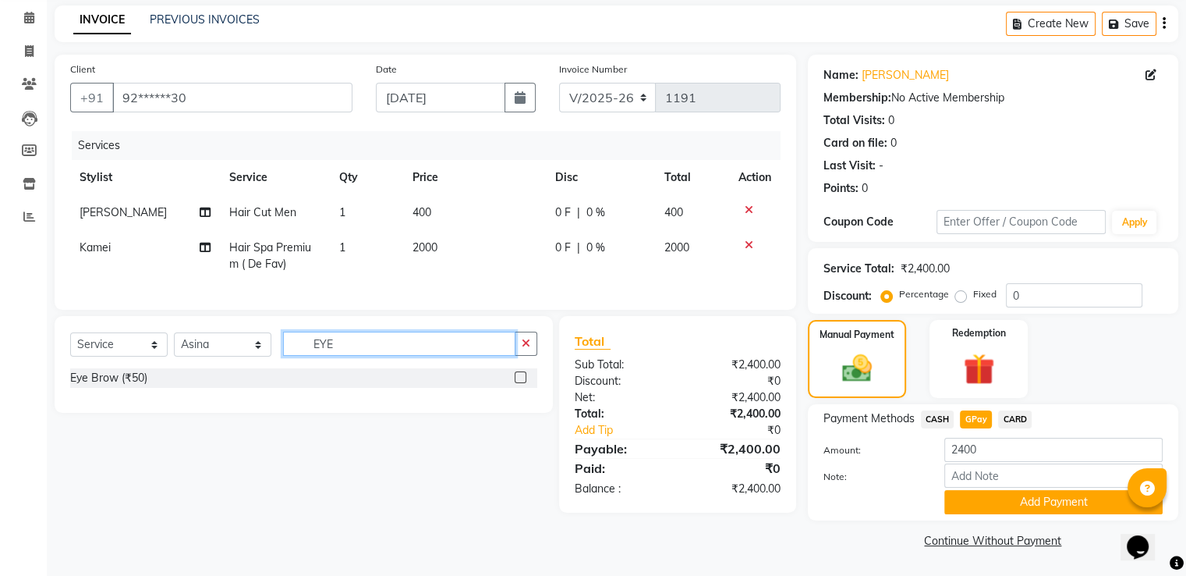
type input "EYE"
click at [516, 383] on label at bounding box center [521, 377] width 12 height 12
click at [516, 383] on input "checkbox" at bounding box center [520, 378] width 10 height 10
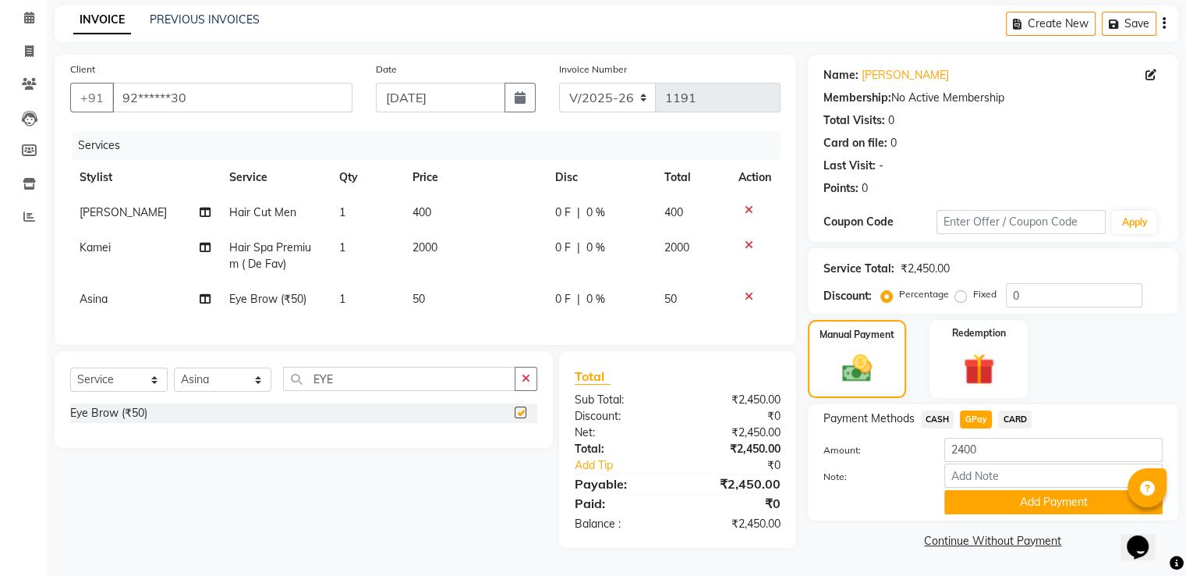
checkbox input "false"
click at [360, 391] on input "EYE" at bounding box center [399, 379] width 232 height 24
type input "E"
type input "FORE"
click at [521, 418] on label at bounding box center [521, 412] width 12 height 12
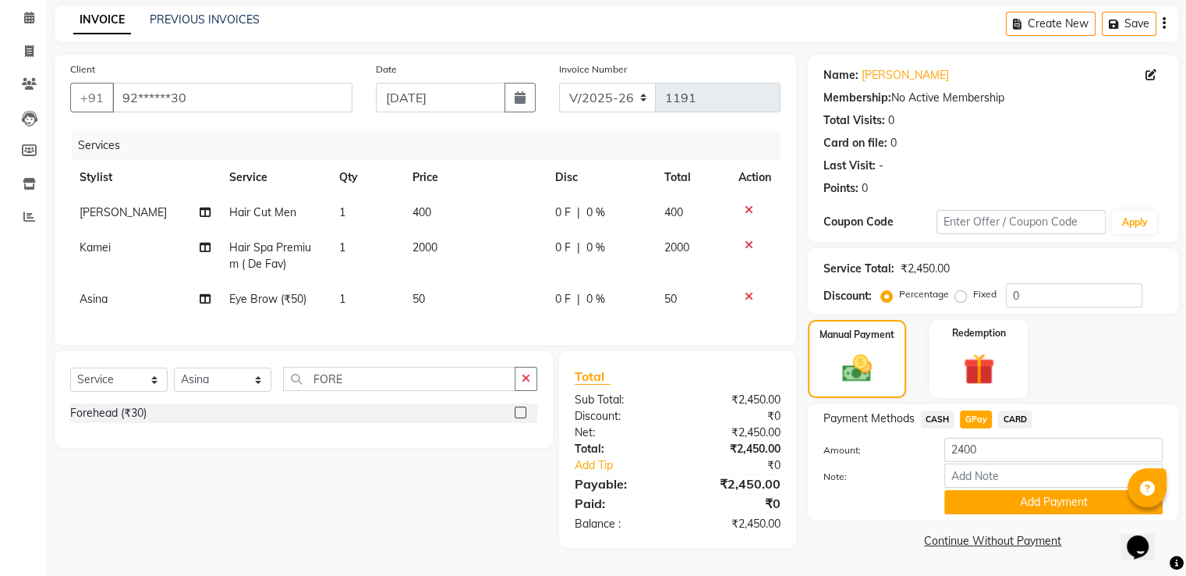
click at [521, 418] on input "checkbox" at bounding box center [520, 413] width 10 height 10
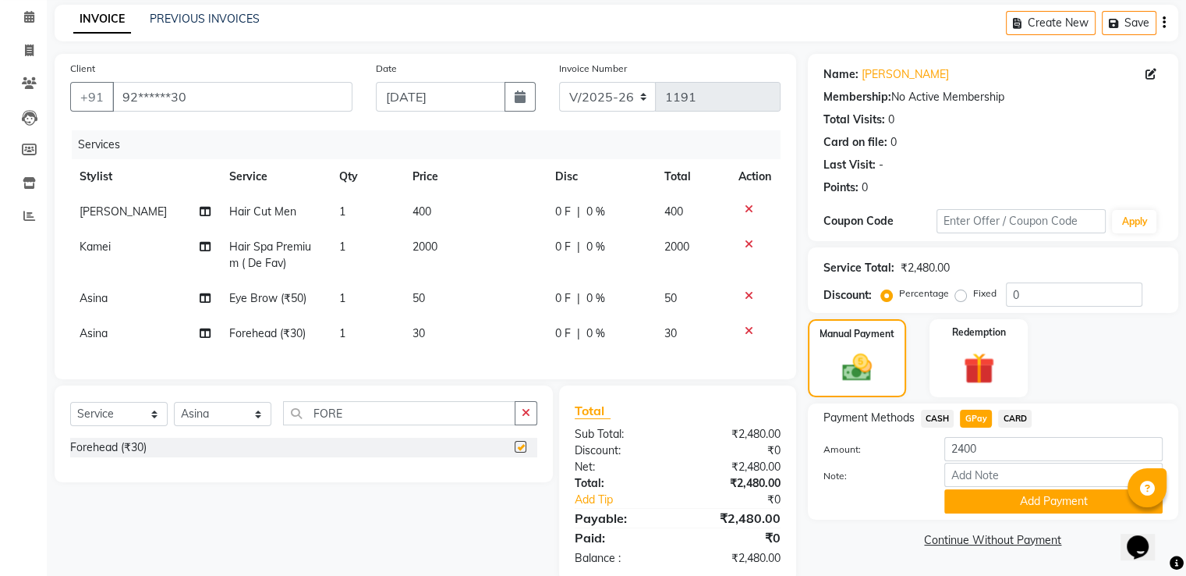
checkbox input "false"
click at [419, 330] on span "30" at bounding box center [419, 333] width 12 height 14
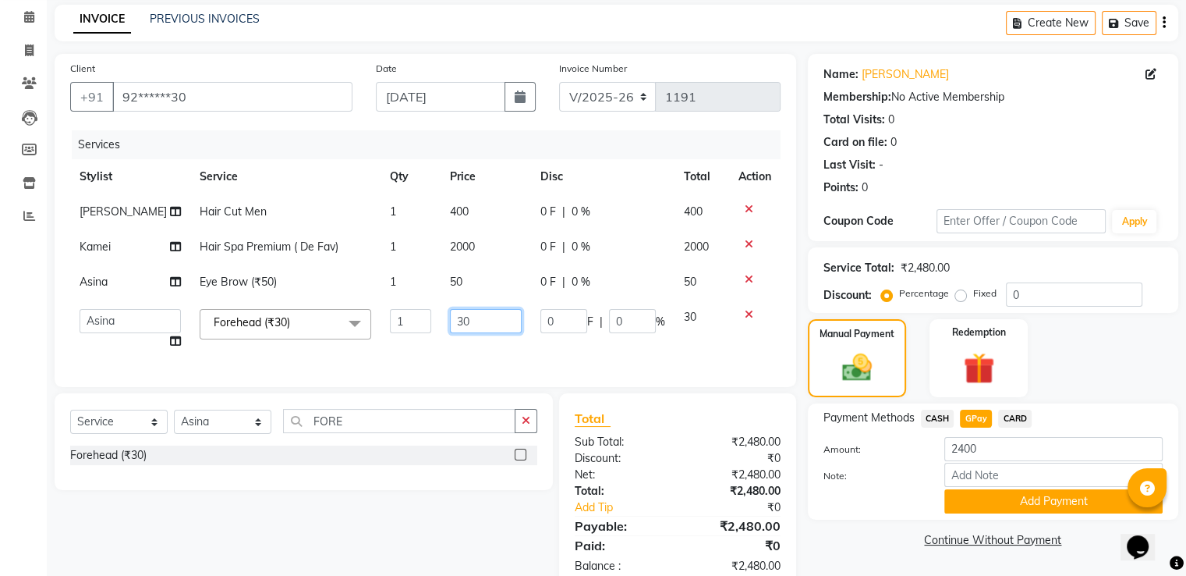
click at [450, 323] on input "30" at bounding box center [486, 321] width 72 height 24
type input "50"
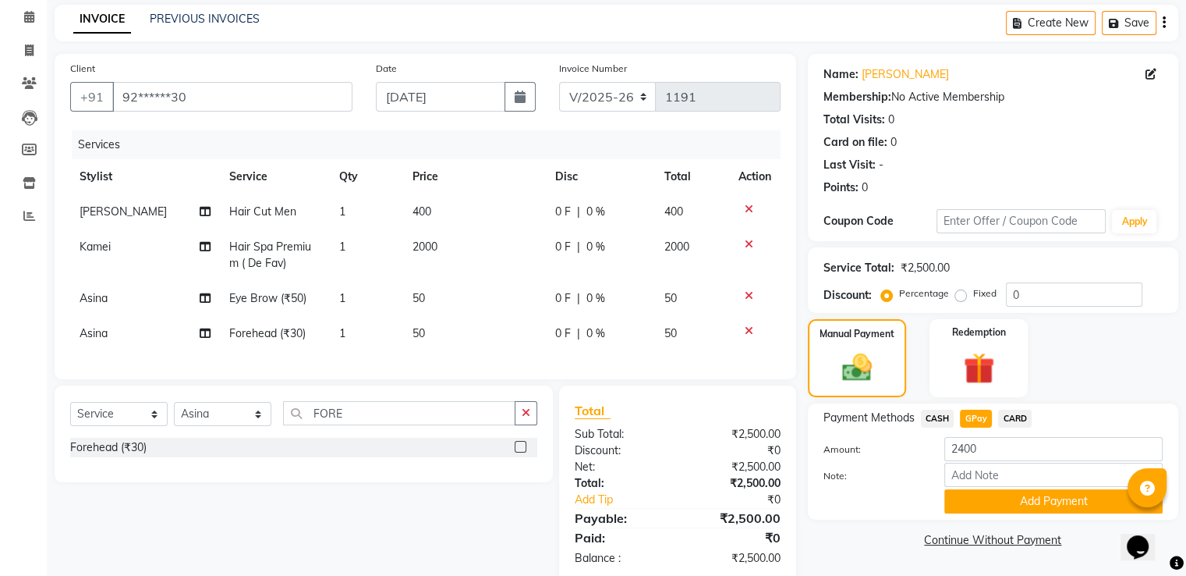
click at [886, 508] on div at bounding box center [872, 501] width 121 height 24
click at [941, 418] on span "CASH" at bounding box center [938, 418] width 34 height 18
type input "2500"
click at [978, 417] on span "GPay" at bounding box center [976, 418] width 32 height 18
click at [993, 496] on button "Add Payment" at bounding box center [1054, 501] width 218 height 24
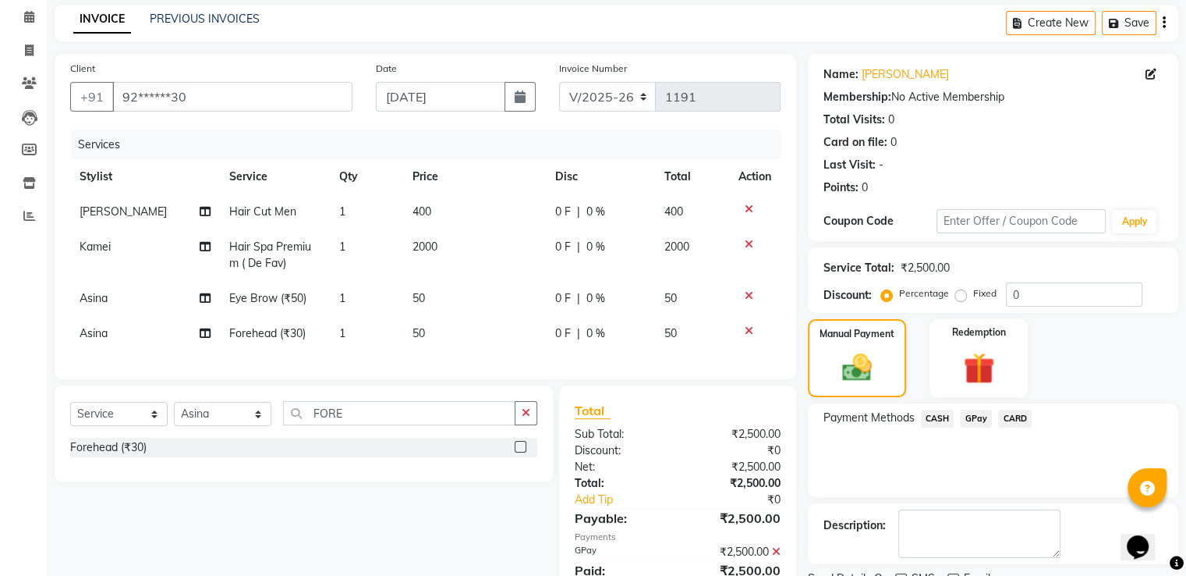
scroll to position [137, 0]
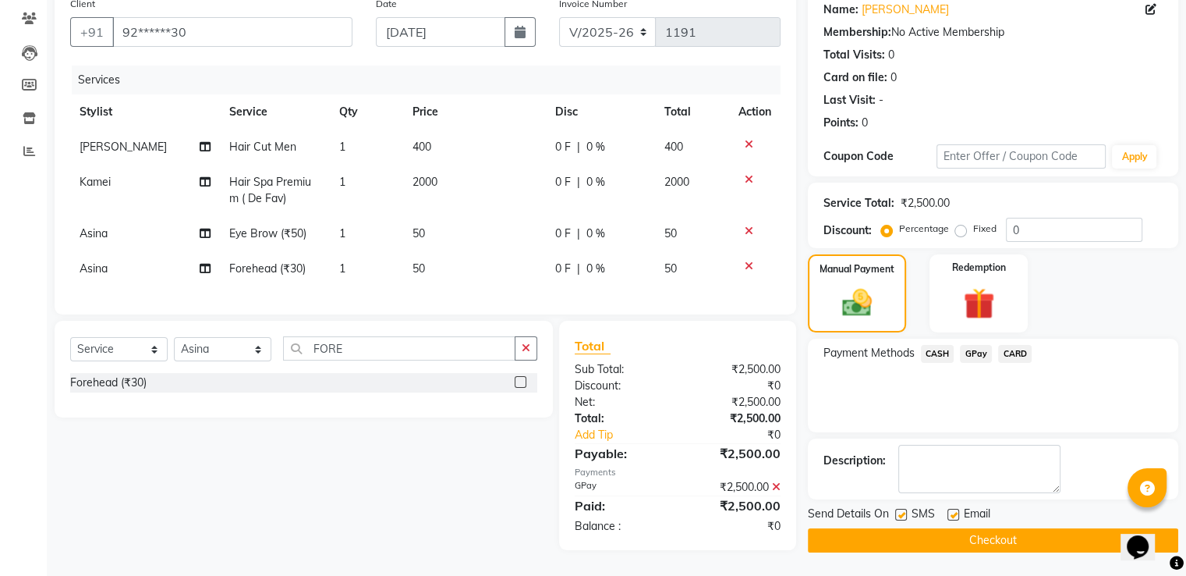
click at [919, 528] on button "Checkout" at bounding box center [993, 540] width 370 height 24
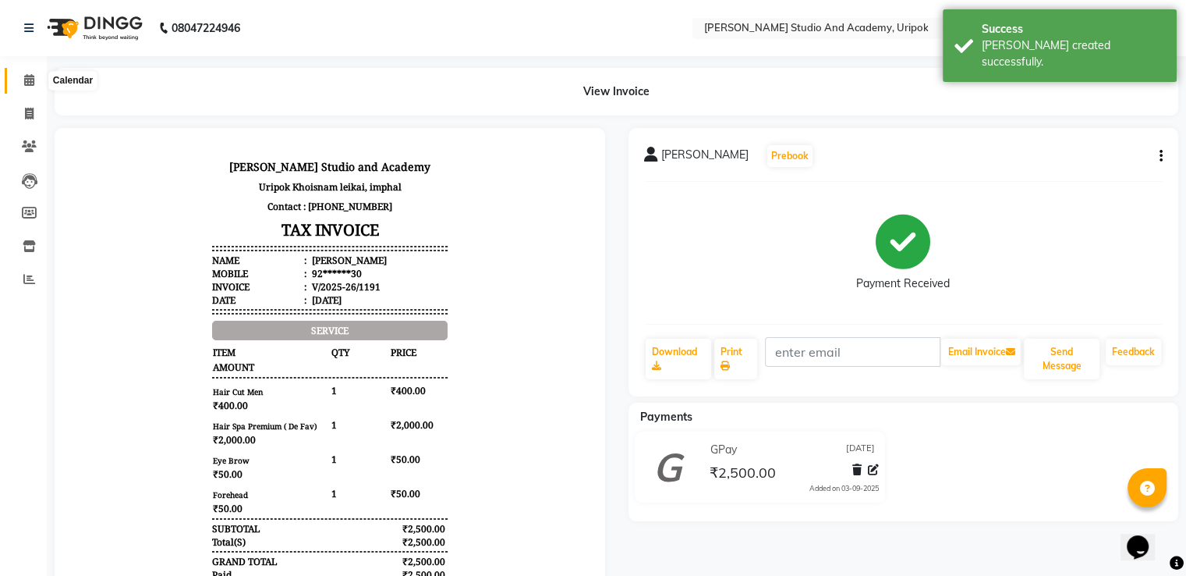
click at [24, 83] on icon at bounding box center [29, 80] width 10 height 12
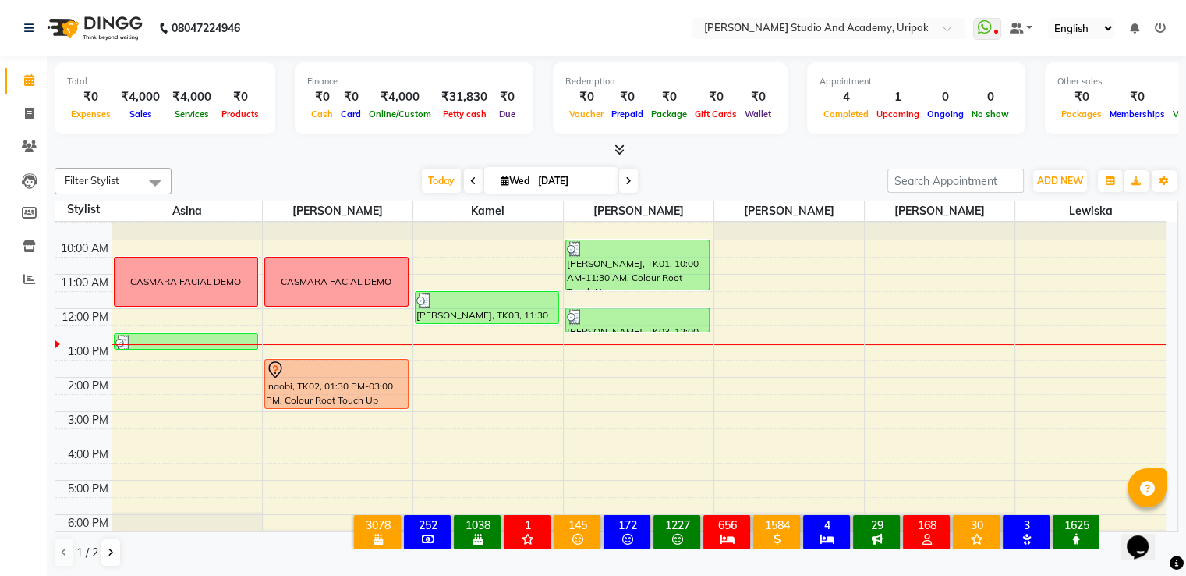
scroll to position [30, 0]
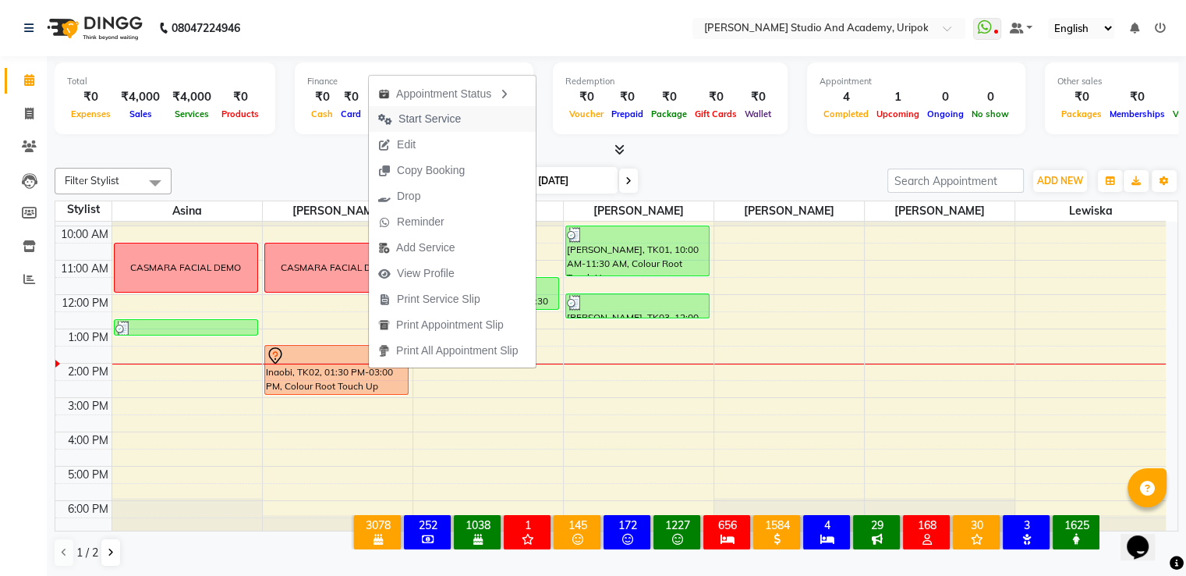
click at [436, 119] on span "Start Service" at bounding box center [430, 119] width 62 height 16
